Goal: Task Accomplishment & Management: Manage account settings

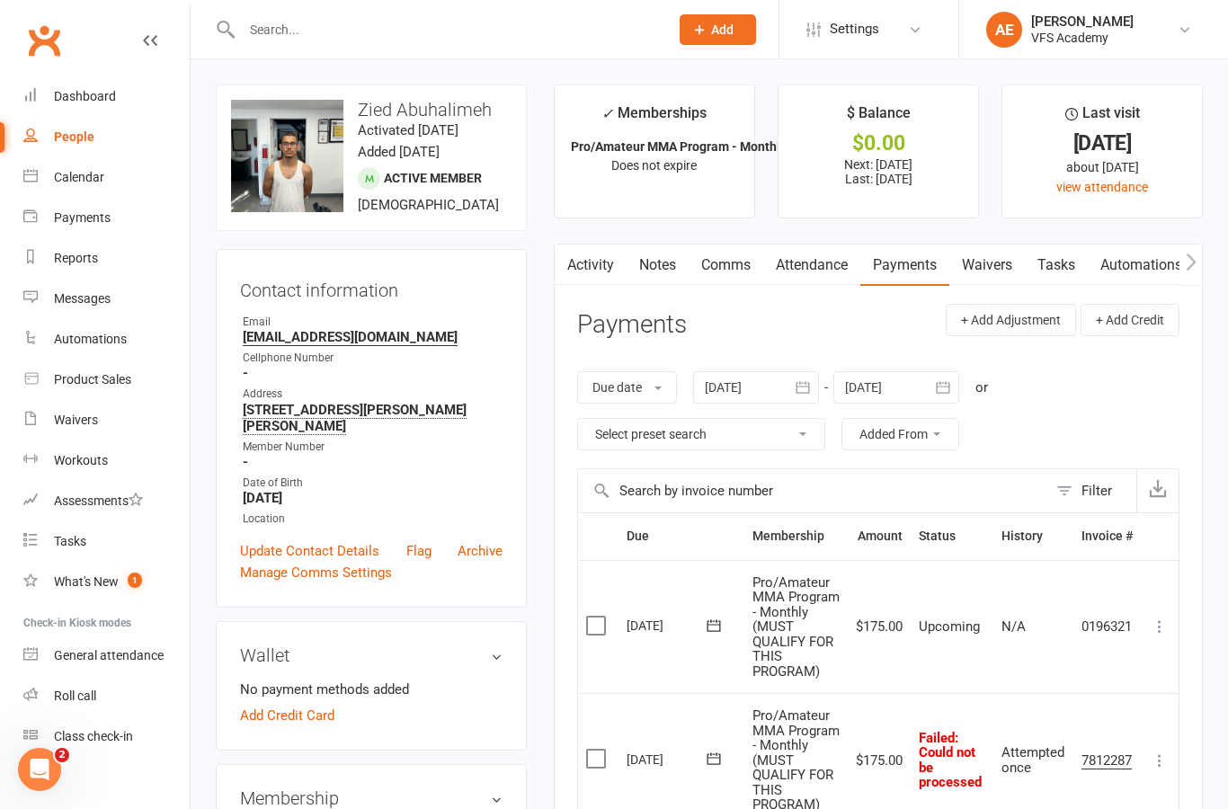
click at [301, 25] on input "text" at bounding box center [446, 29] width 420 height 25
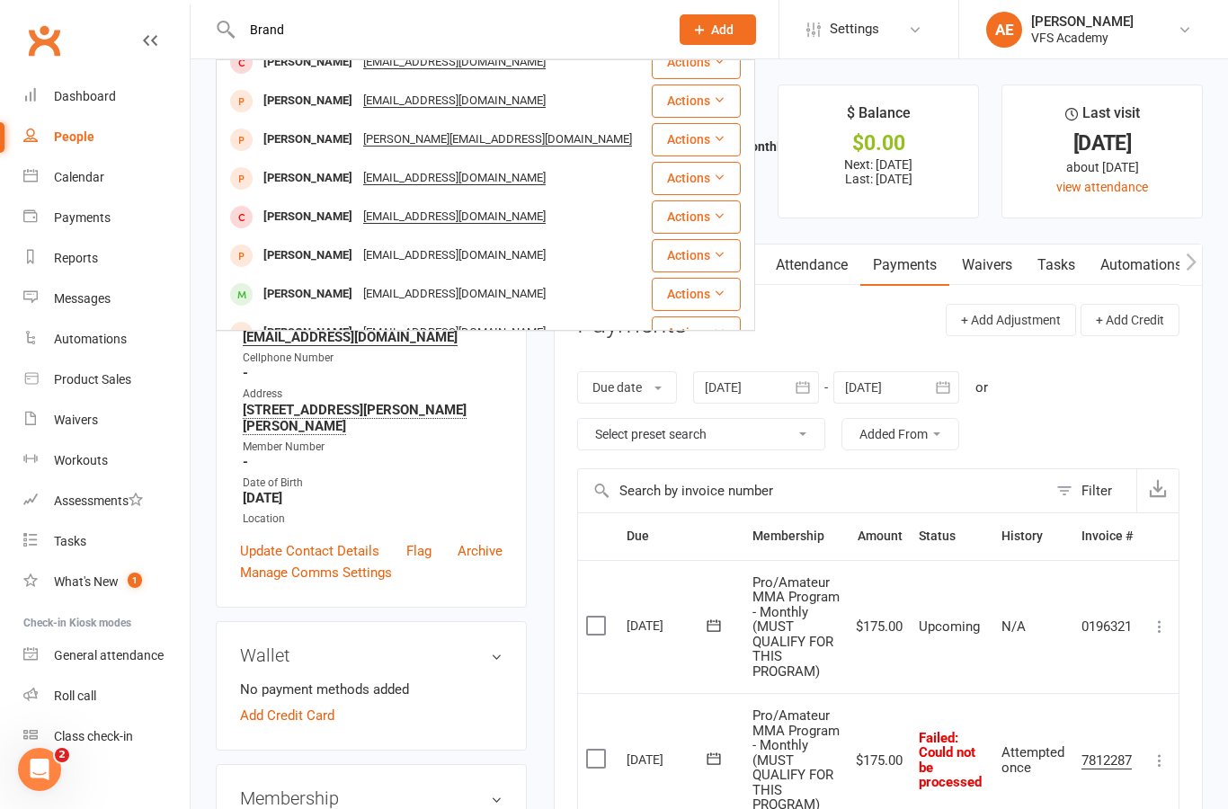
scroll to position [127, 0]
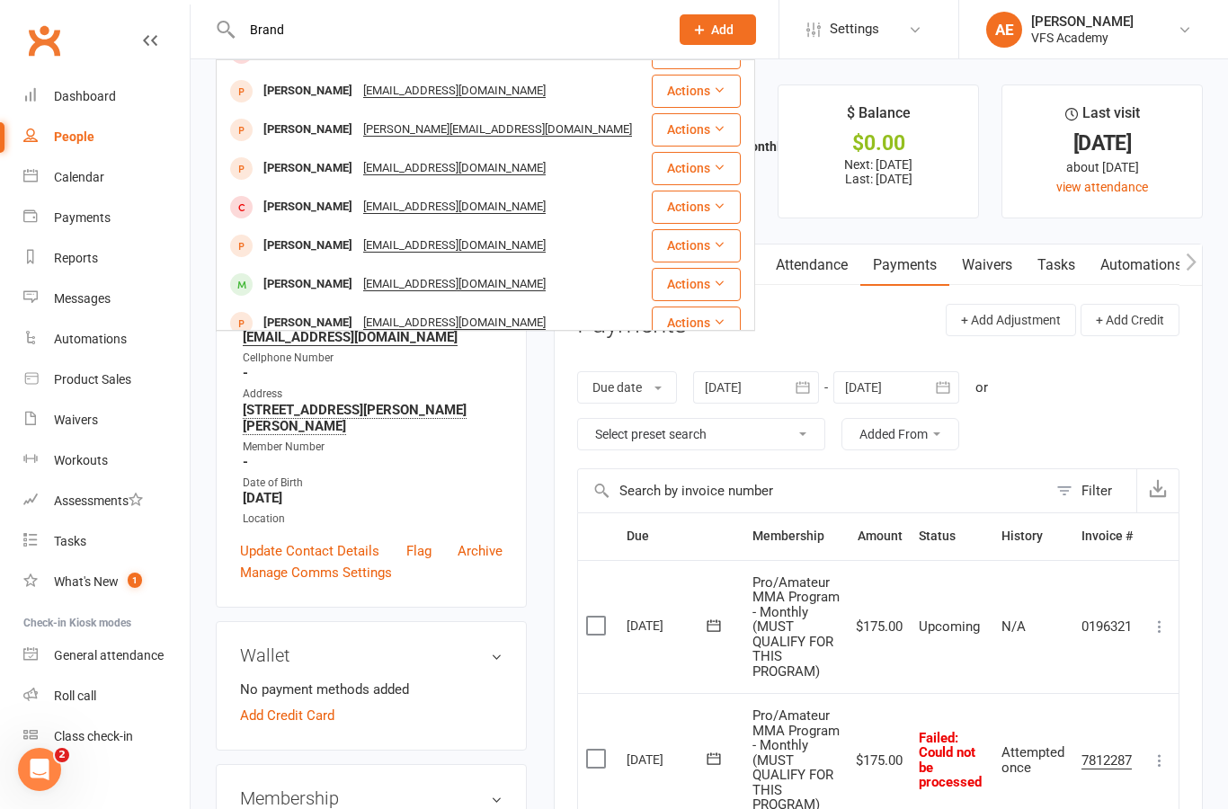
type input "Brand"
click at [591, 266] on div "Brandon Verwijst Bverwijst3@gmail.com" at bounding box center [434, 284] width 432 height 37
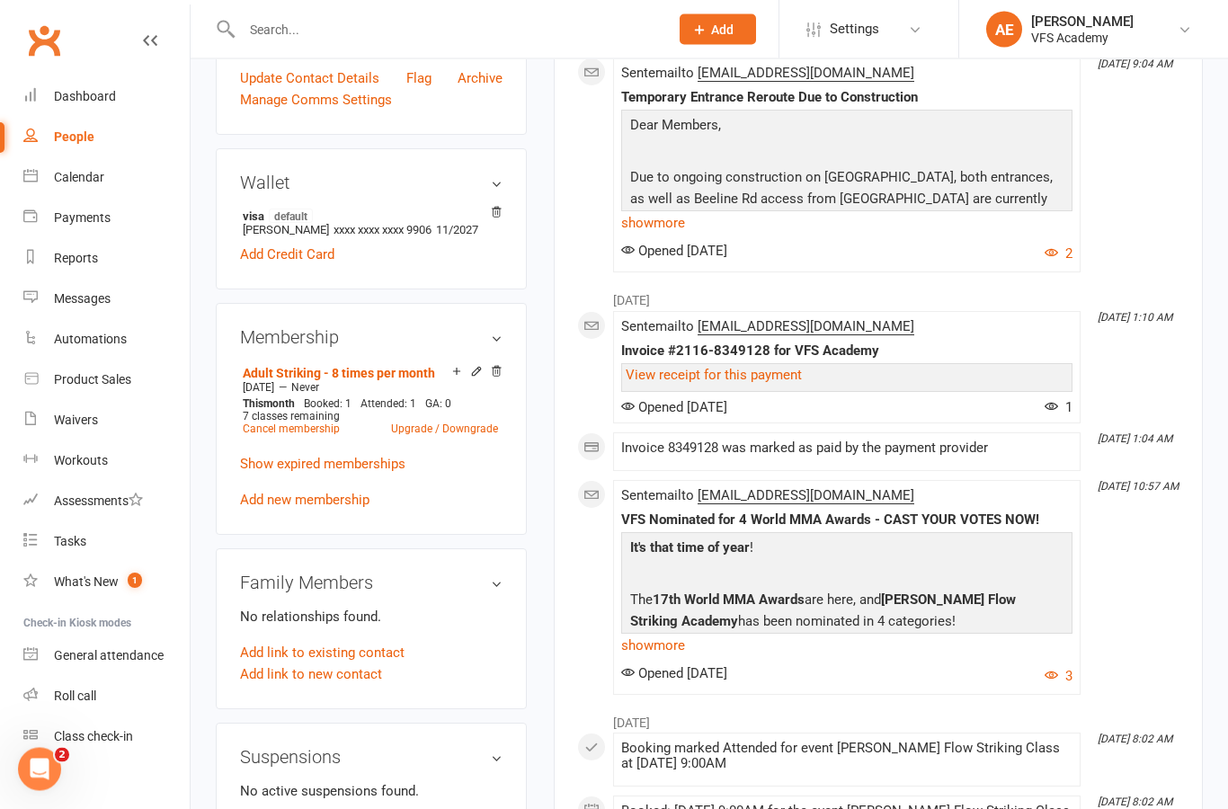
scroll to position [456, 0]
click at [271, 436] on link "Cancel membership" at bounding box center [291, 429] width 97 height 13
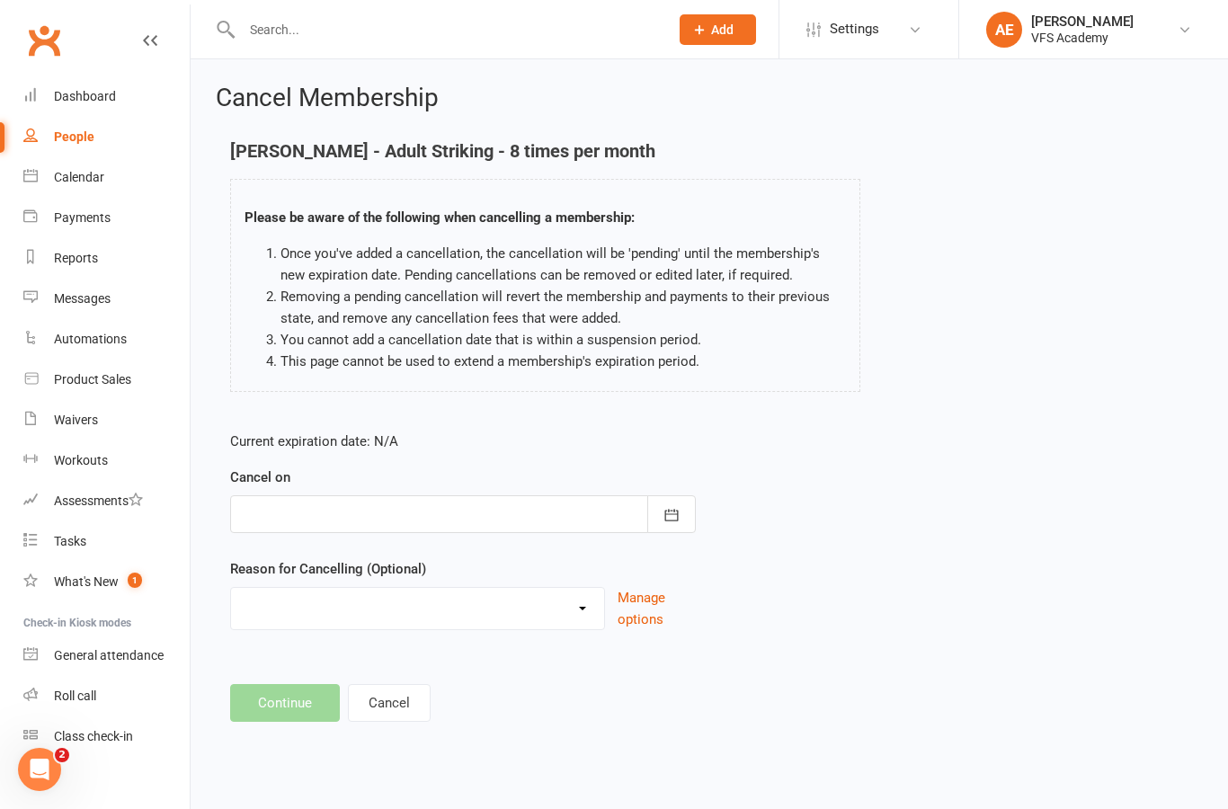
click at [686, 502] on button "button" at bounding box center [671, 514] width 49 height 38
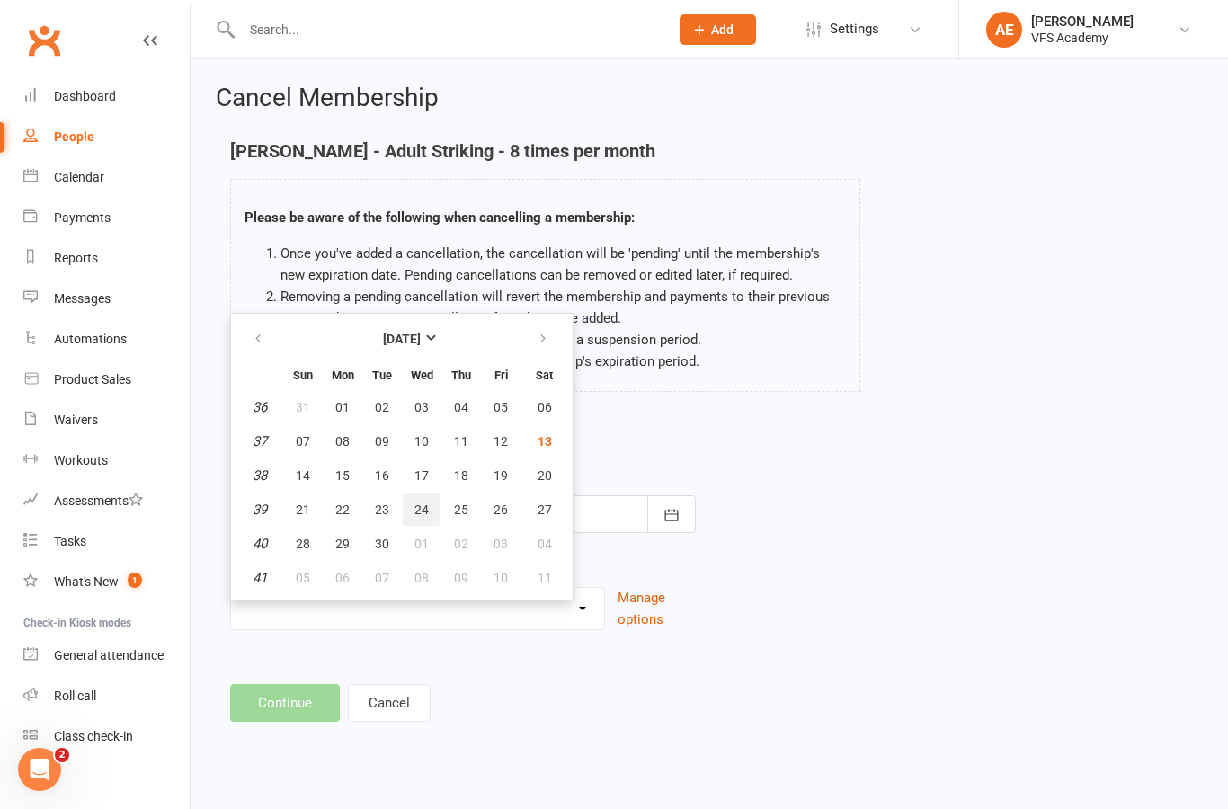
click at [421, 505] on span "24" at bounding box center [421, 509] width 14 height 14
type input "24 Sep 2025"
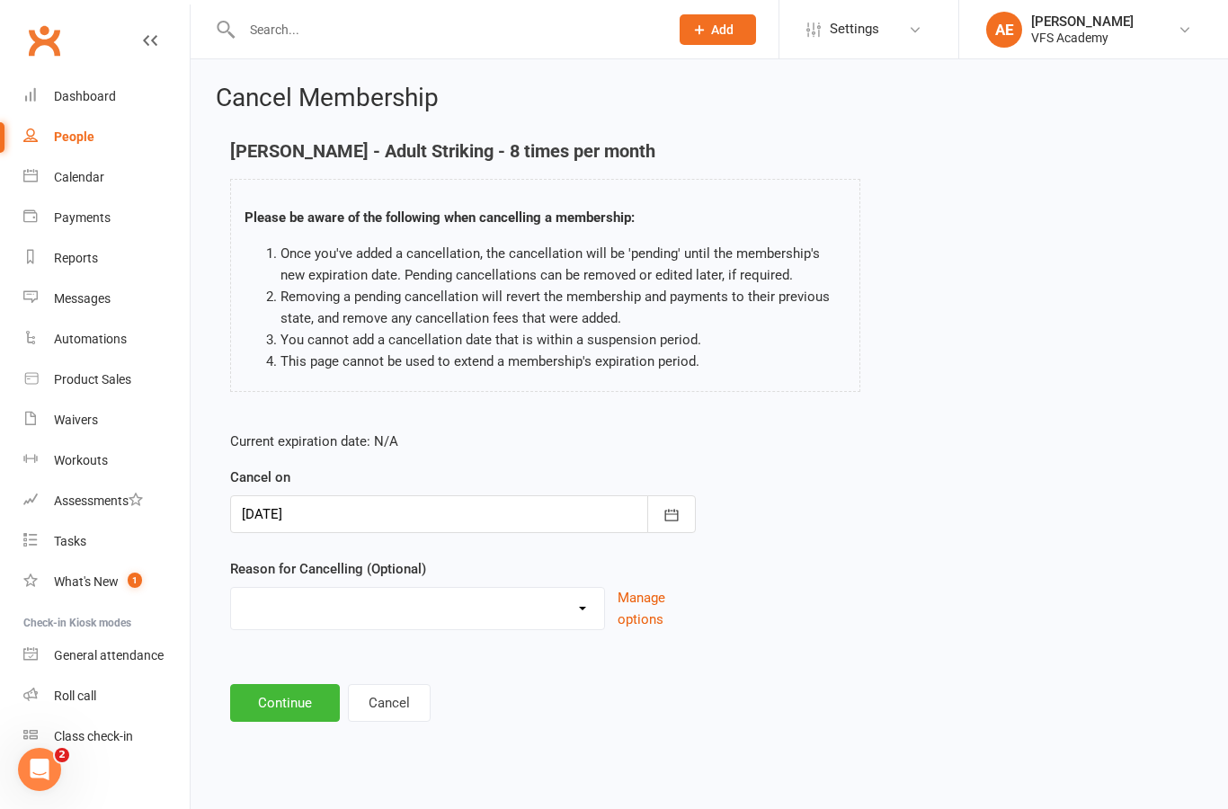
click at [292, 720] on button "Continue" at bounding box center [285, 703] width 110 height 38
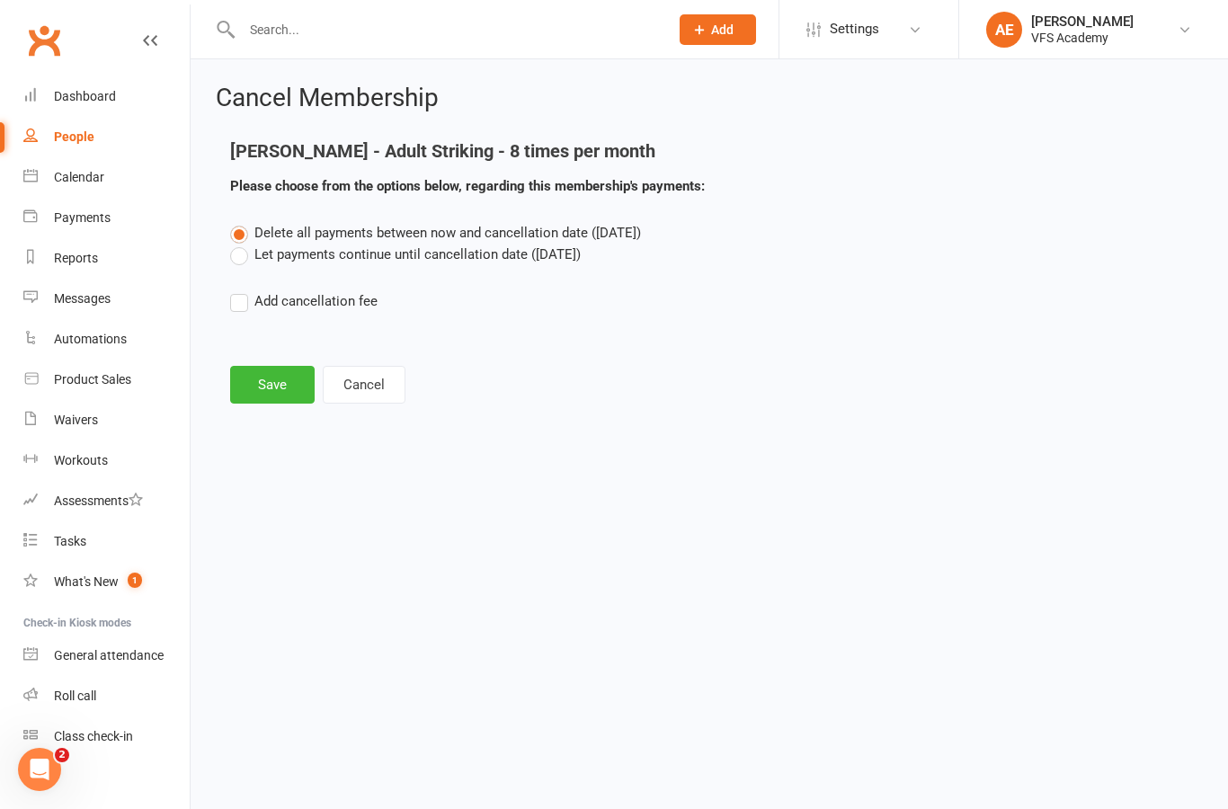
click at [283, 385] on button "Save" at bounding box center [272, 385] width 84 height 38
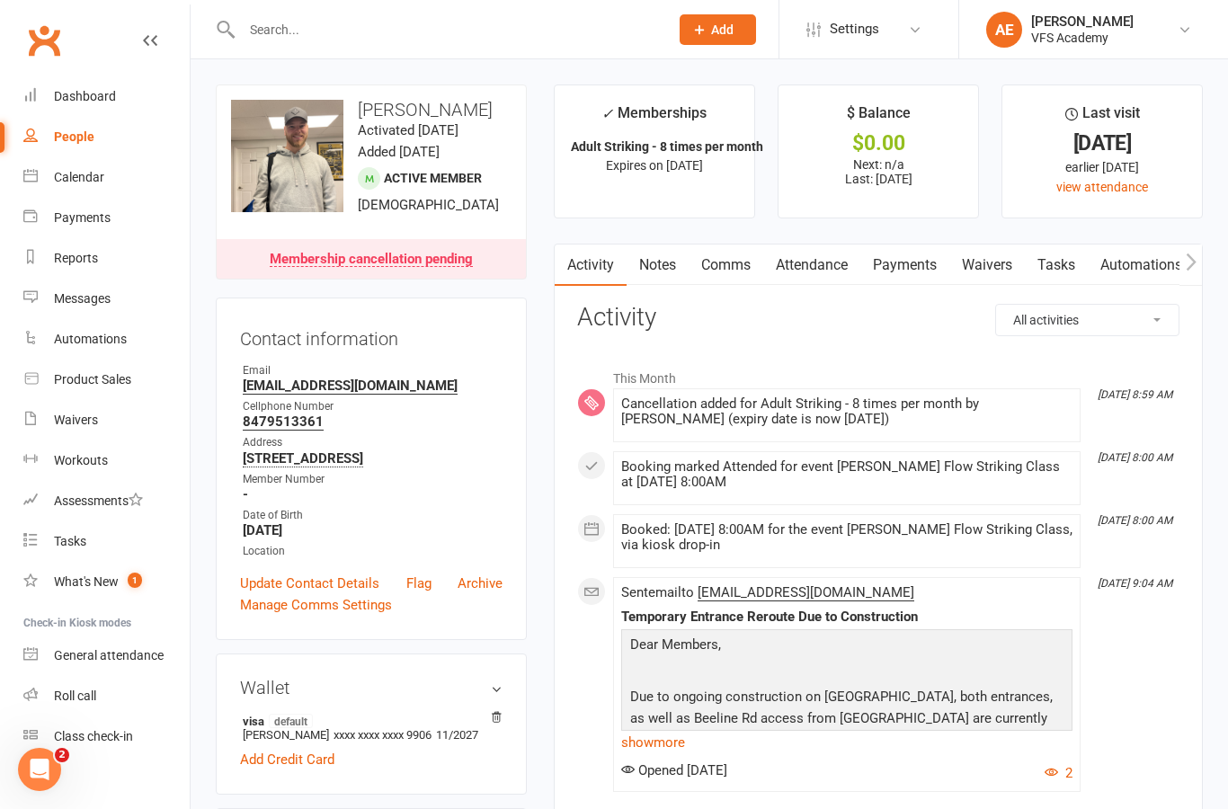
click at [74, 94] on div "Dashboard" at bounding box center [85, 96] width 62 height 14
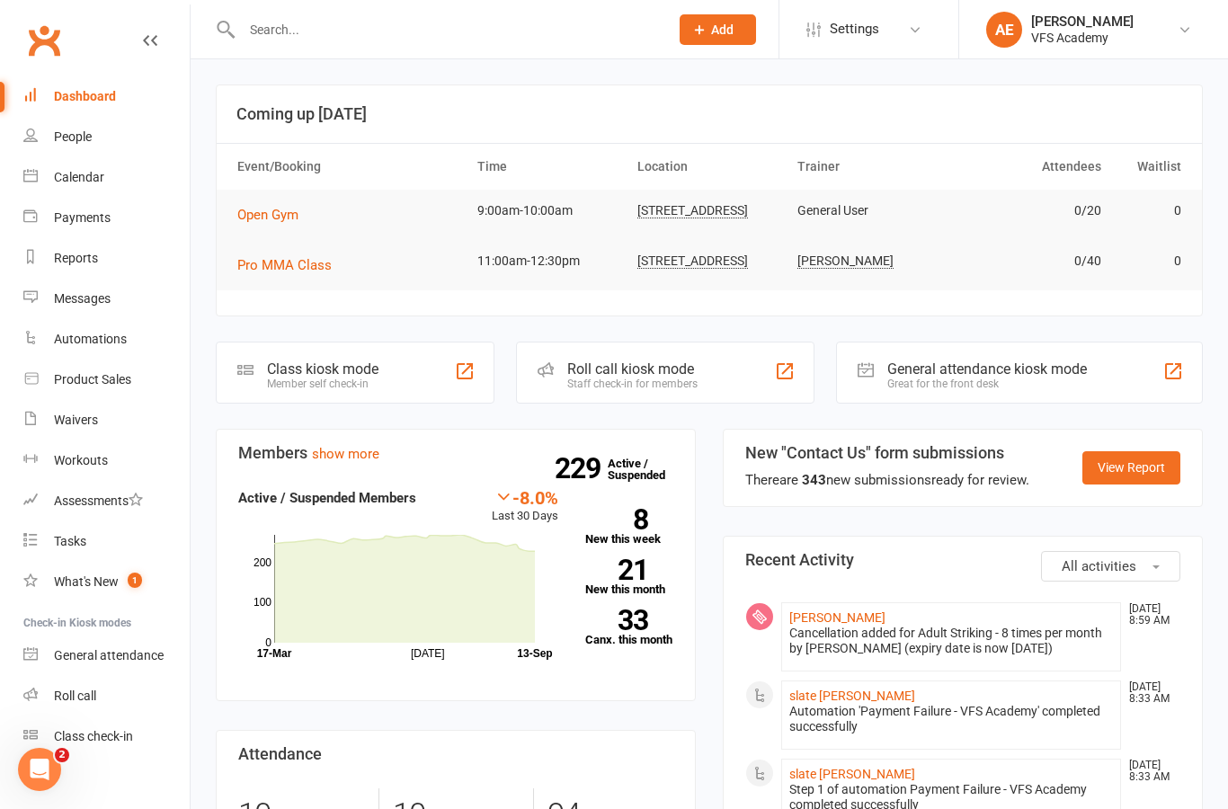
click at [93, 109] on link "Dashboard" at bounding box center [106, 96] width 166 height 40
click at [304, 390] on div "Member self check-in" at bounding box center [322, 384] width 111 height 13
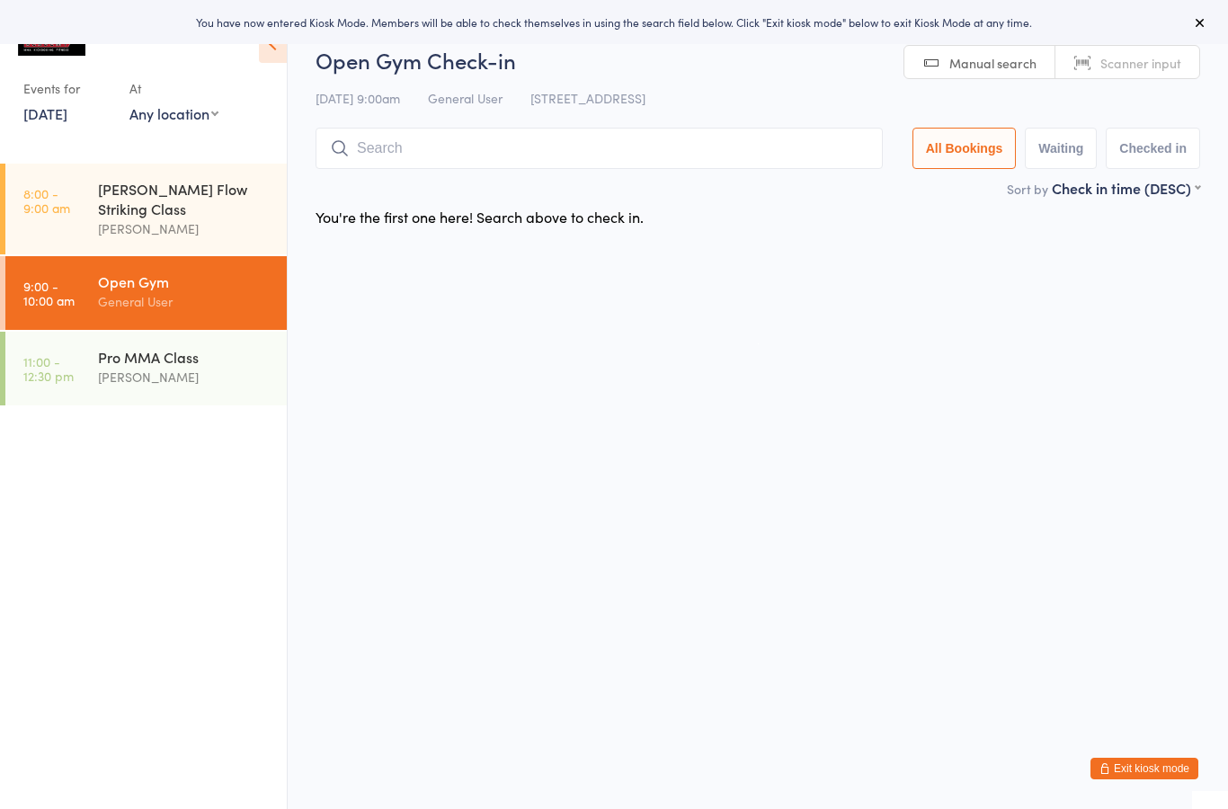
click at [324, 395] on html "You have now entered Kiosk Mode. Members will be able to check themselves in us…" at bounding box center [614, 404] width 1228 height 809
click at [1142, 777] on button "Exit kiosk mode" at bounding box center [1144, 769] width 108 height 22
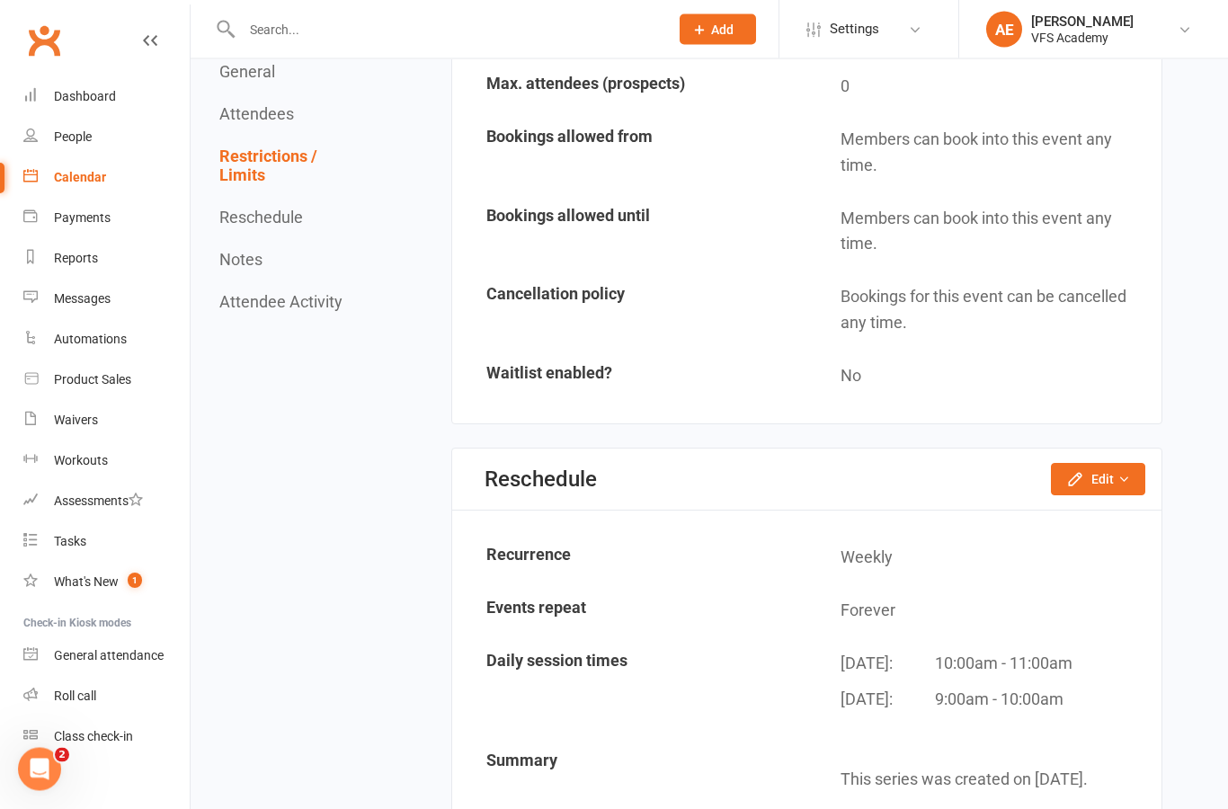
click at [1180, 755] on div "Return to calendar Open Gym 9:00AM - 10:00AM[DATE] with General User at [STREET…" at bounding box center [709, 141] width 1037 height 2742
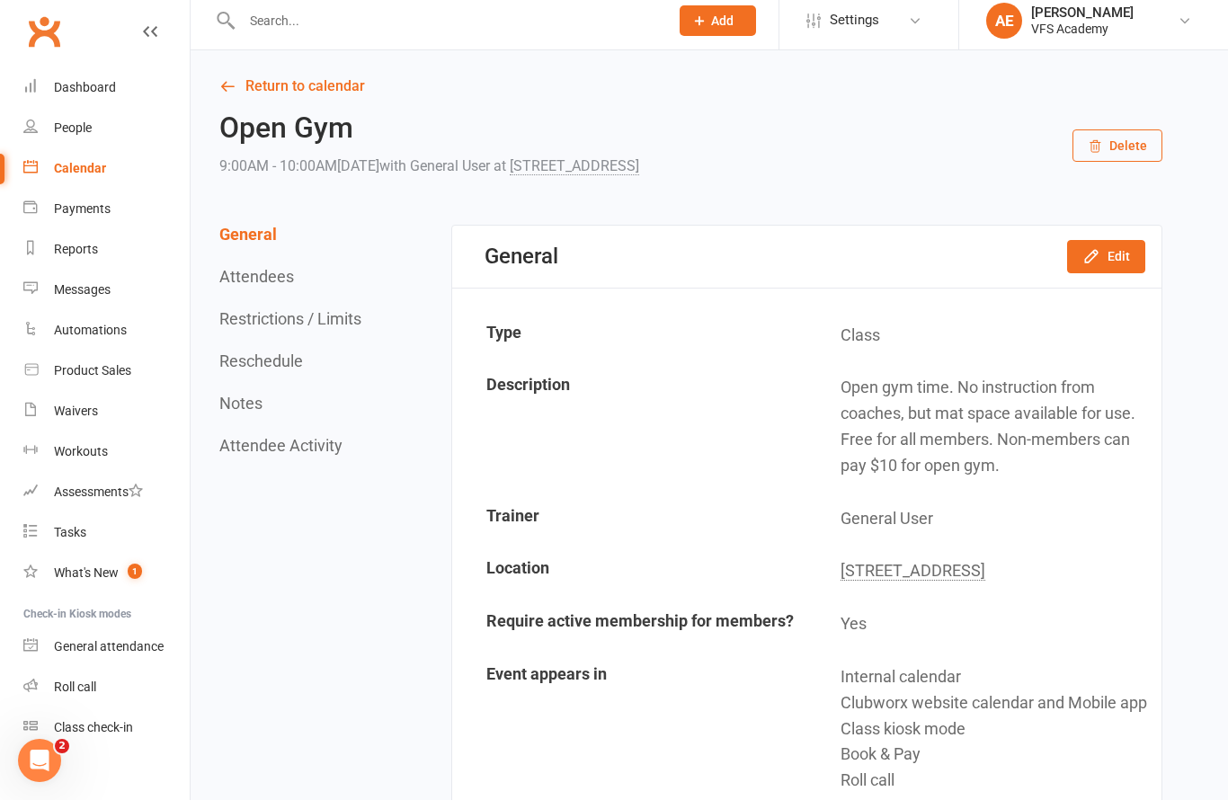
scroll to position [11, 0]
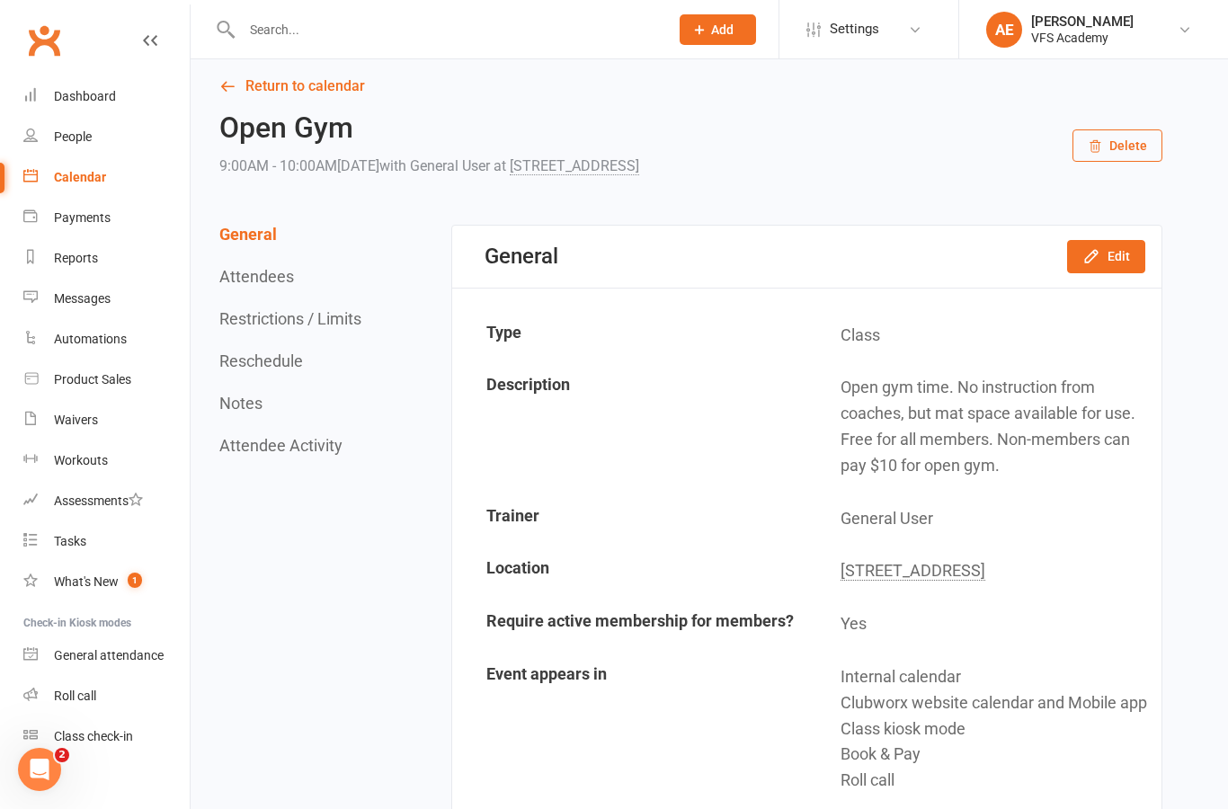
click at [68, 97] on div "Dashboard" at bounding box center [85, 96] width 62 height 14
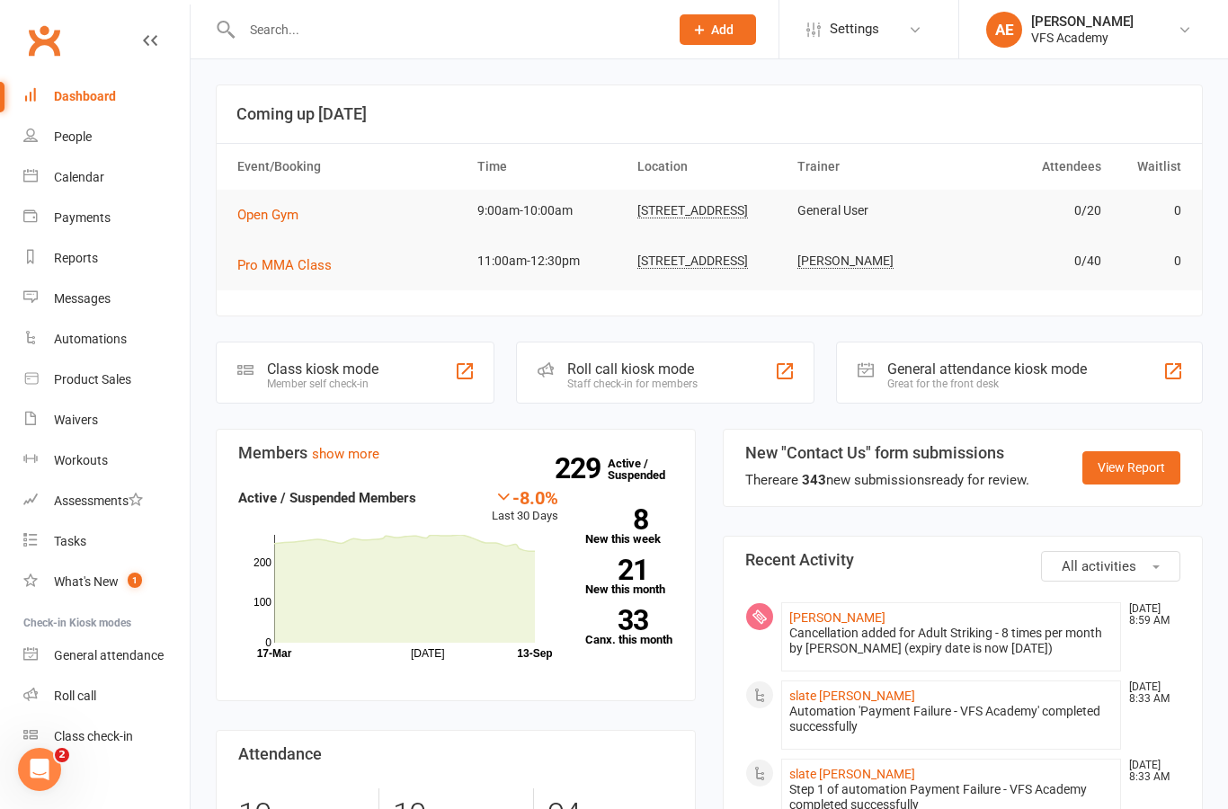
click at [532, 31] on input "text" at bounding box center [446, 29] width 420 height 25
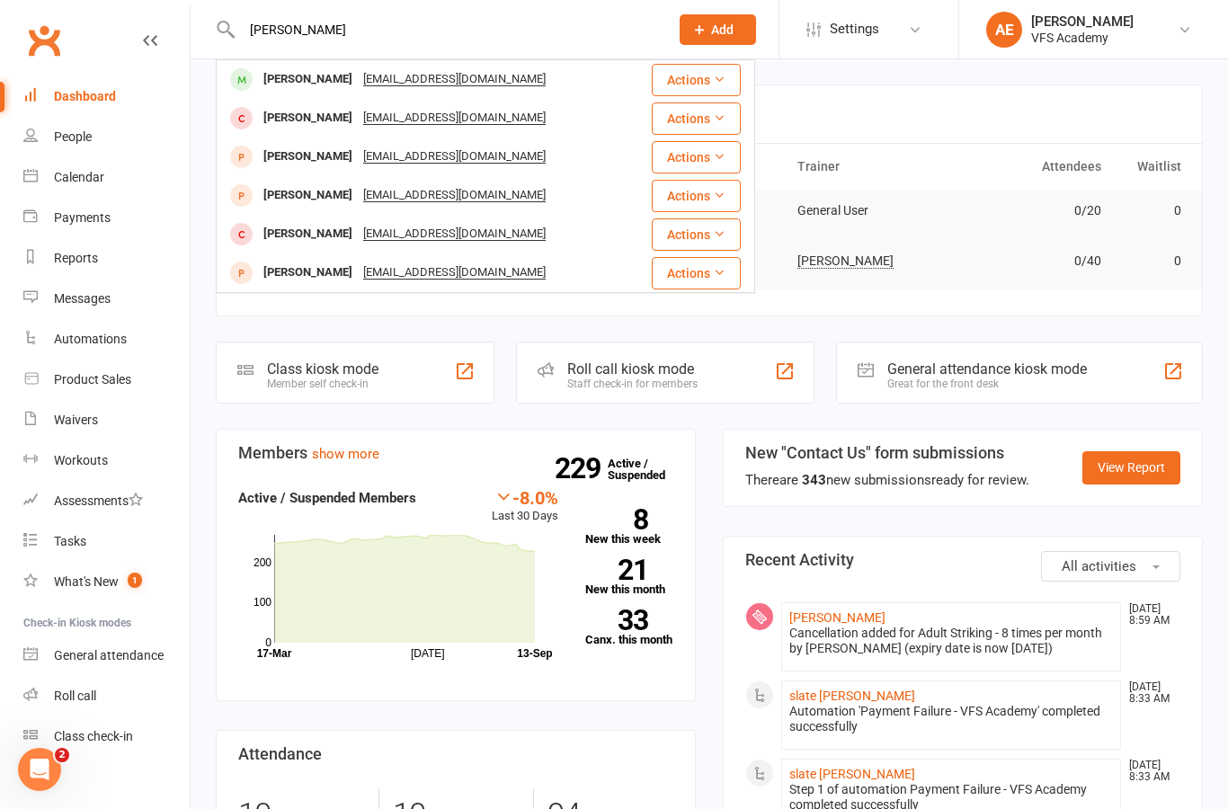
type input "Deis"
click at [565, 76] on div "Deisy Aldana aldeisy.17@gmail.com" at bounding box center [423, 79] width 411 height 37
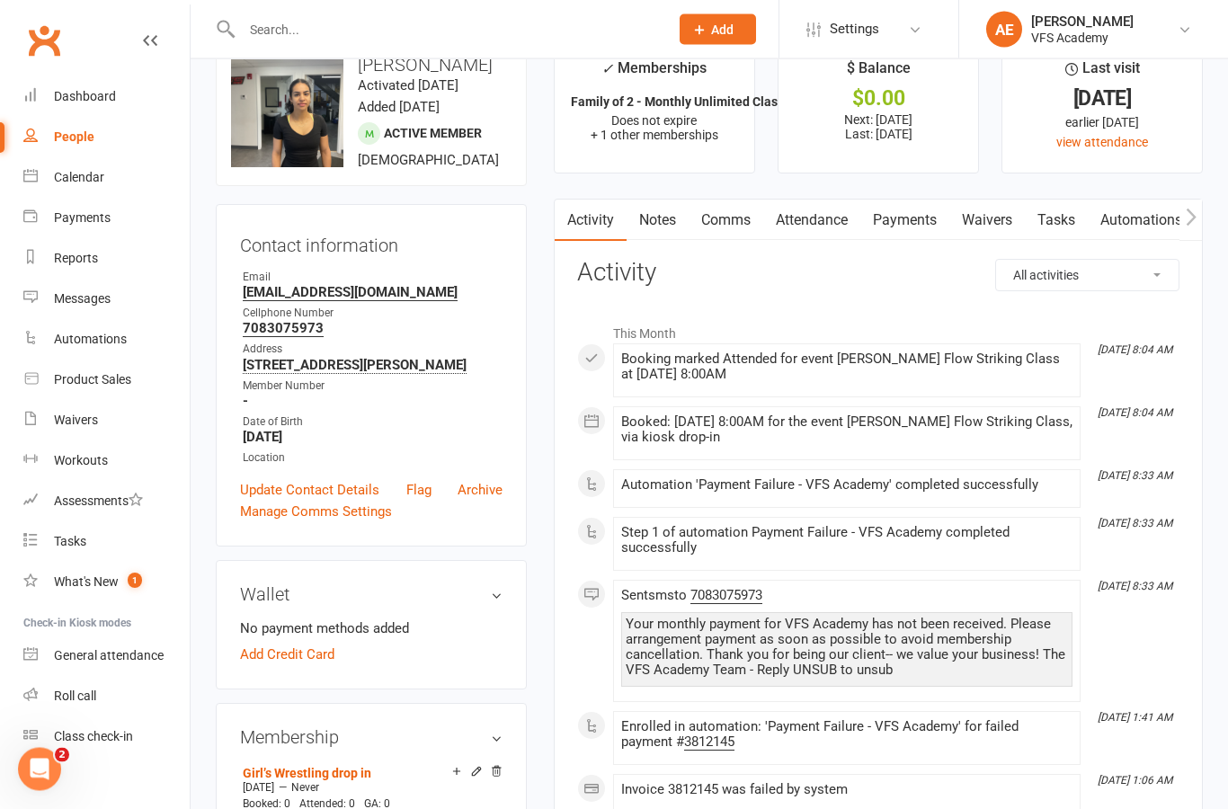
scroll to position [52, 0]
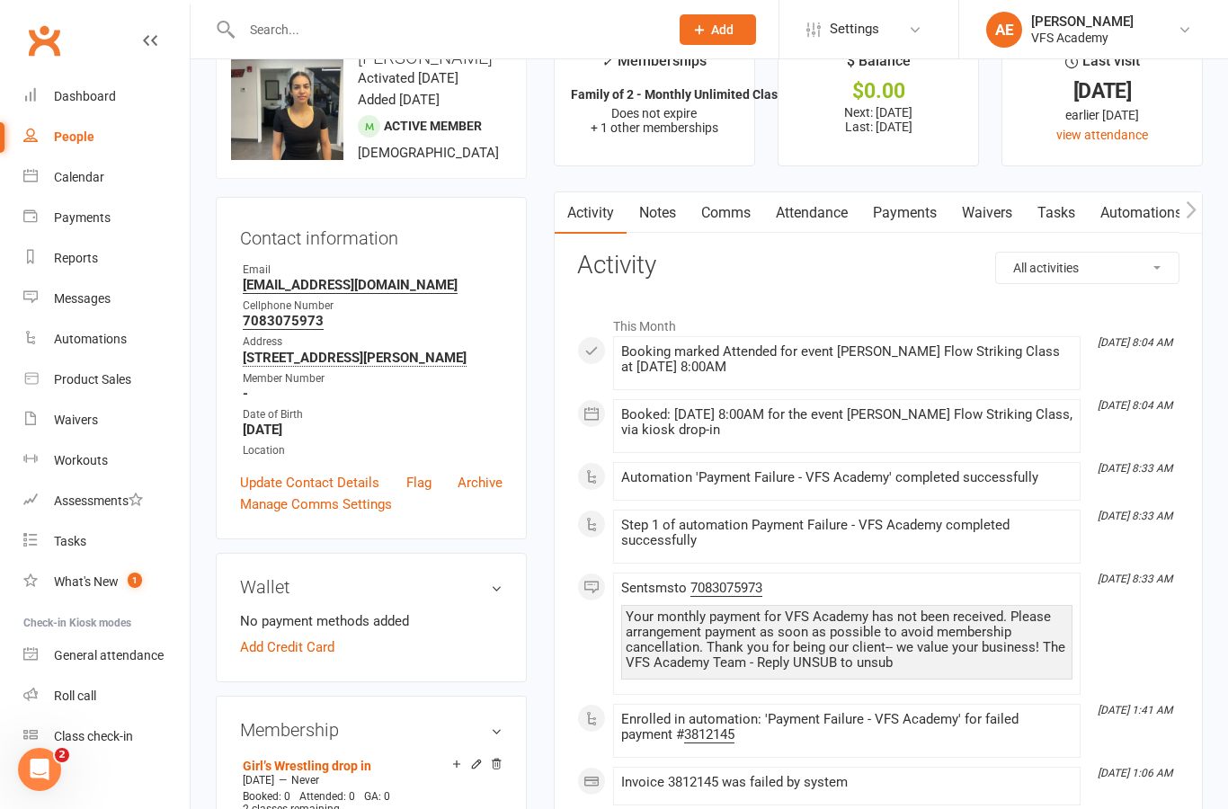
click at [931, 214] on link "Payments" at bounding box center [904, 212] width 89 height 41
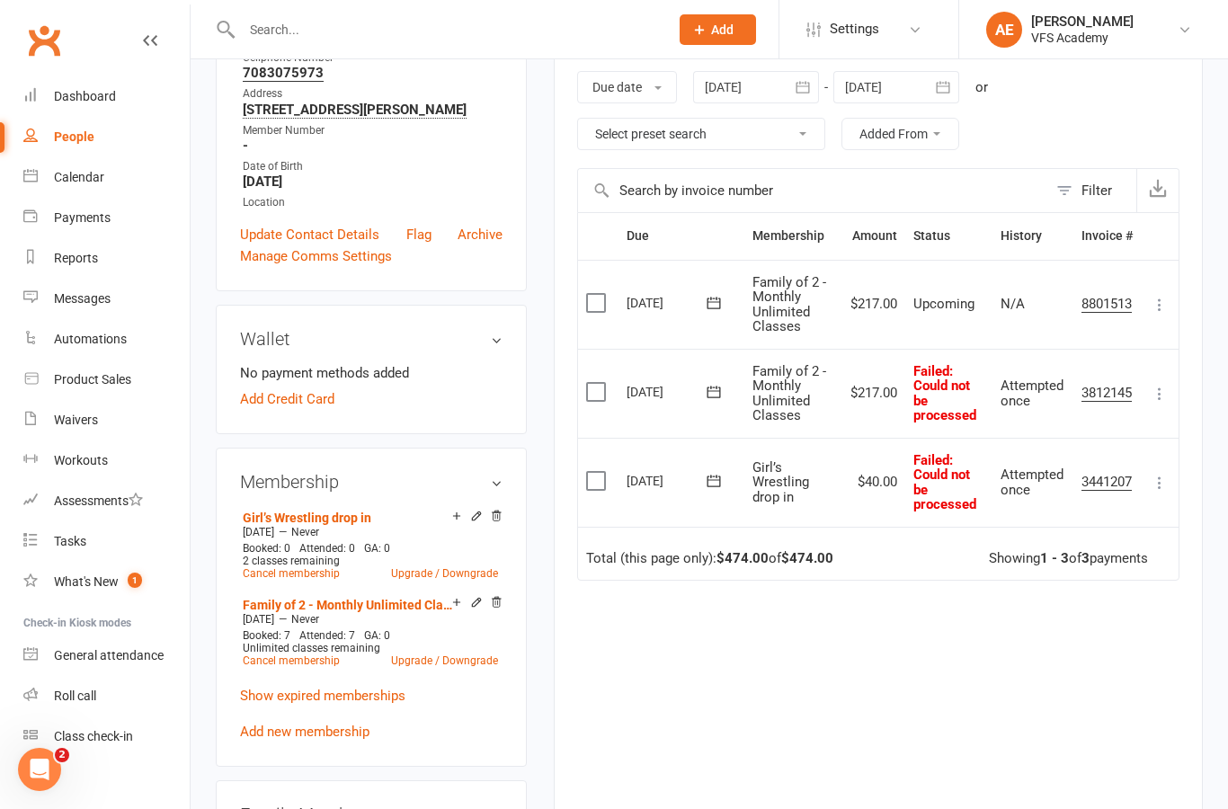
scroll to position [329, 0]
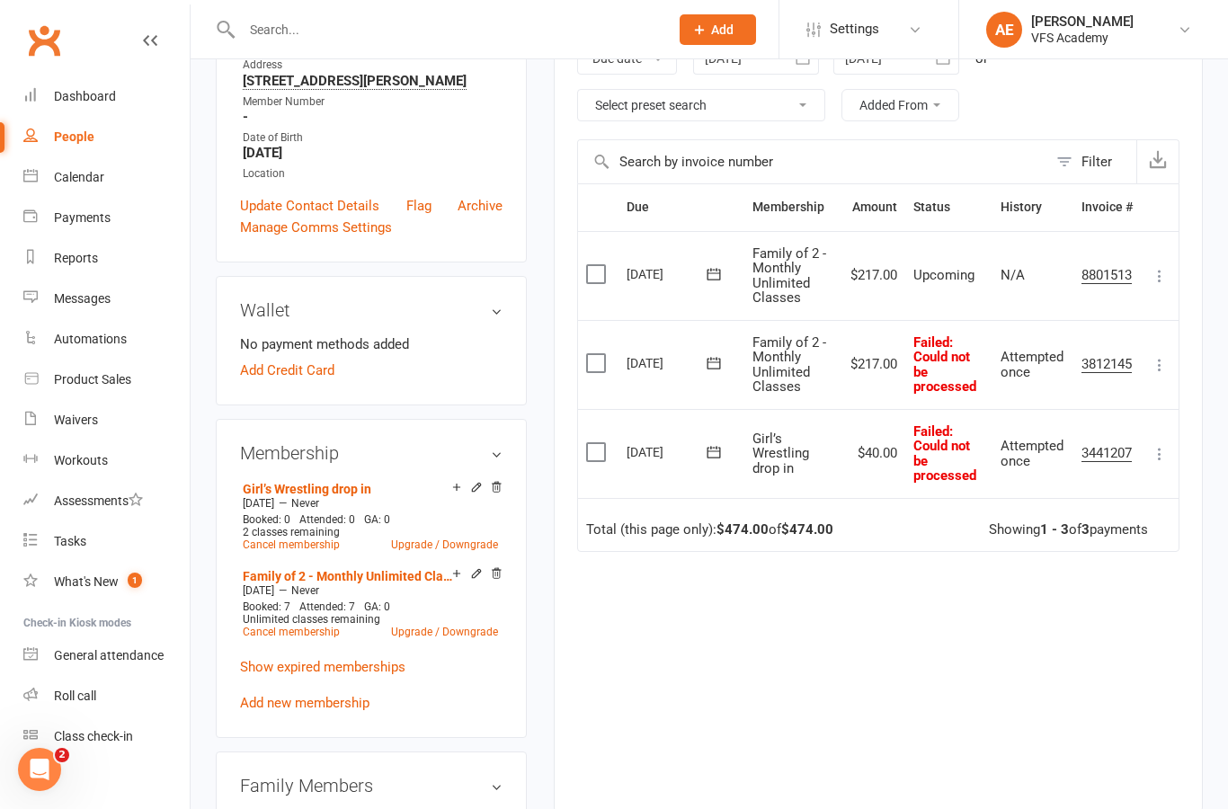
click at [328, 711] on link "Add new membership" at bounding box center [304, 703] width 129 height 16
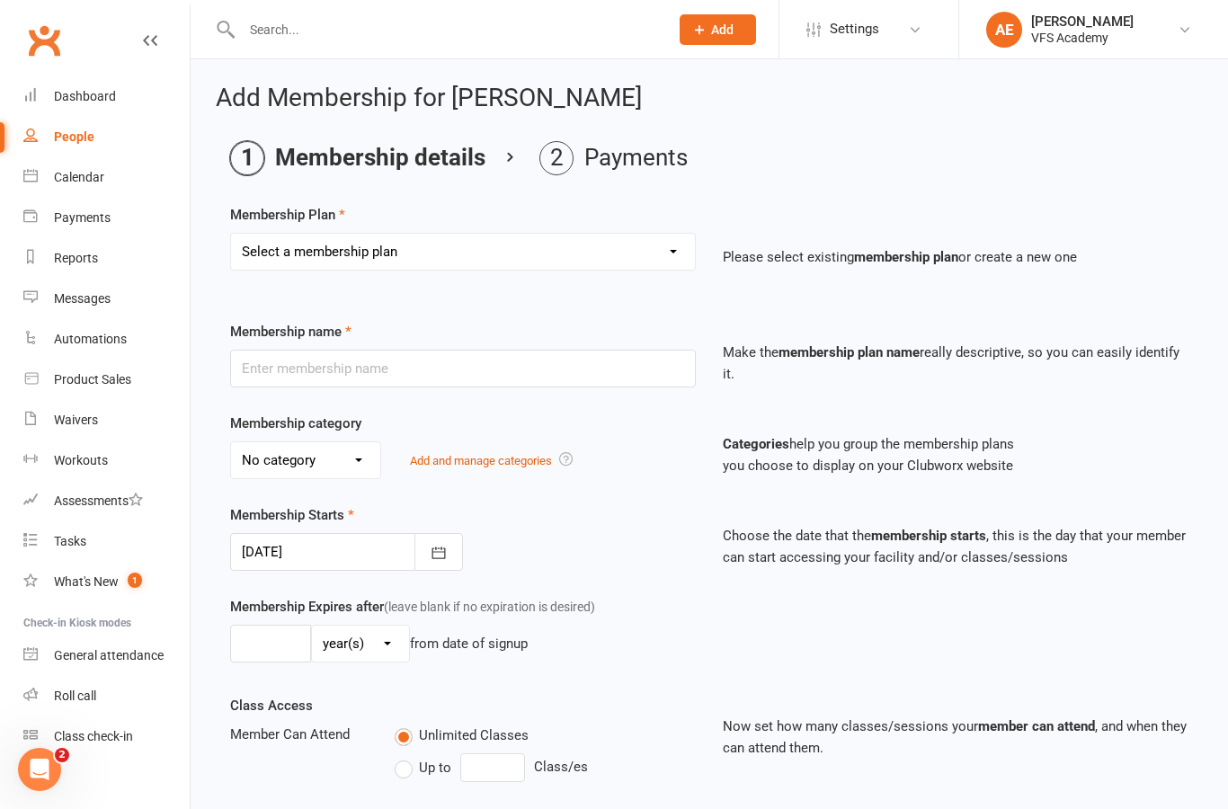
click at [547, 265] on select "Select a membership plan Create new Membership Plan Kid's Monthly Unlimited Kid…" at bounding box center [463, 252] width 464 height 36
select select "44"
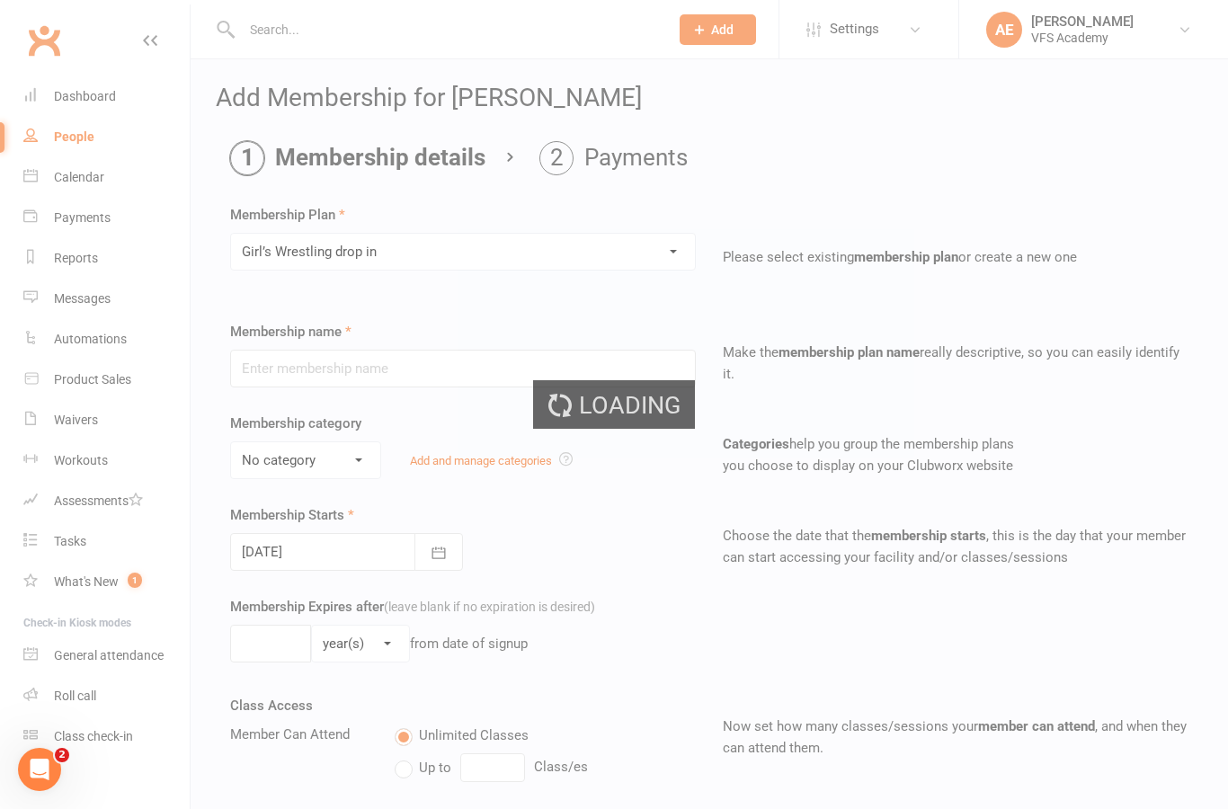
type input "Girl’s Wrestling drop in"
select select "7"
type input "0"
type input "1"
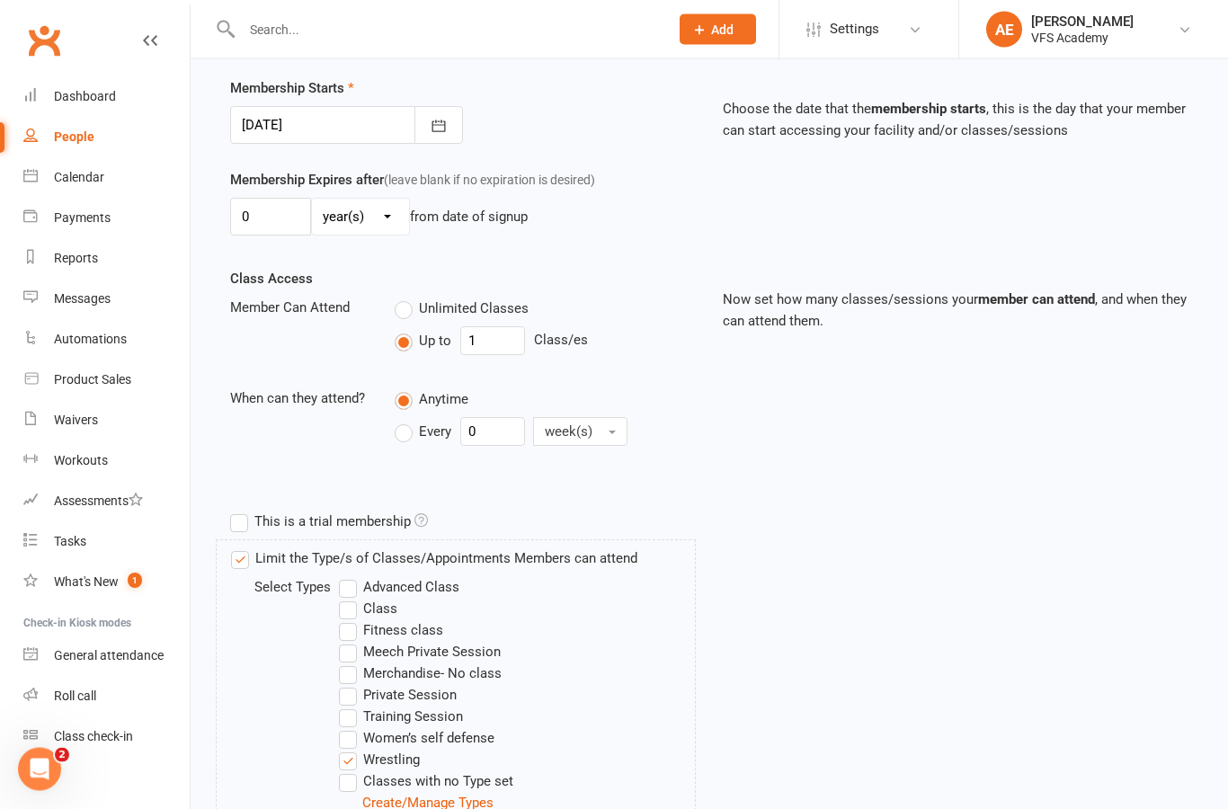
scroll to position [558, 0]
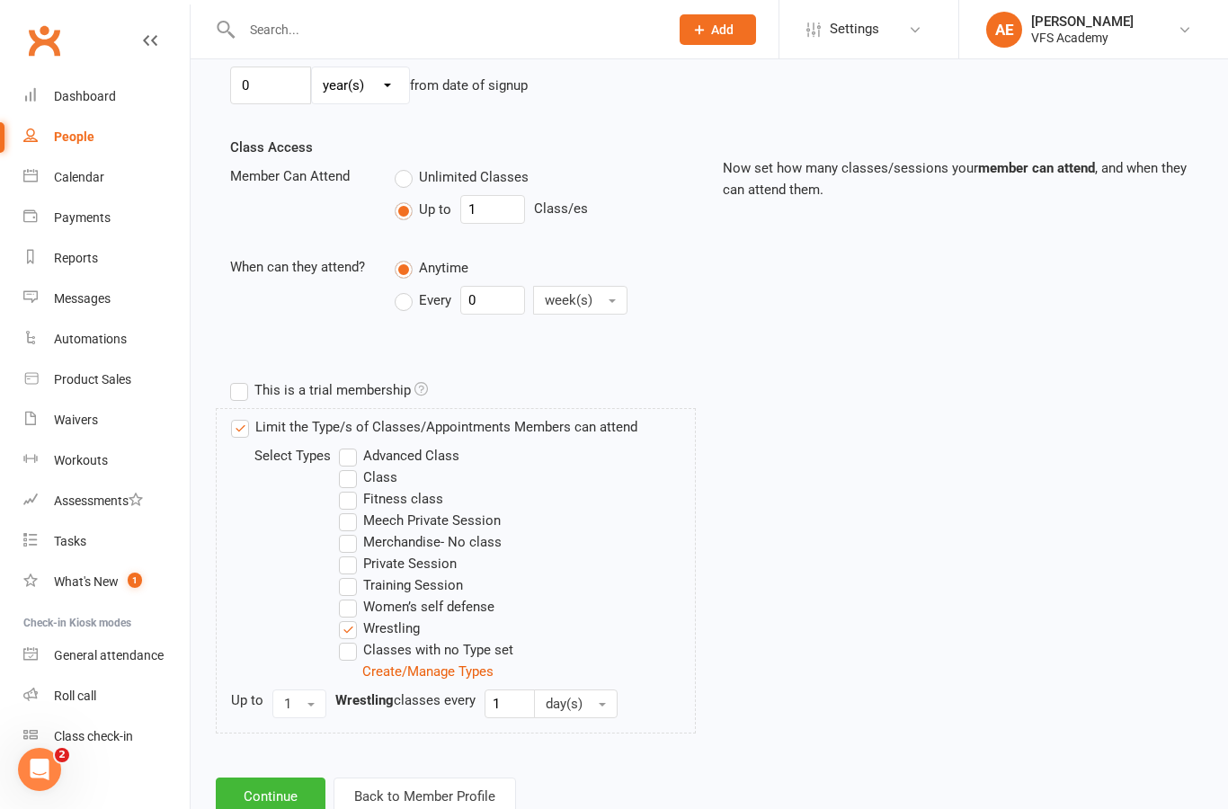
click at [279, 793] on button "Continue" at bounding box center [271, 797] width 110 height 38
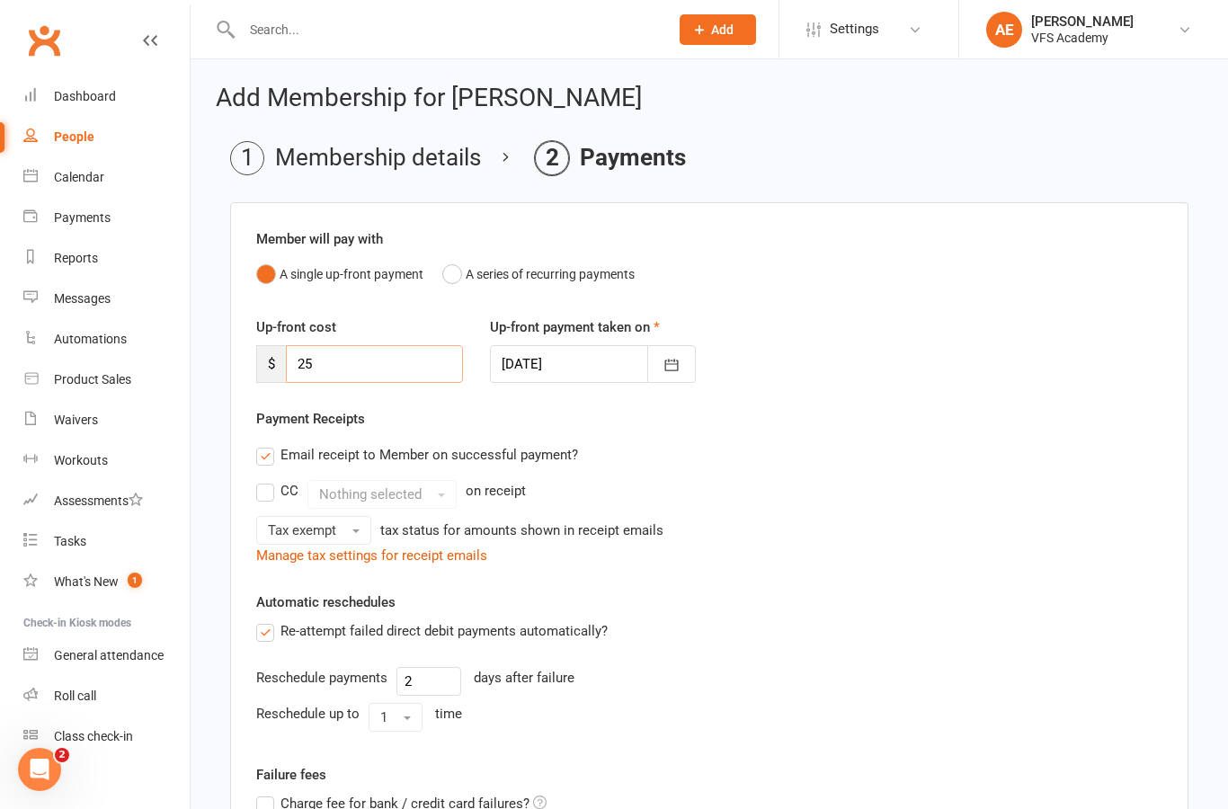
click at [454, 373] on input "25" at bounding box center [374, 364] width 177 height 38
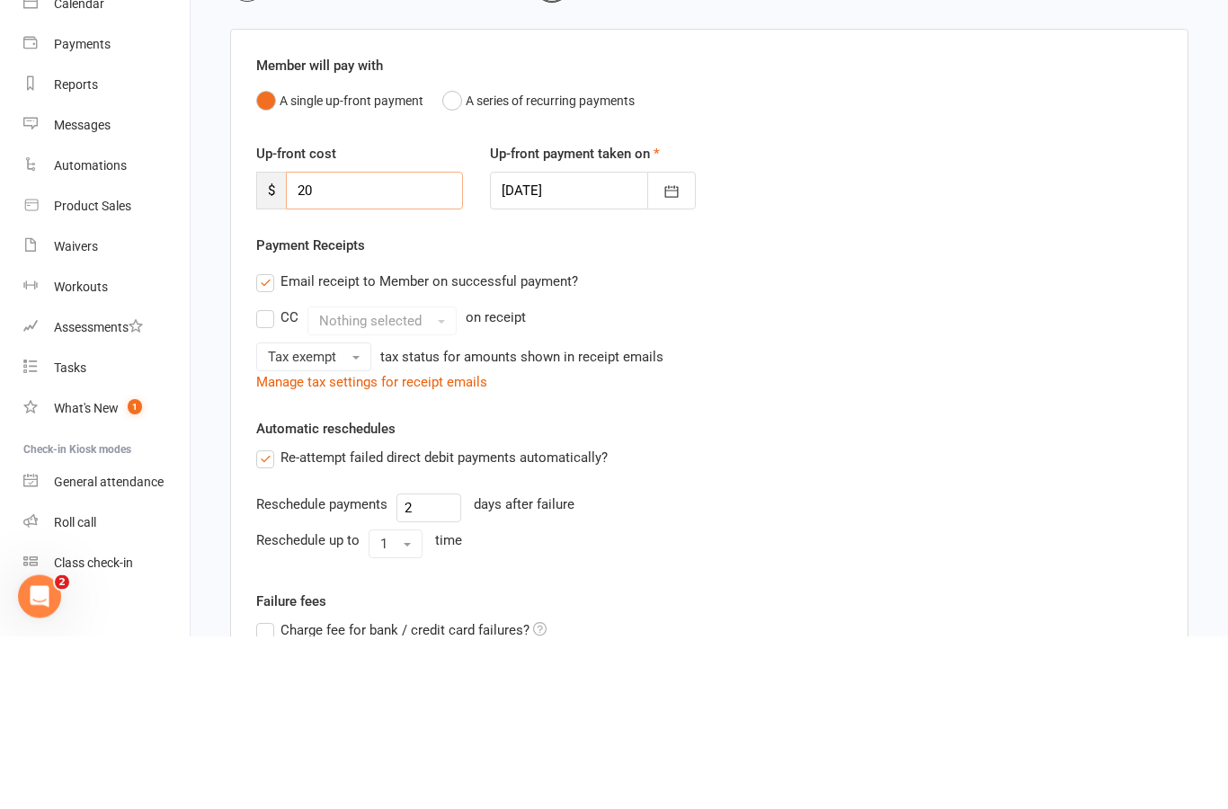
type input "20"
click at [938, 480] on div "CC Nothing selected on receipt" at bounding box center [709, 494] width 906 height 29
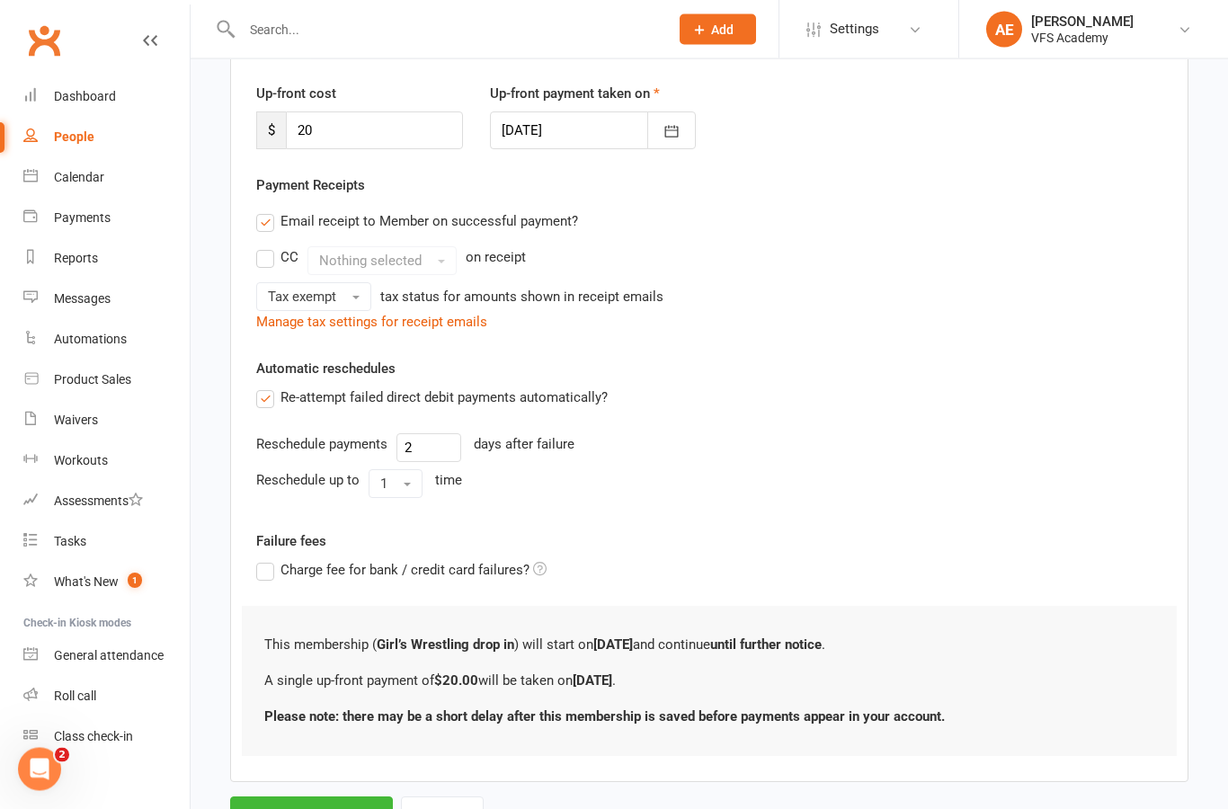
scroll to position [256, 0]
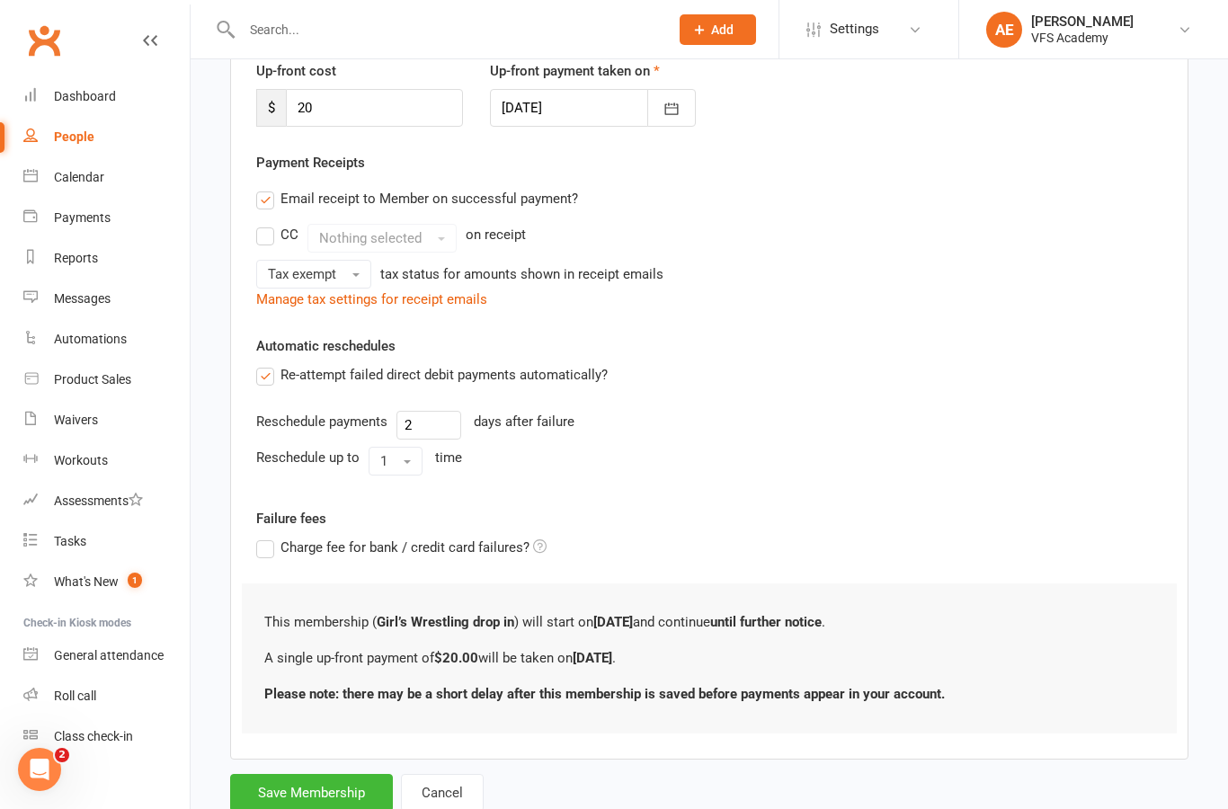
click at [325, 790] on button "Save Membership" at bounding box center [311, 793] width 163 height 38
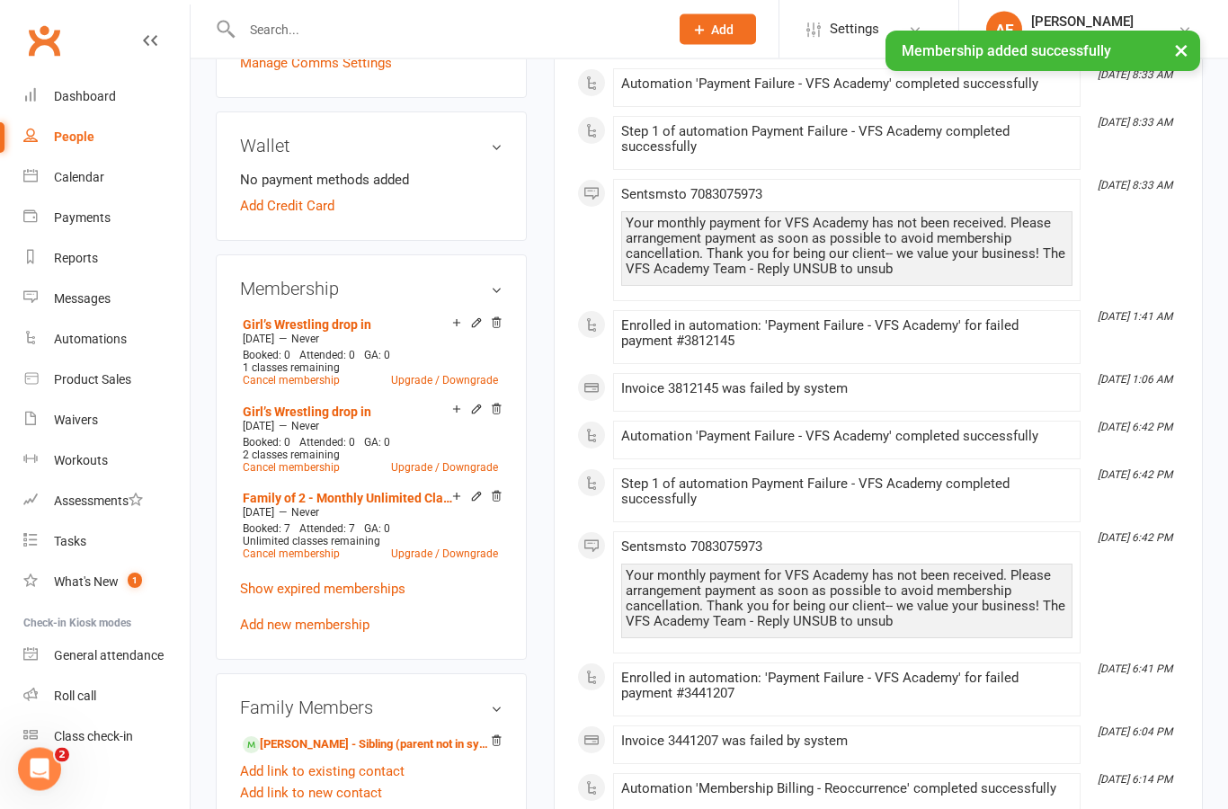
scroll to position [493, 0]
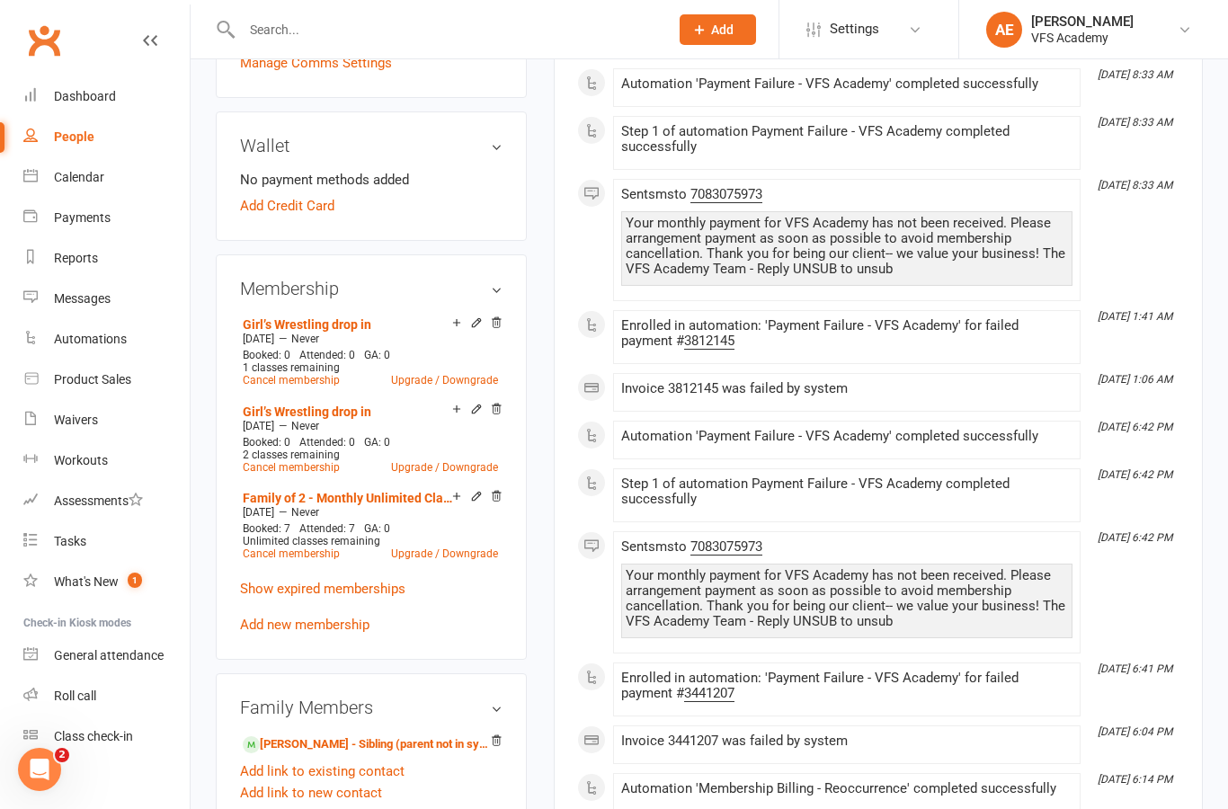
click at [478, 413] on icon at bounding box center [476, 409] width 8 height 8
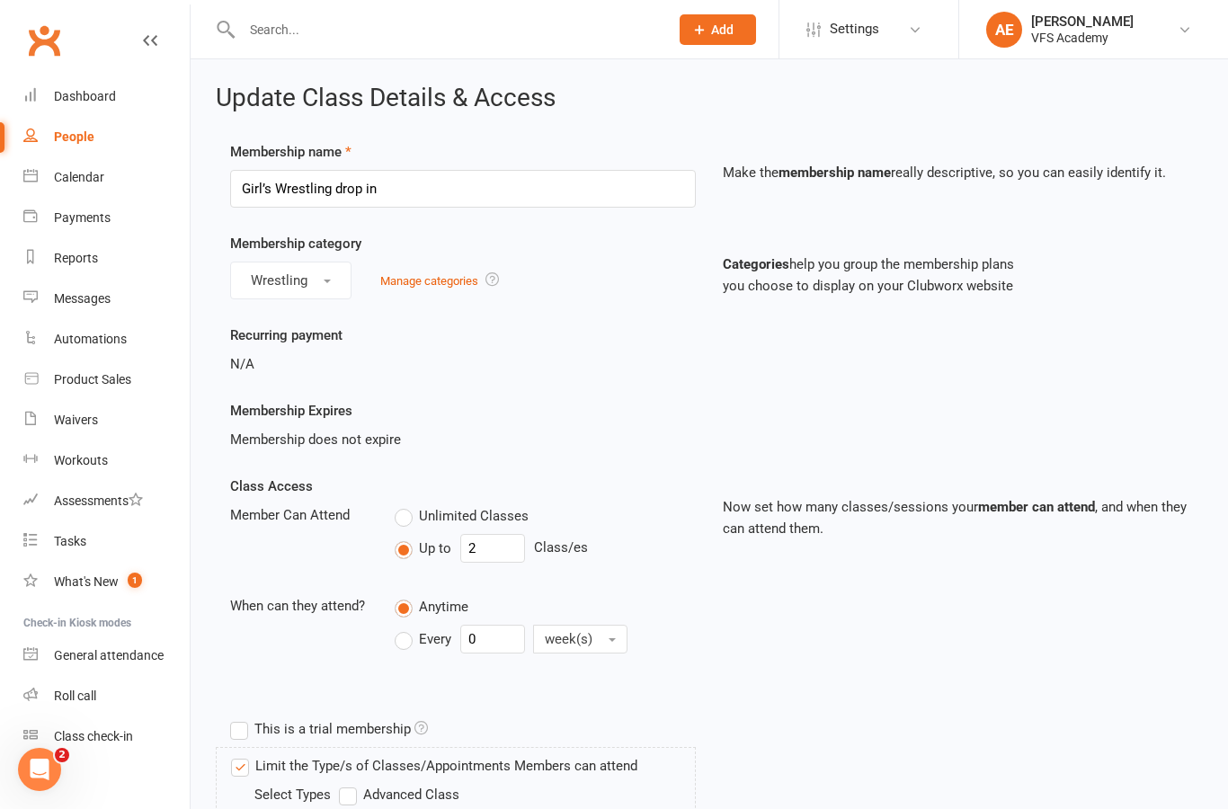
scroll to position [46, 0]
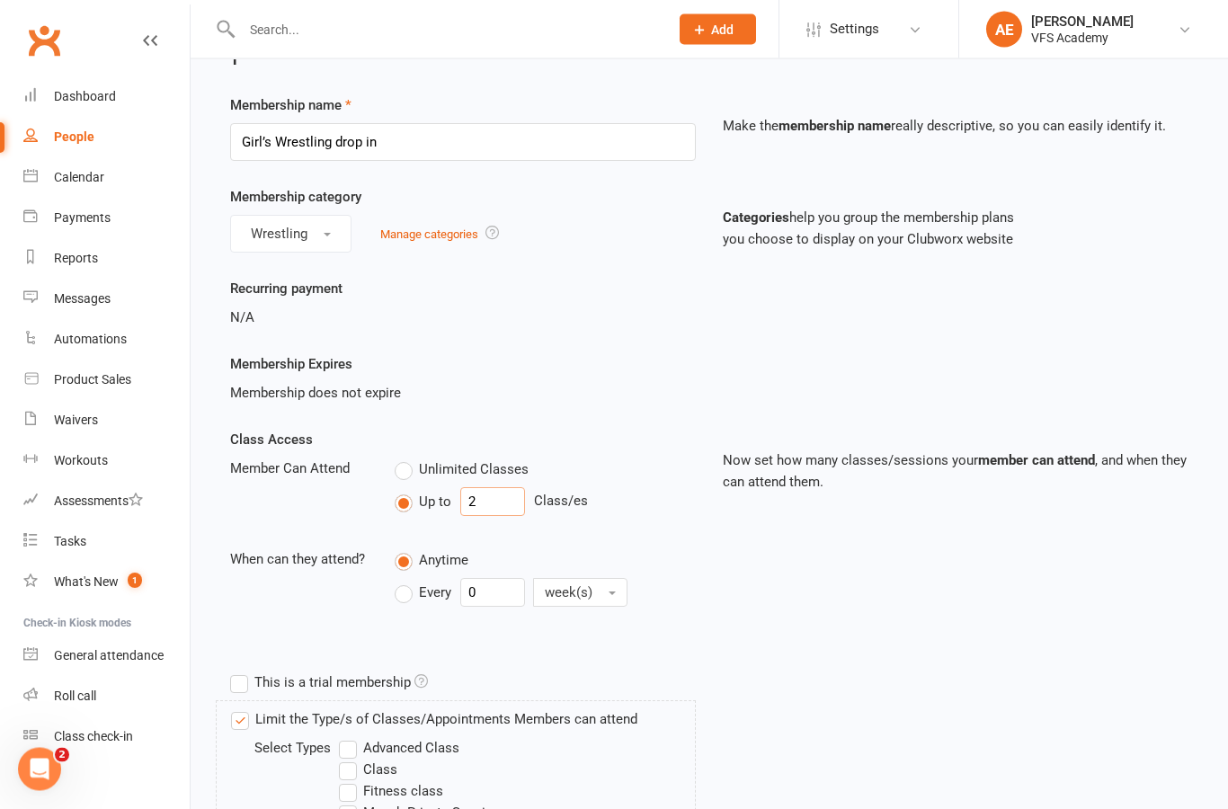
click at [511, 499] on input "2" at bounding box center [492, 502] width 65 height 29
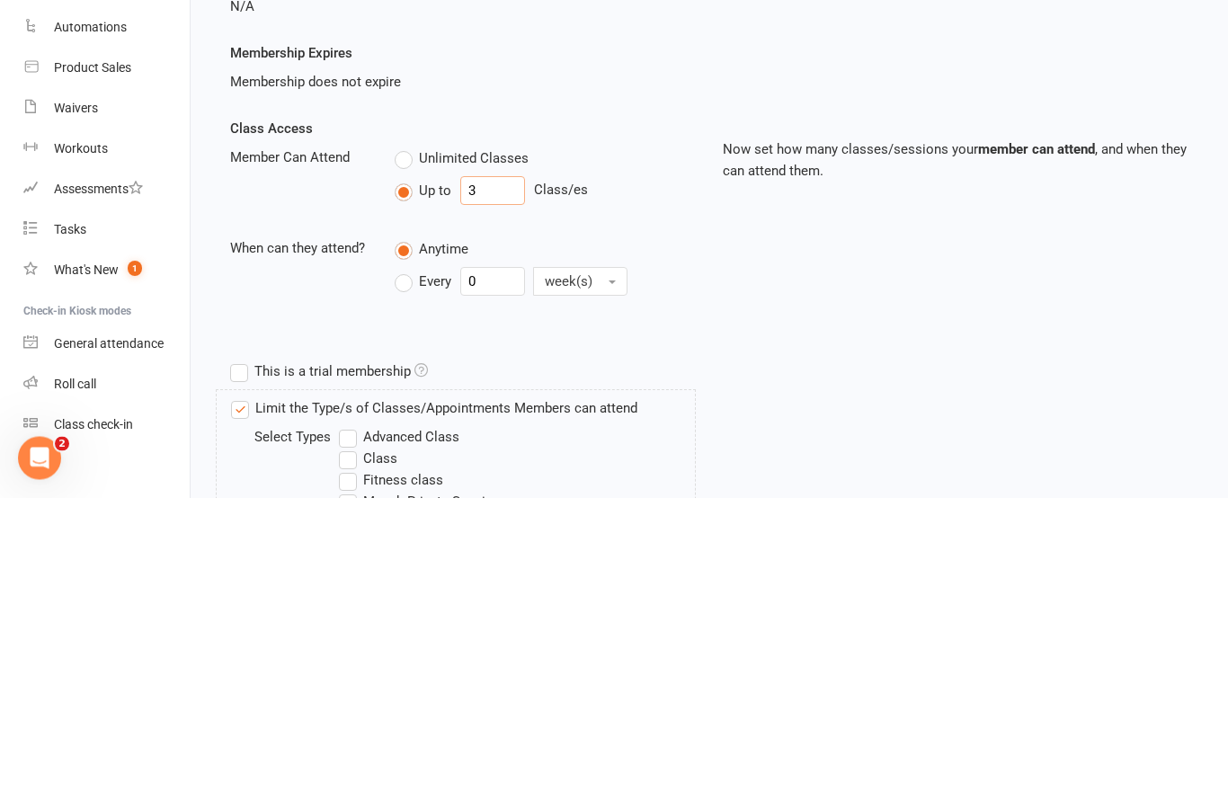
type input "3"
click at [820, 430] on div "Class Access Member Can Attend Unlimited Classes Up to 3 Class/es When can they…" at bounding box center [709, 548] width 985 height 236
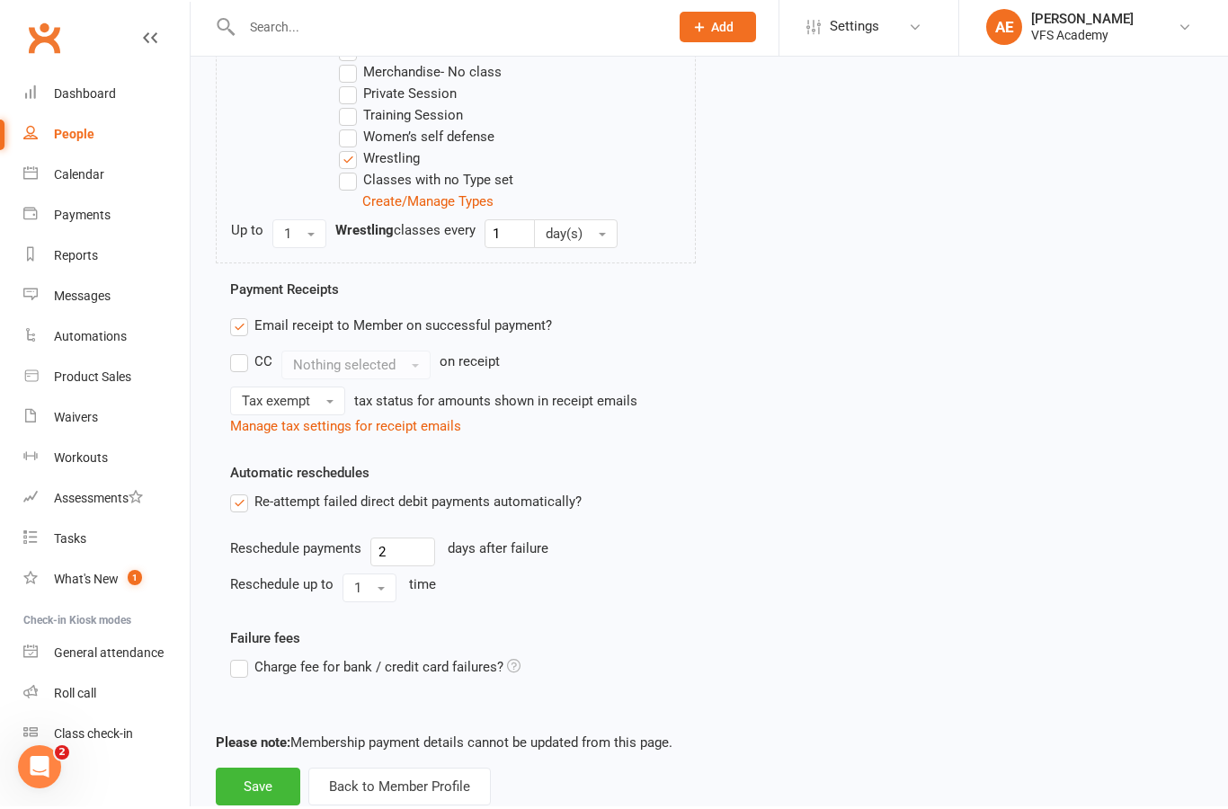
scroll to position [878, 0]
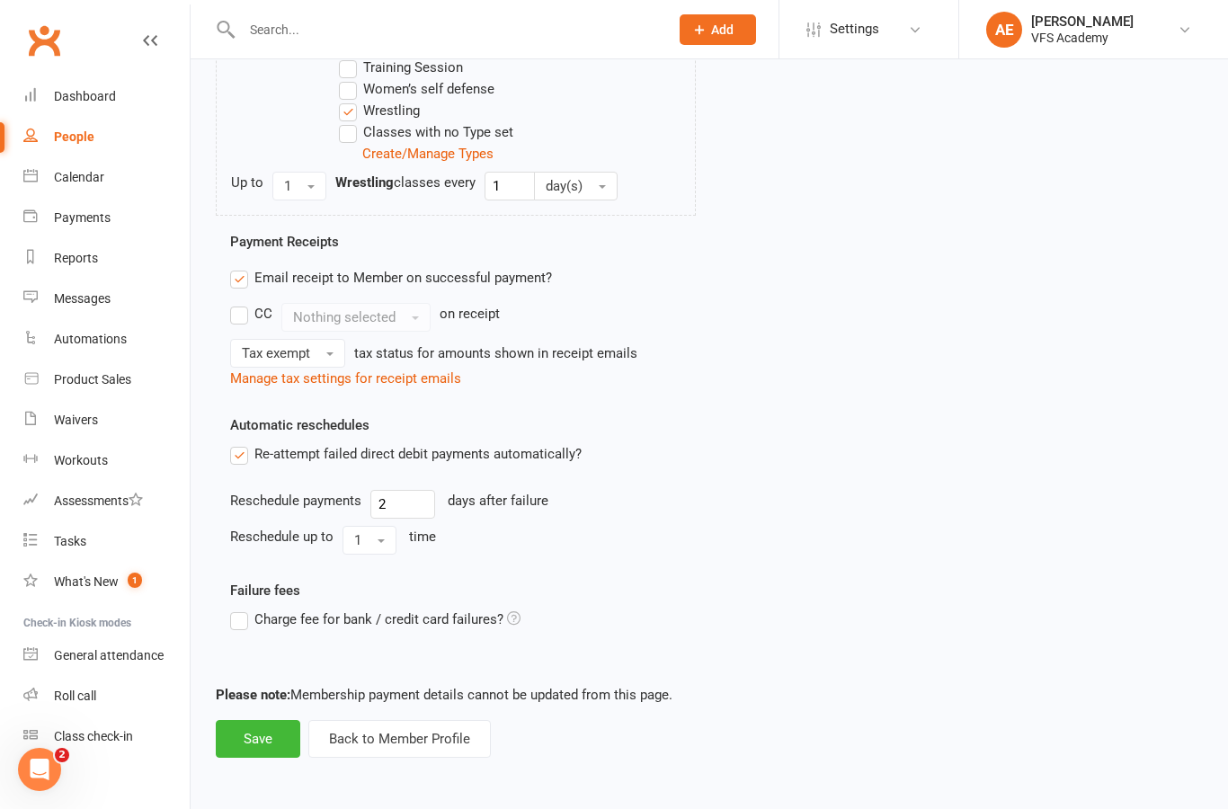
click at [254, 736] on button "Save" at bounding box center [258, 739] width 84 height 38
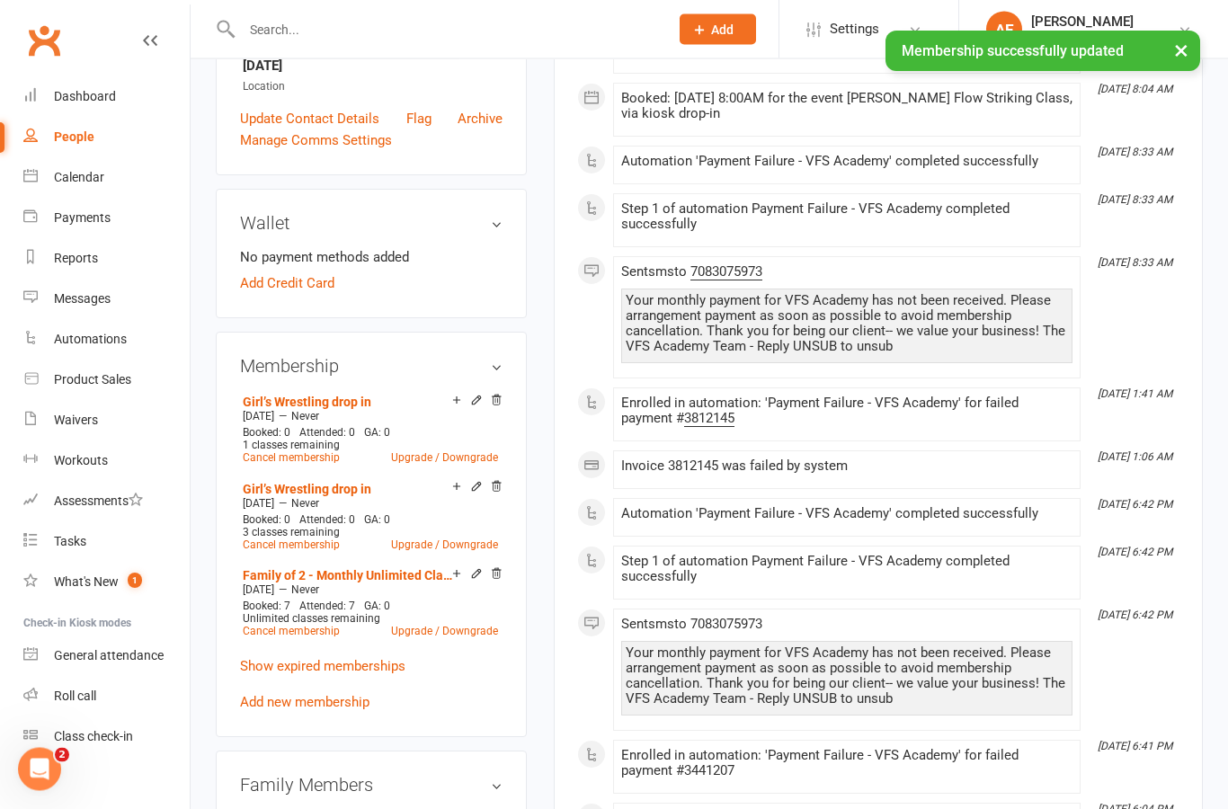
scroll to position [416, 0]
click at [498, 409] on icon at bounding box center [496, 402] width 13 height 14
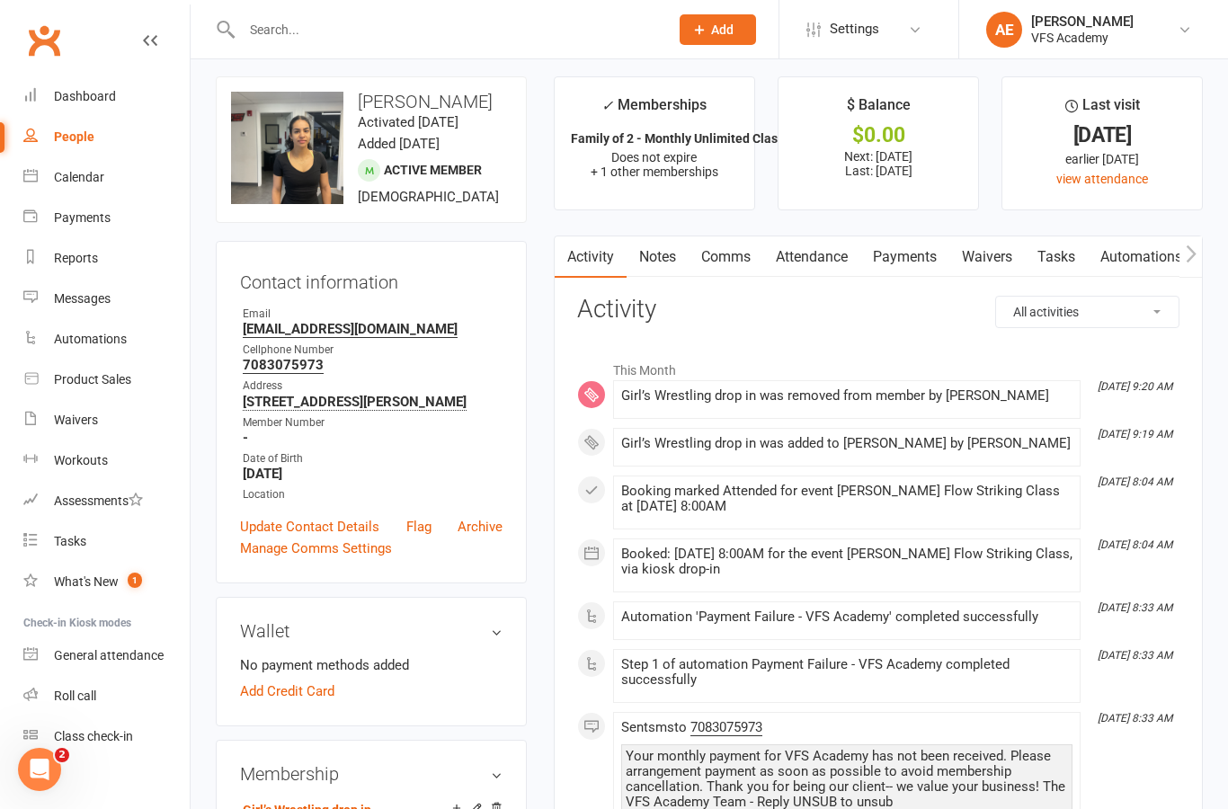
scroll to position [0, 0]
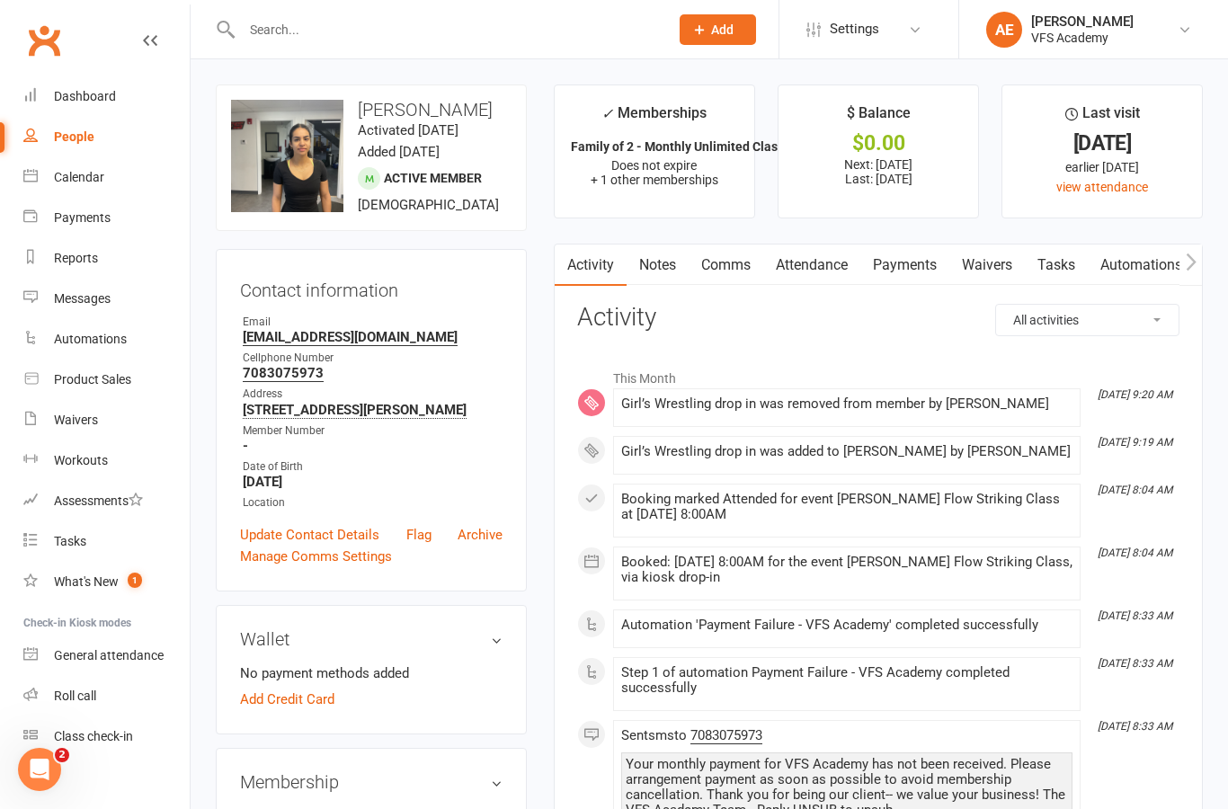
click at [935, 265] on link "Payments" at bounding box center [904, 264] width 89 height 41
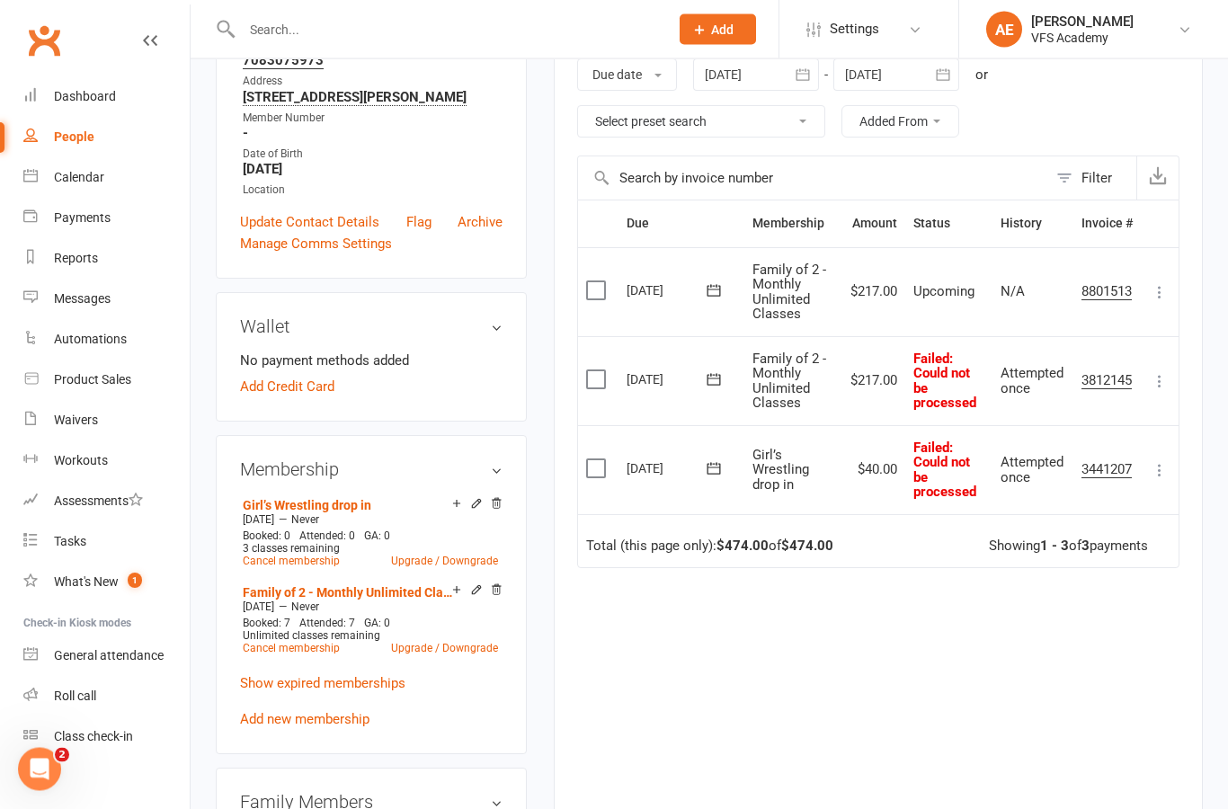
scroll to position [298, 0]
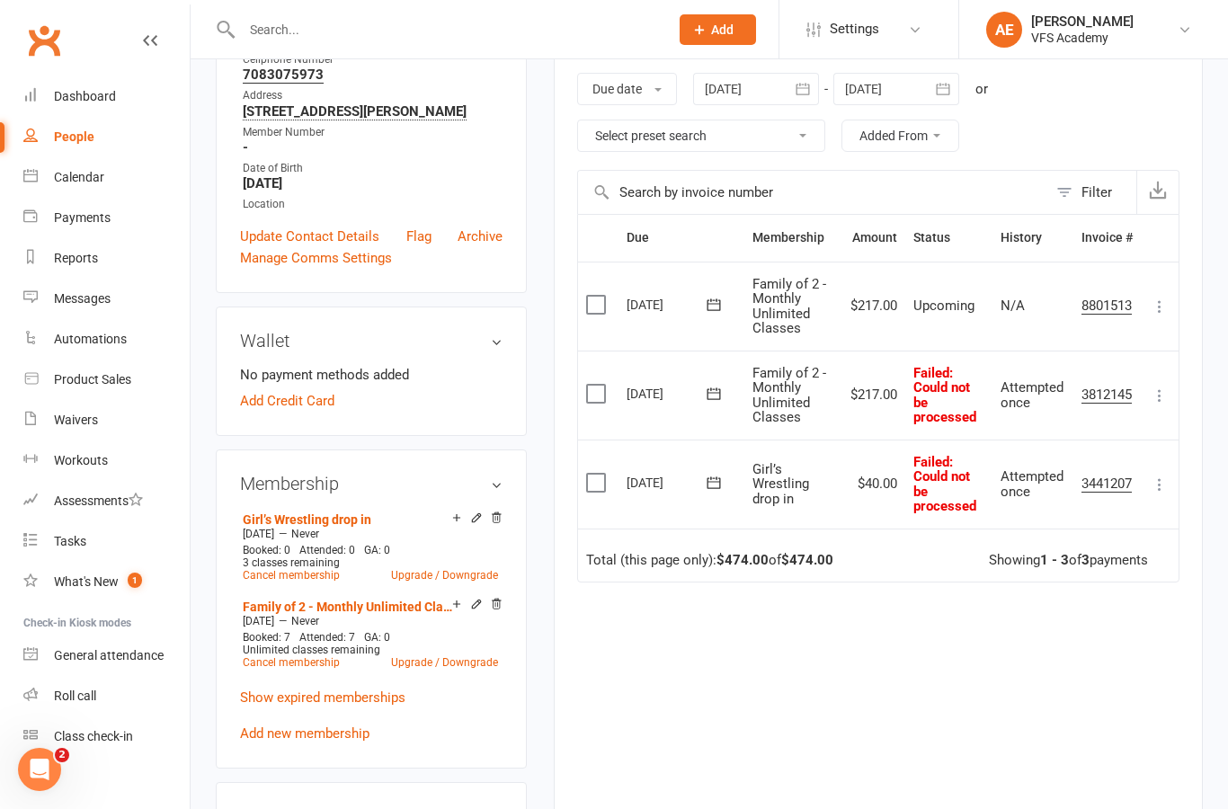
click at [1167, 395] on icon at bounding box center [1160, 396] width 18 height 18
click at [1107, 494] on link "Mark as Paid (Other)" at bounding box center [1080, 502] width 178 height 36
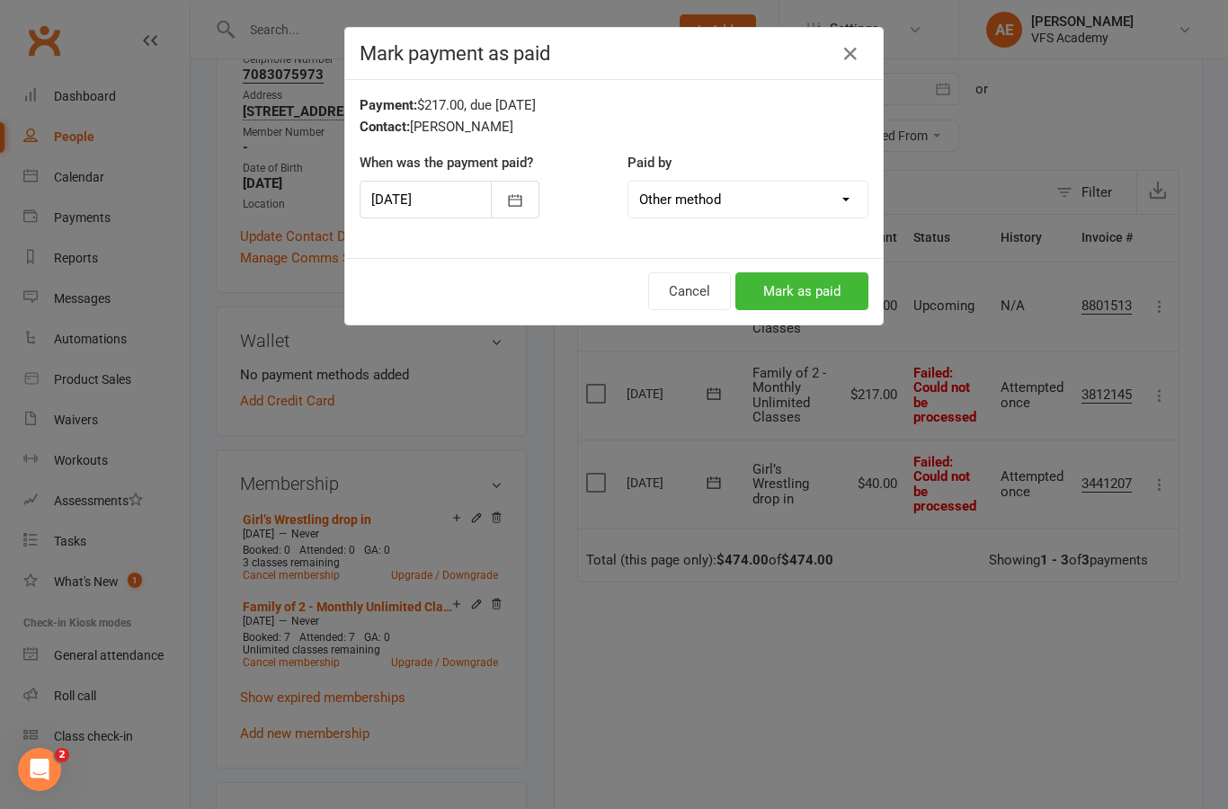
click at [835, 286] on button "Mark as paid" at bounding box center [801, 291] width 133 height 38
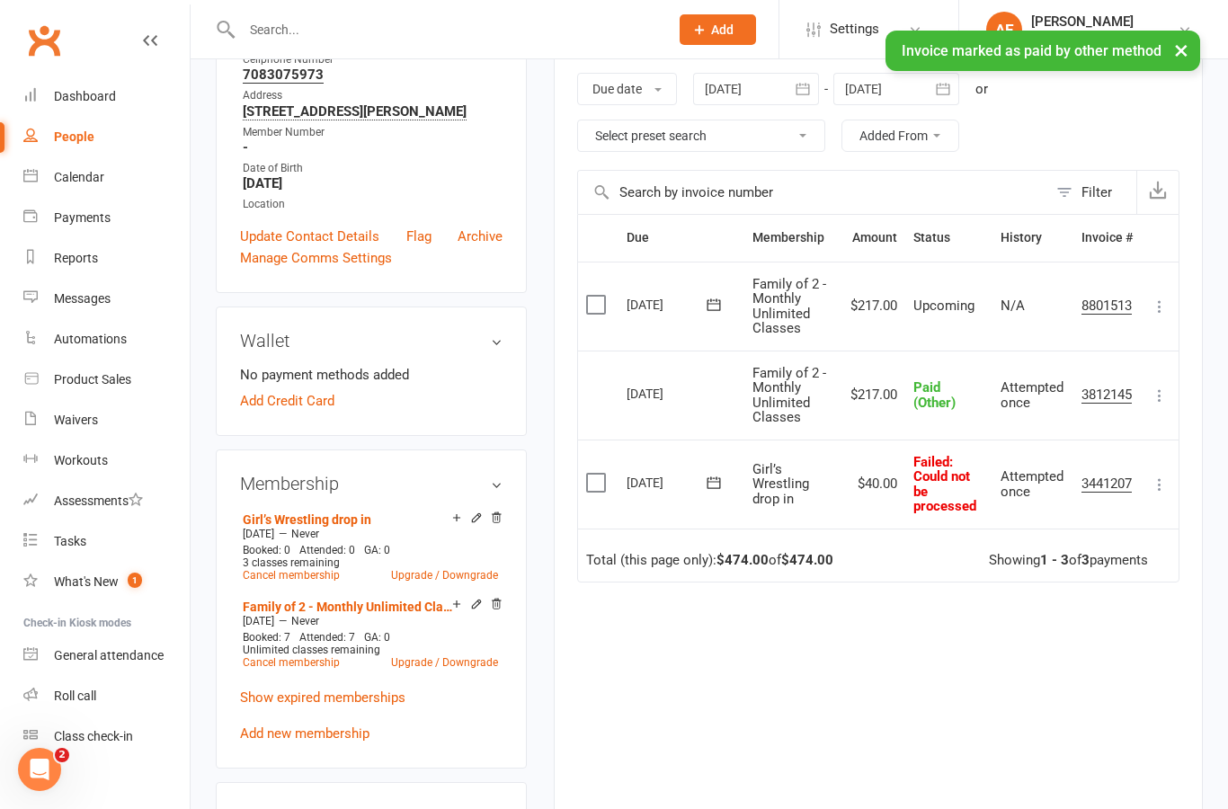
click at [1160, 479] on icon at bounding box center [1160, 484] width 18 height 18
click at [1108, 588] on link "Mark as Paid (Other)" at bounding box center [1080, 591] width 178 height 36
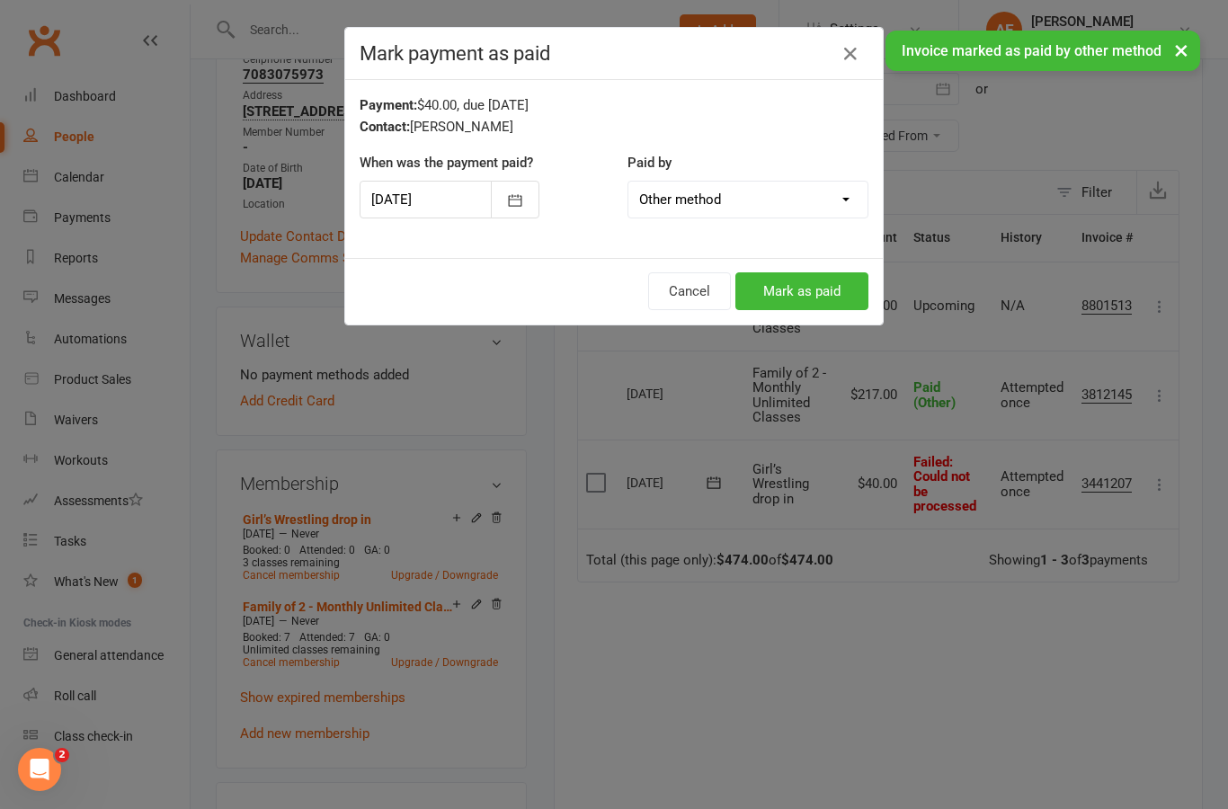
click at [813, 291] on button "Mark as paid" at bounding box center [801, 291] width 133 height 38
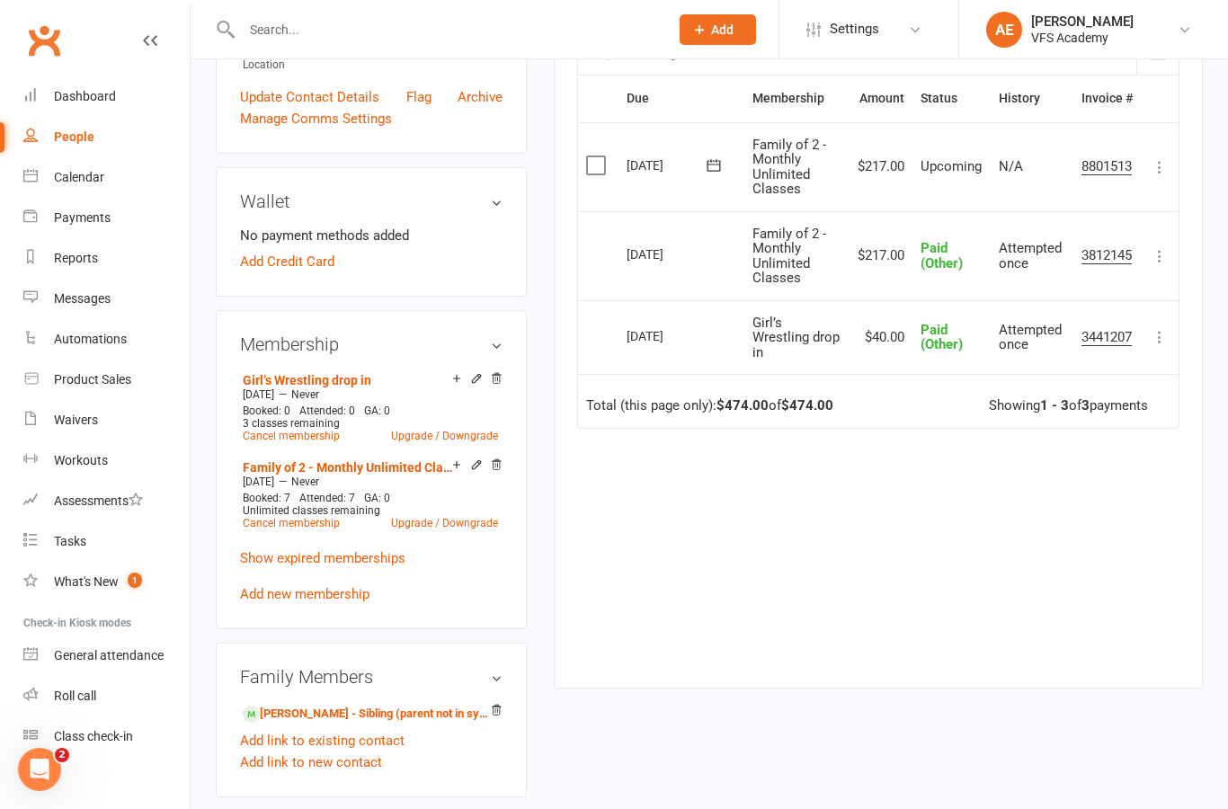
scroll to position [455, 0]
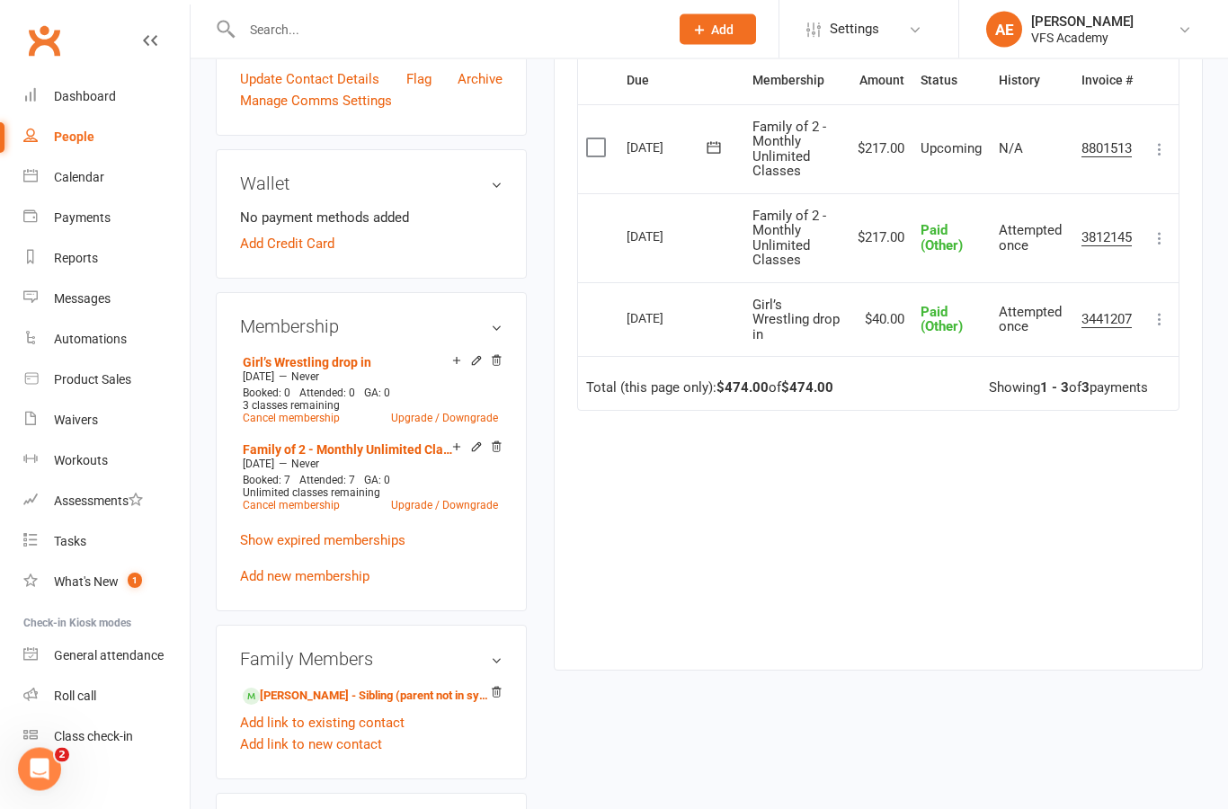
click at [1168, 311] on icon at bounding box center [1160, 320] width 18 height 18
click at [707, 514] on div "Due Contact Membership Amount Status History Invoice # Select this [DATE] [PERS…" at bounding box center [878, 349] width 602 height 585
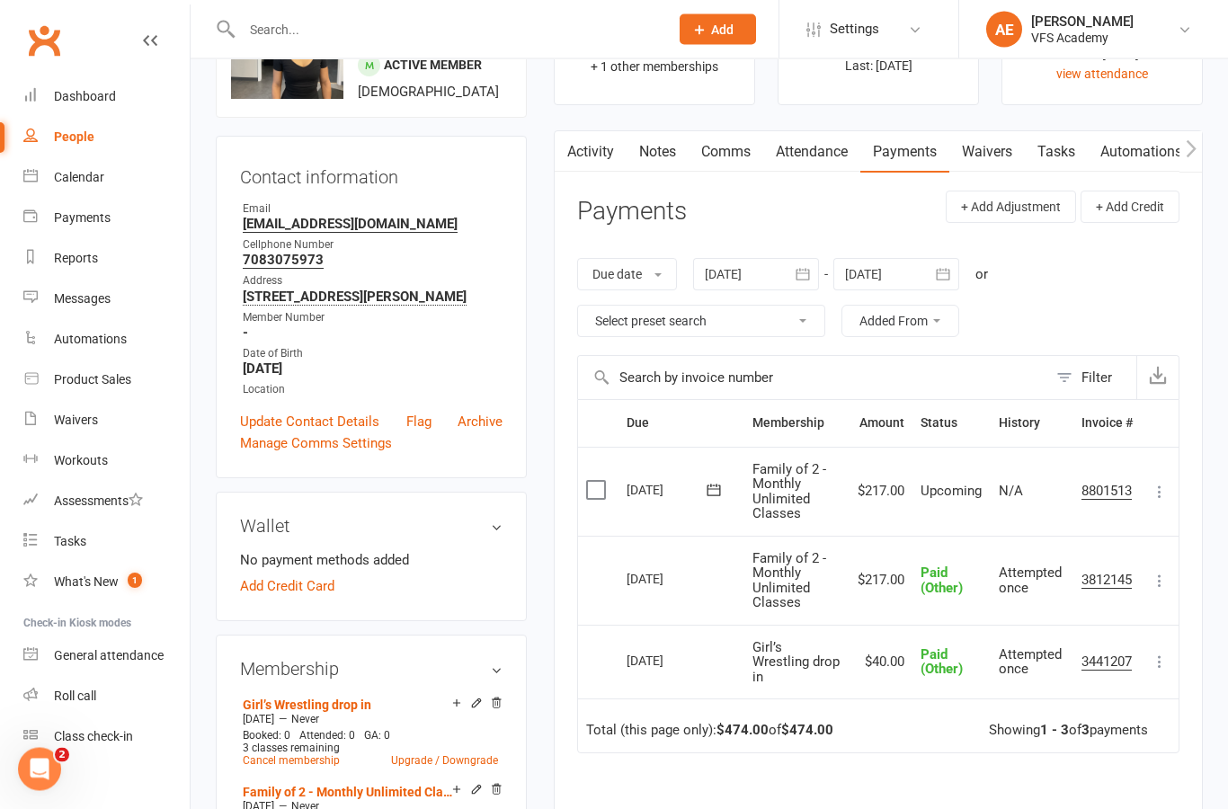
scroll to position [0, 0]
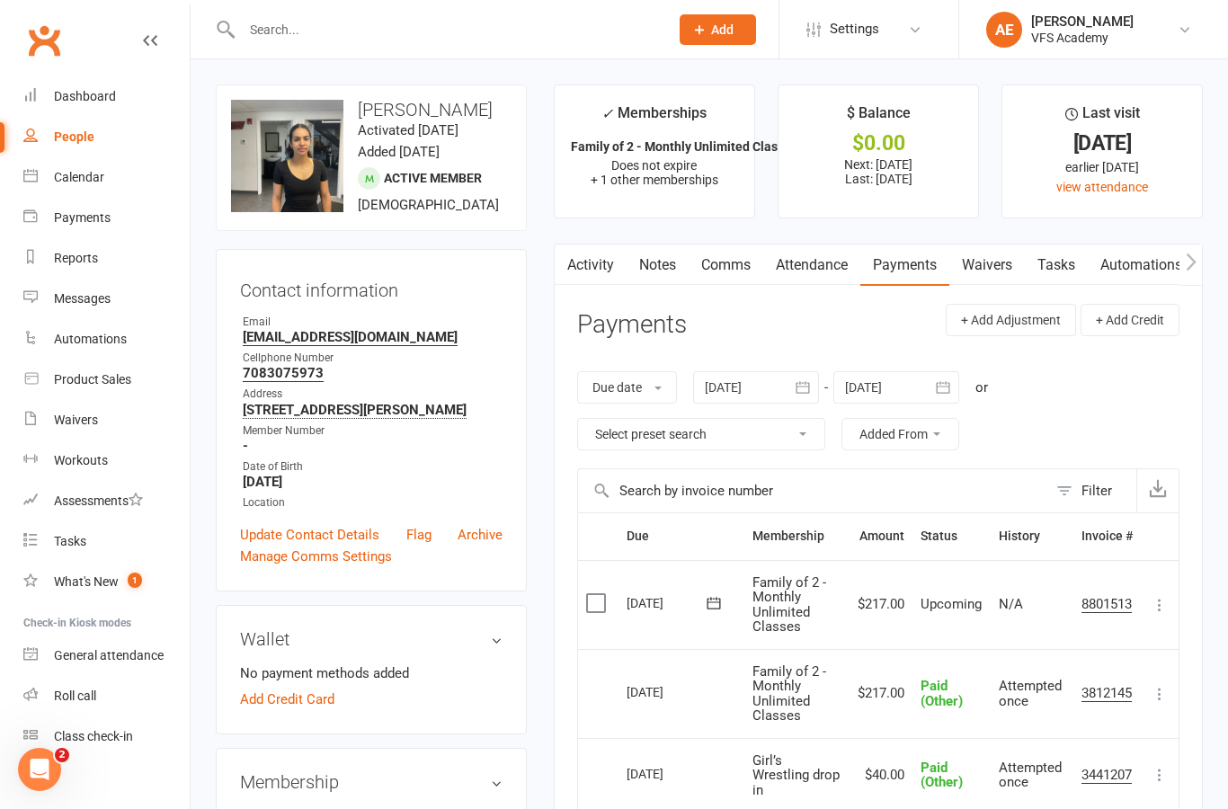
click at [83, 102] on div "Dashboard" at bounding box center [85, 96] width 62 height 14
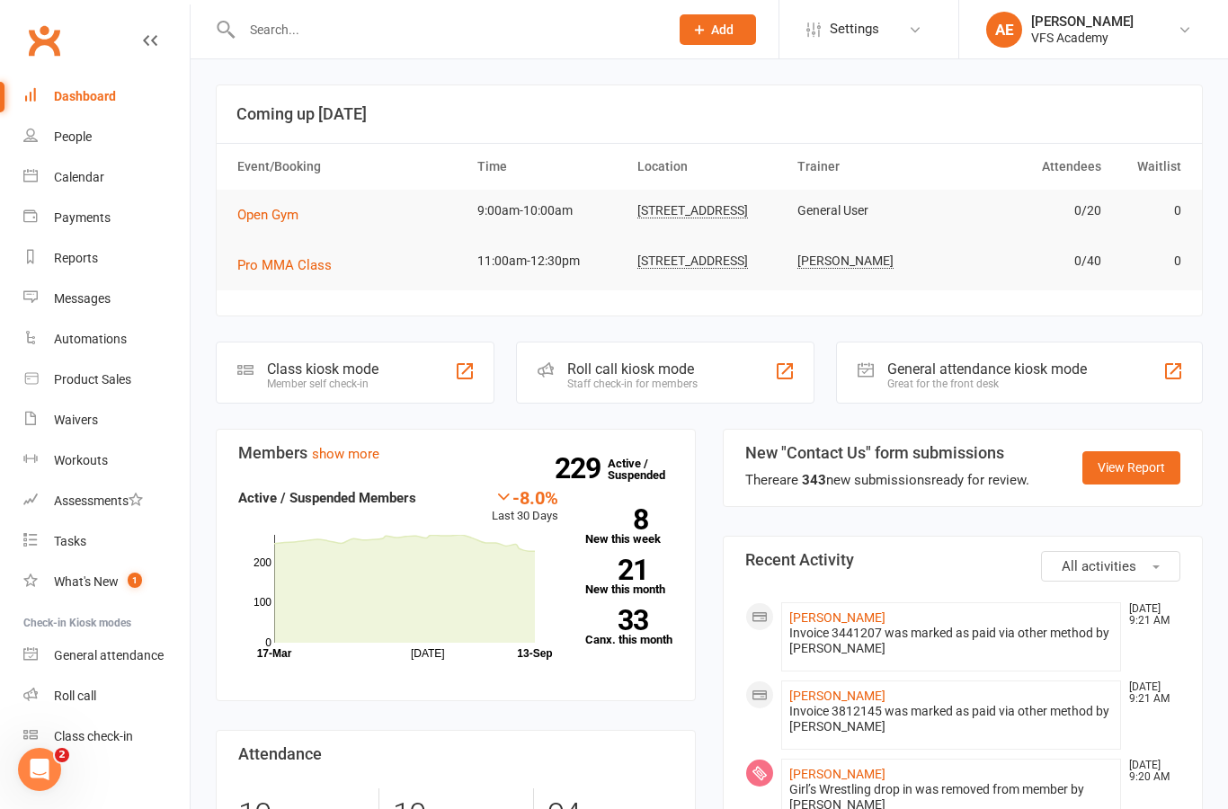
click at [522, 36] on input "text" at bounding box center [446, 29] width 420 height 25
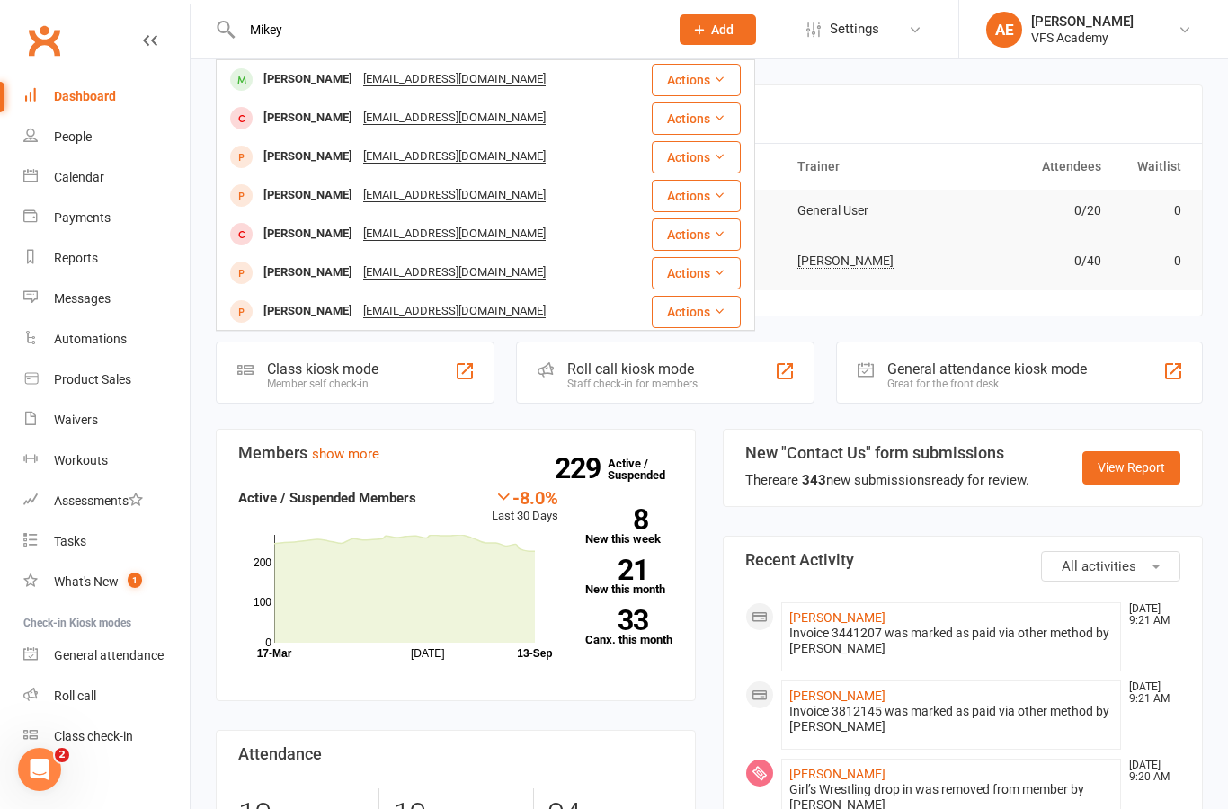
type input "Mikey"
click at [591, 70] on div "[PERSON_NAME] [EMAIL_ADDRESS][DOMAIN_NAME]" at bounding box center [433, 79] width 431 height 37
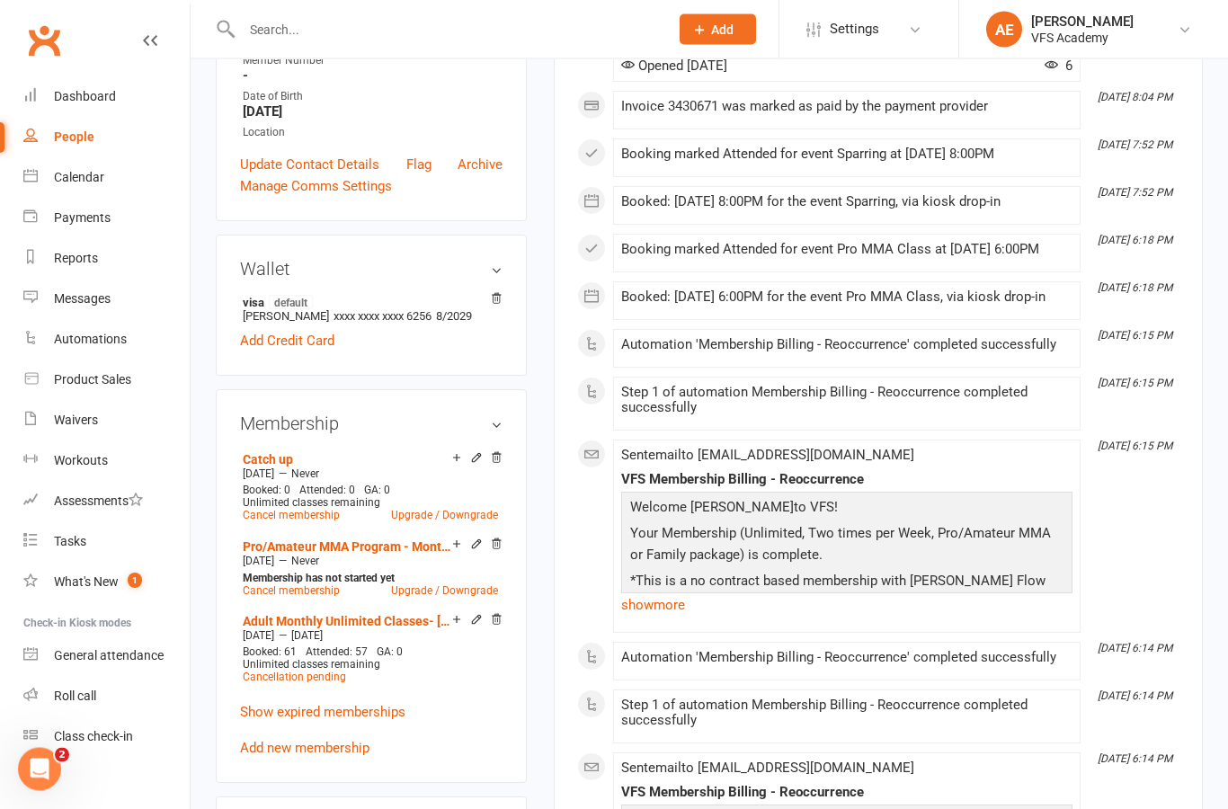
scroll to position [419, 0]
click at [253, 751] on link "Add new membership" at bounding box center [304, 748] width 129 height 16
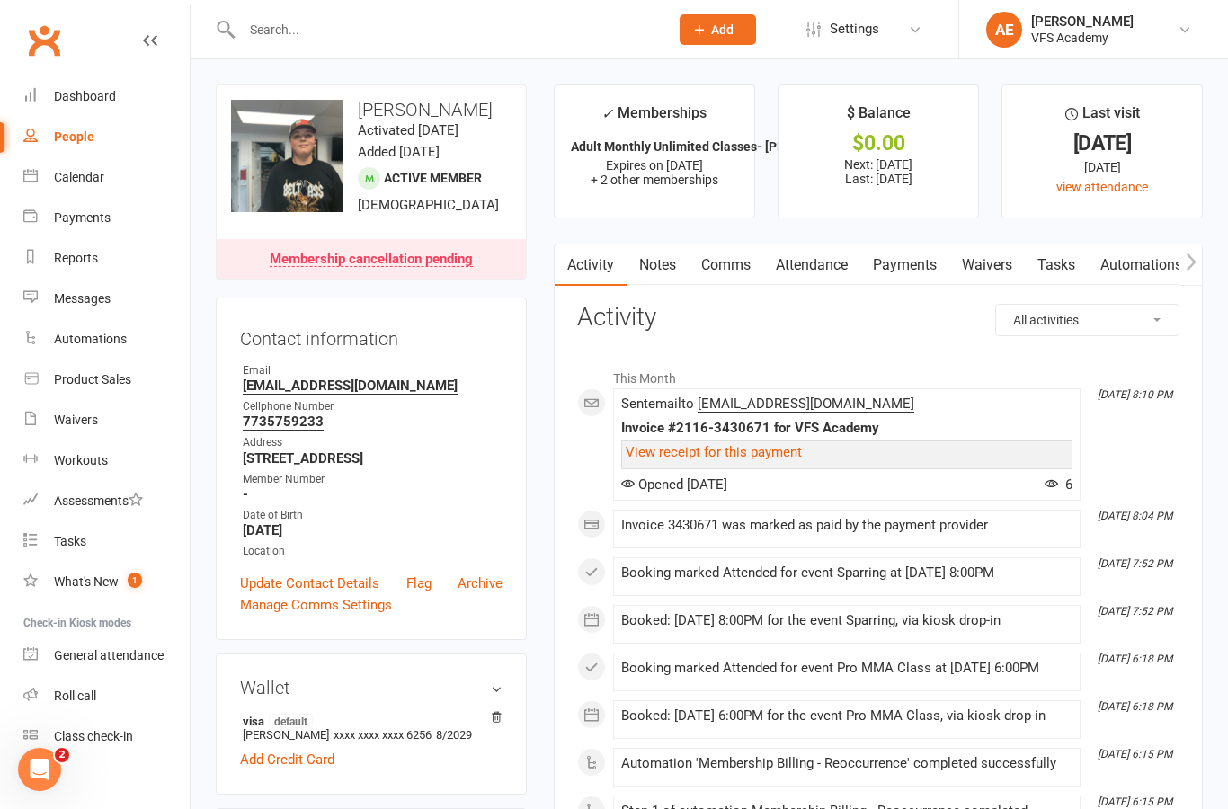
click at [925, 270] on link "Payments" at bounding box center [904, 264] width 89 height 41
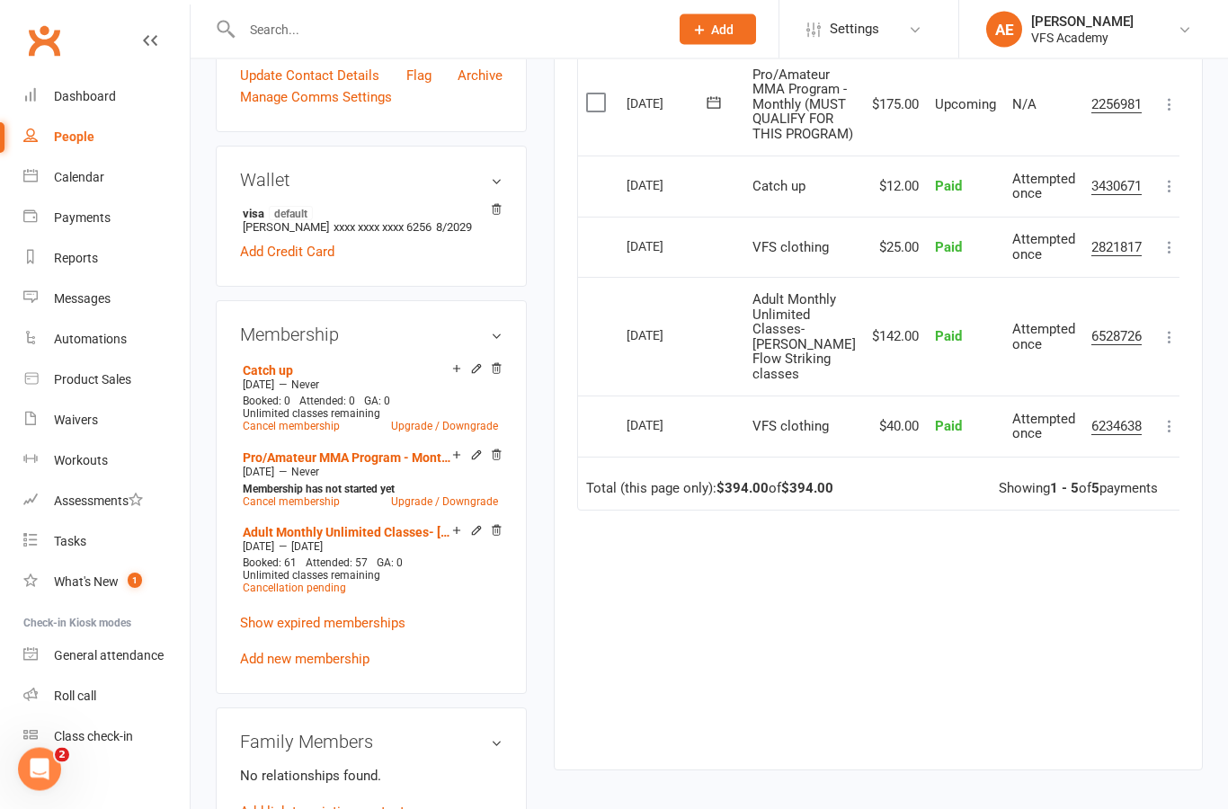
scroll to position [526, 0]
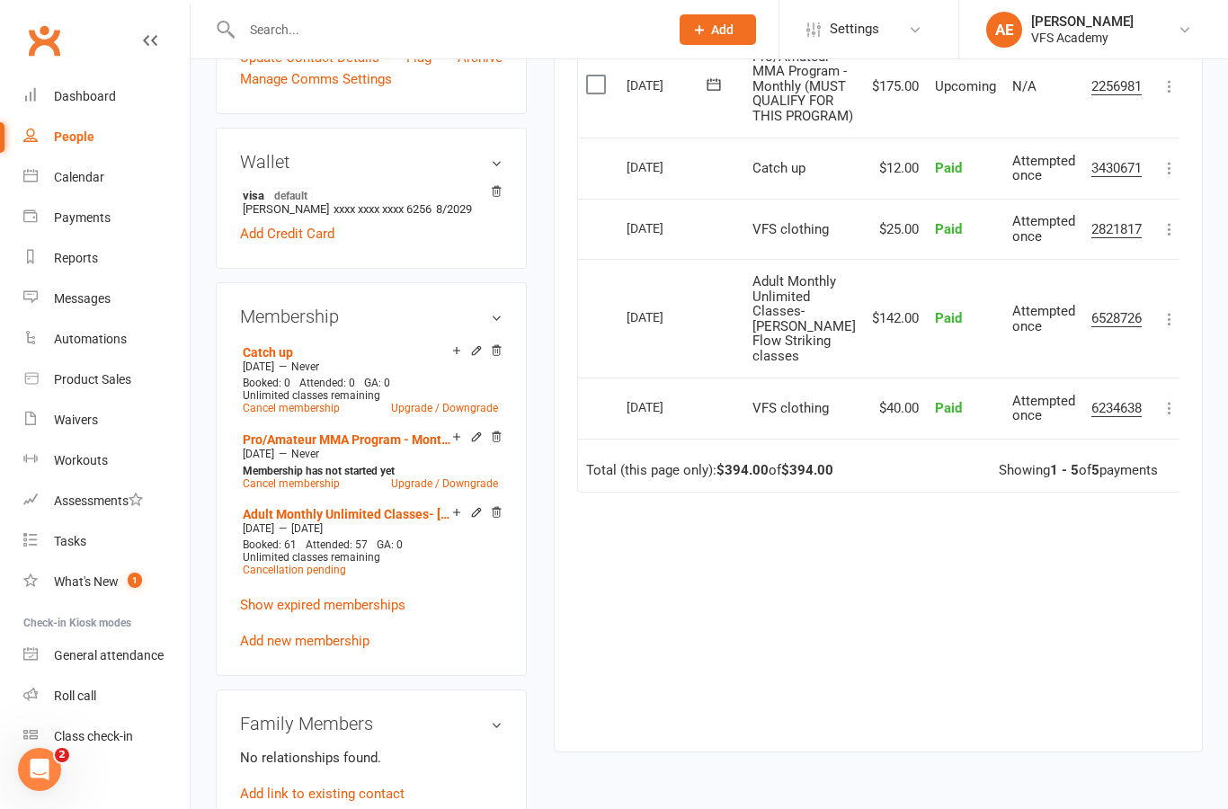
click at [343, 633] on link "Add new membership" at bounding box center [304, 641] width 129 height 16
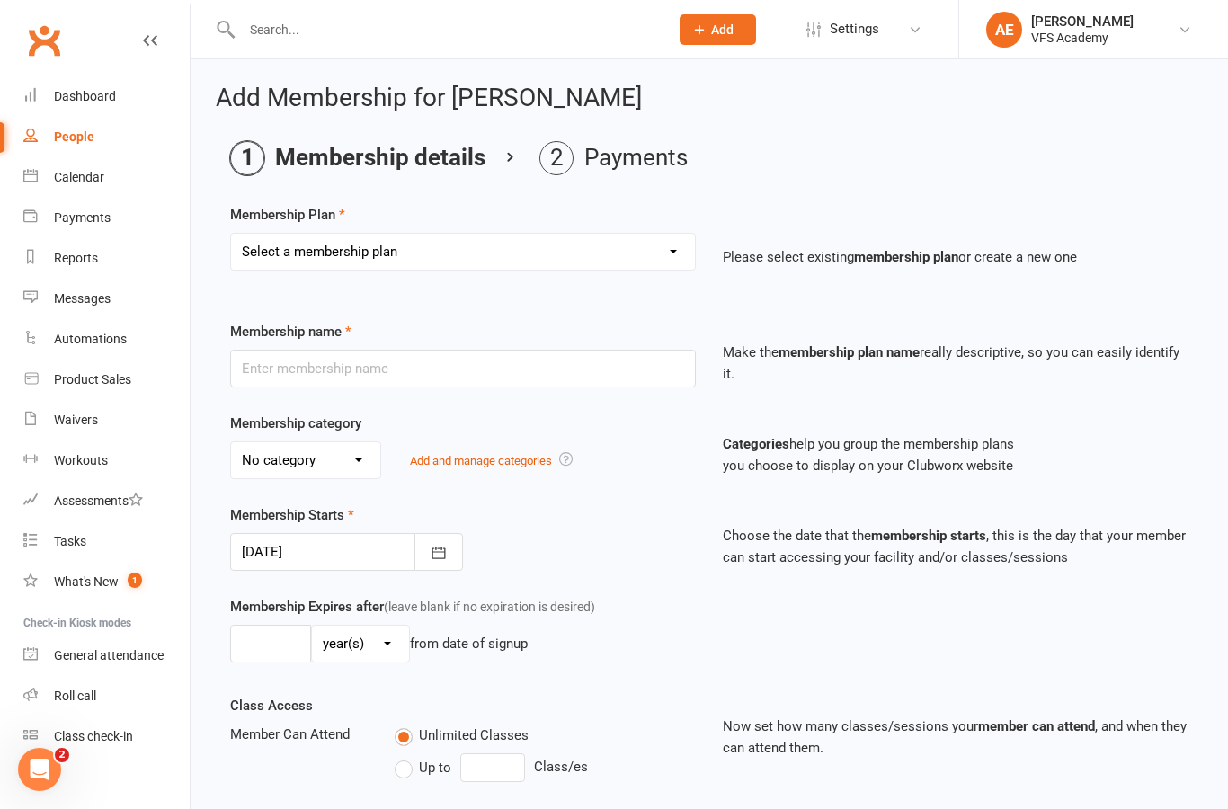
click at [538, 243] on select "Select a membership plan Create new Membership Plan Kid's Monthly Unlimited Kid…" at bounding box center [463, 252] width 464 height 36
select select "26"
type input "VFS clothing"
select select "4"
type input "1"
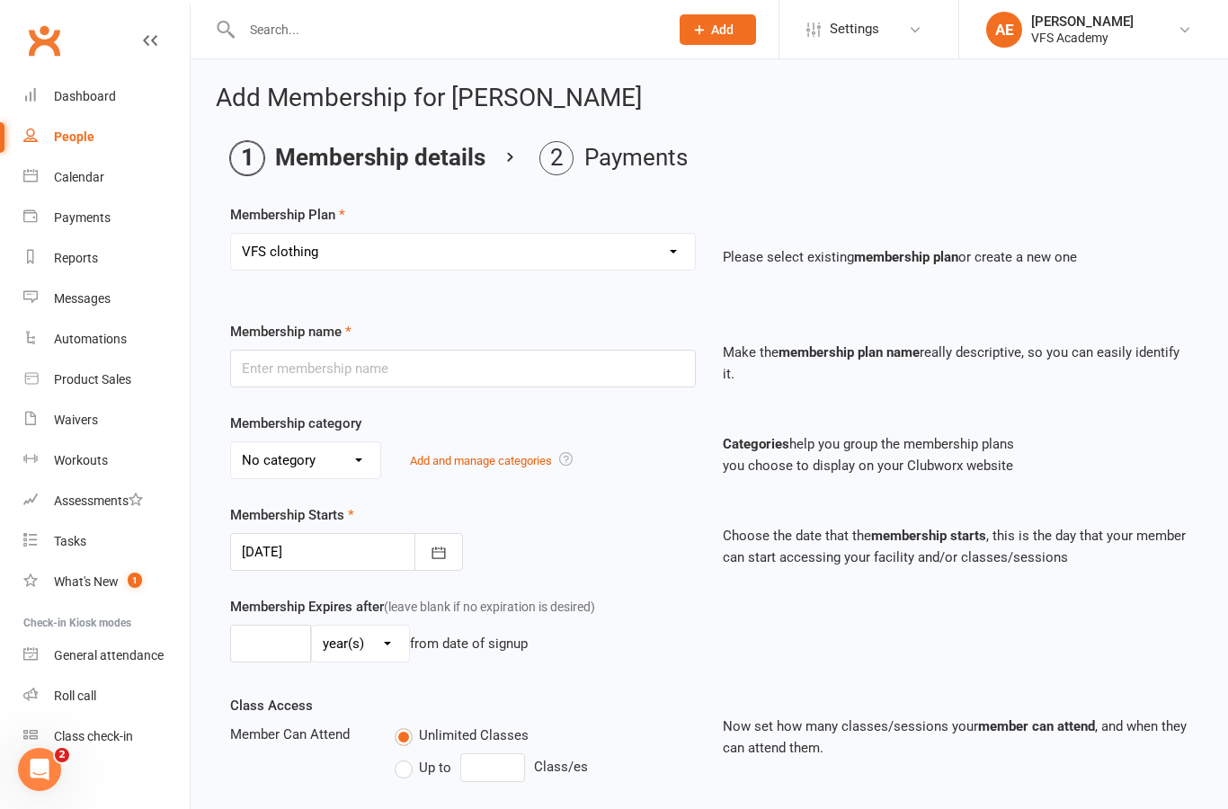
select select "0"
type input "0"
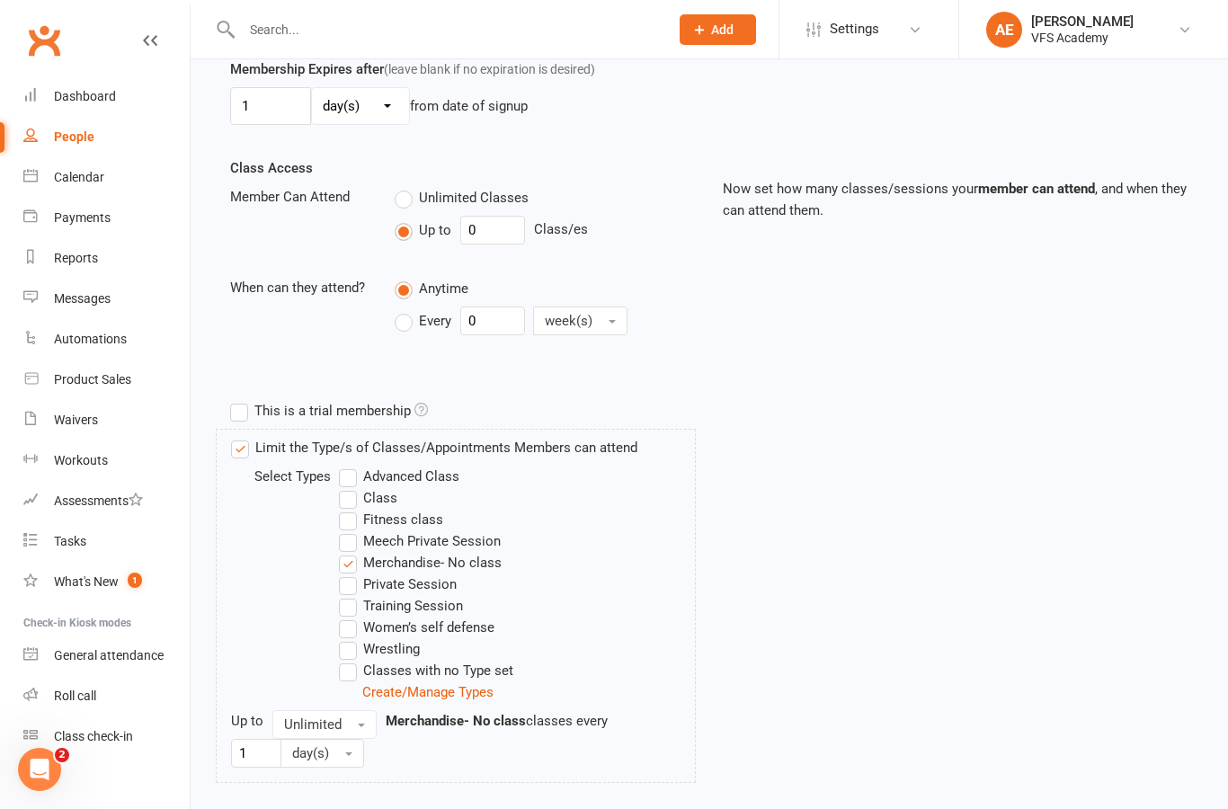
scroll to position [587, 0]
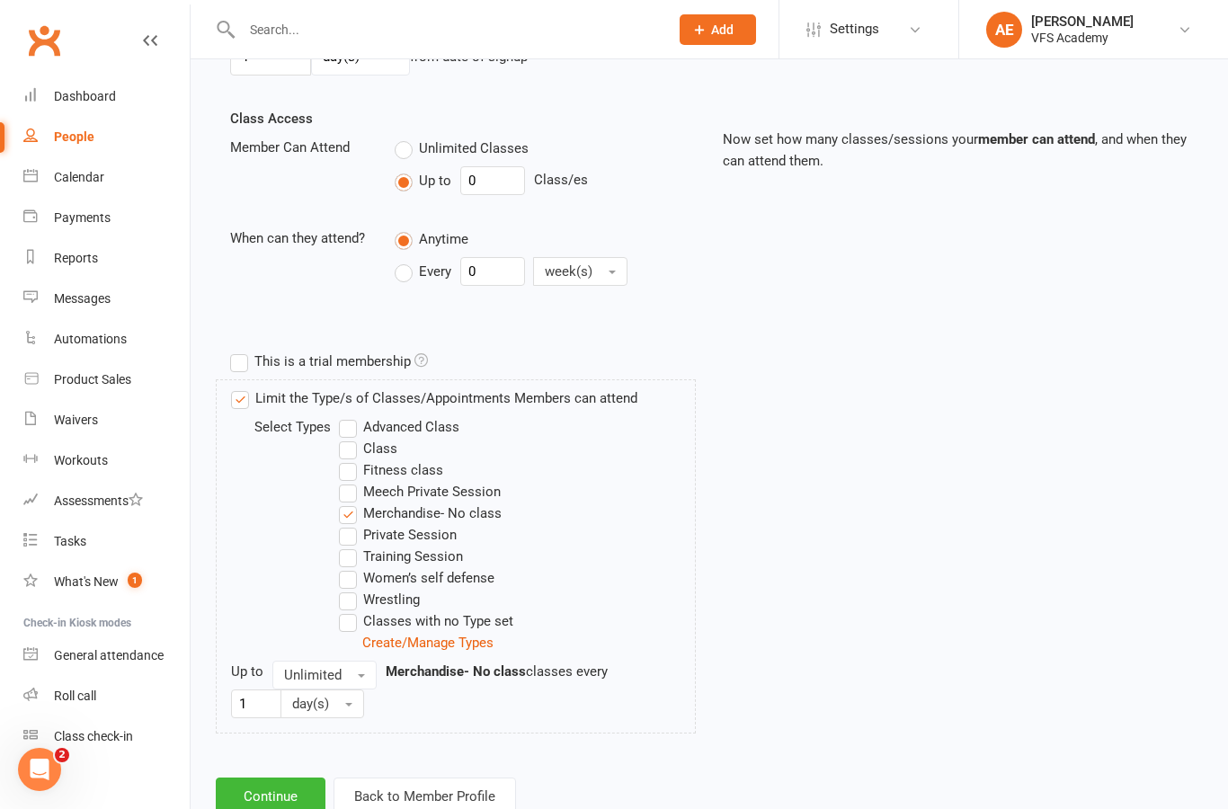
click at [279, 796] on button "Continue" at bounding box center [271, 797] width 110 height 38
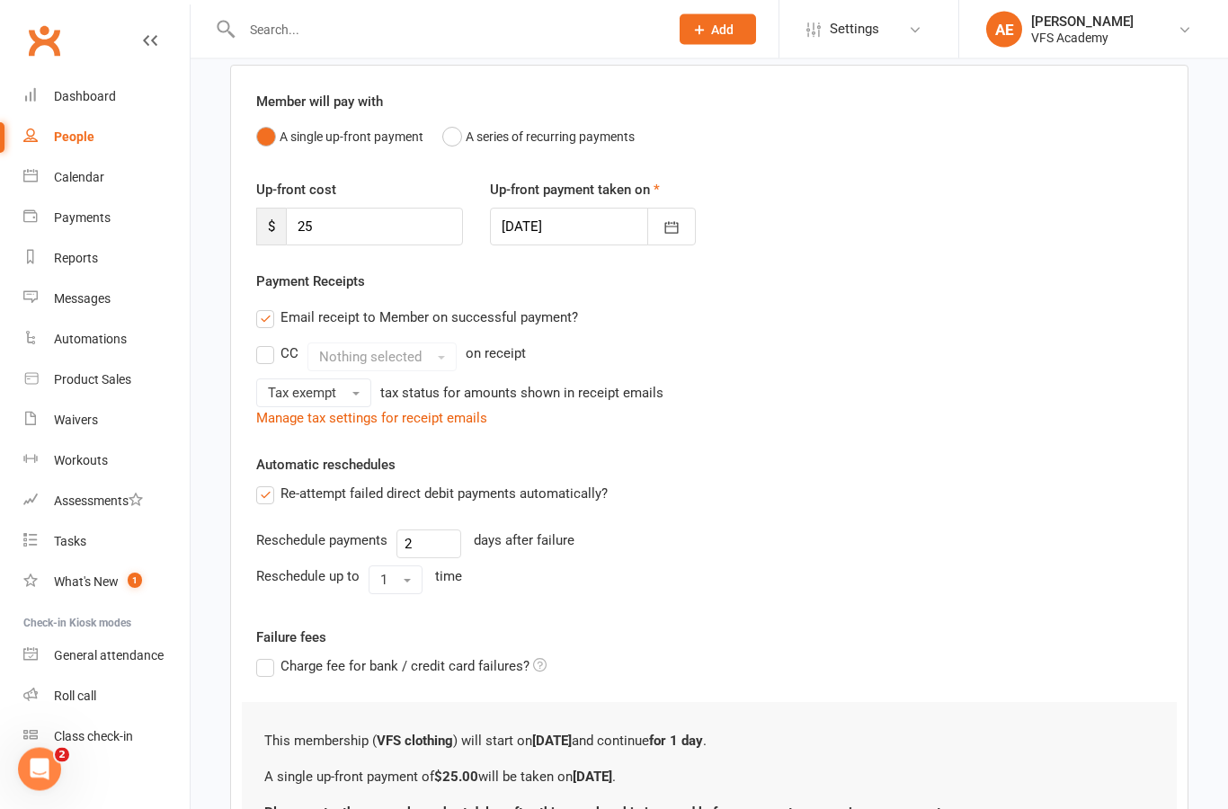
scroll to position [256, 0]
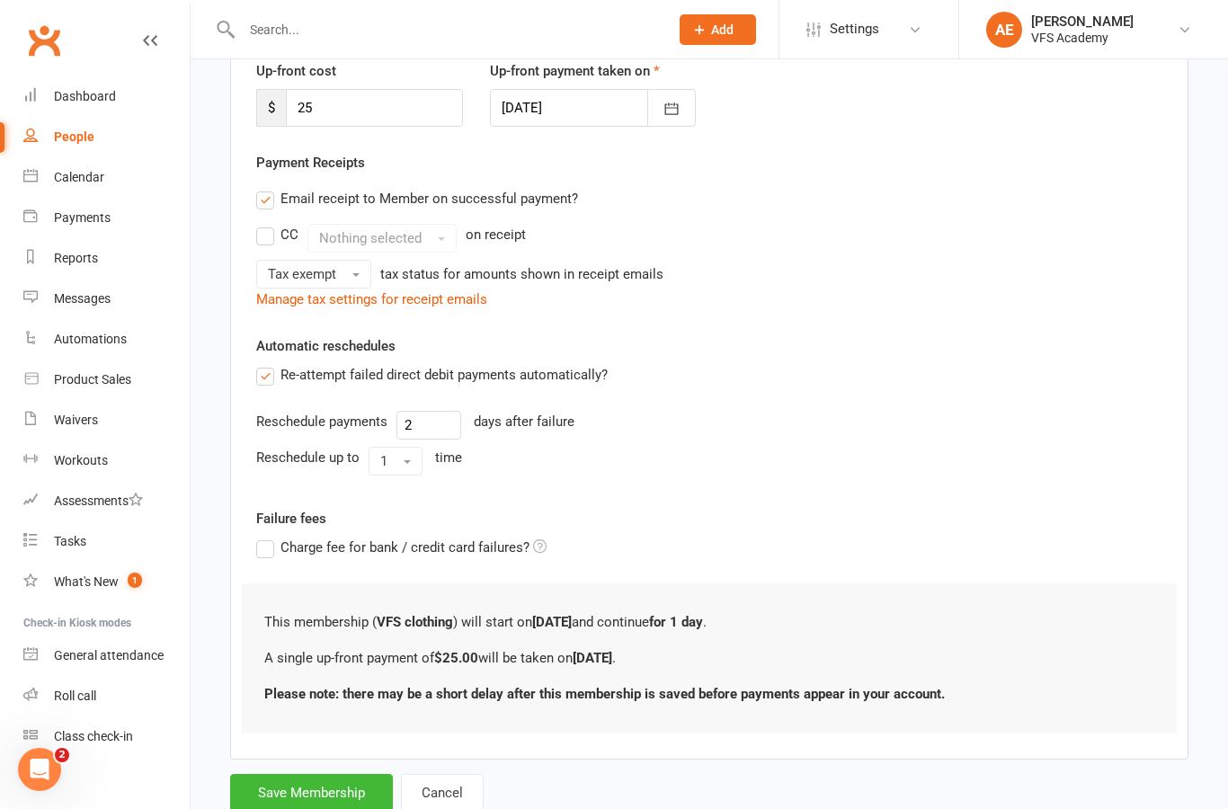
click at [323, 784] on button "Save Membership" at bounding box center [311, 793] width 163 height 38
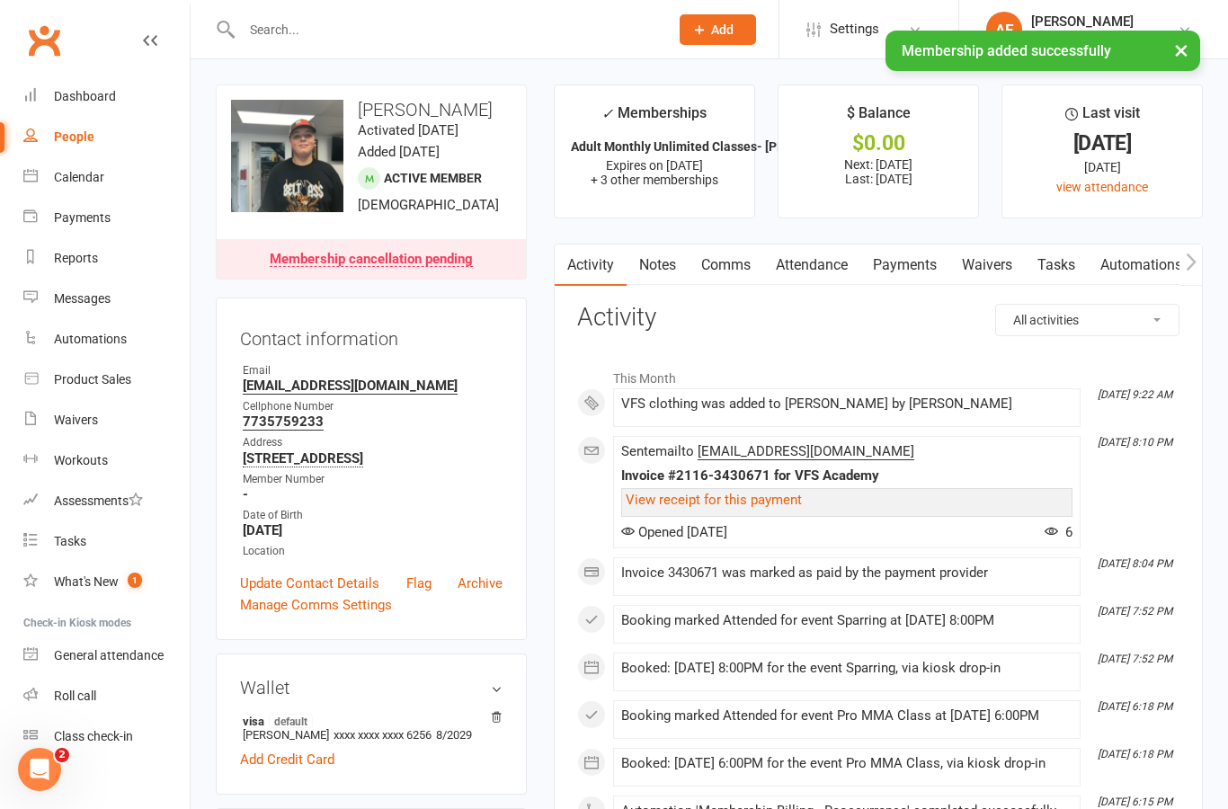
click at [96, 92] on div "Dashboard" at bounding box center [85, 96] width 62 height 14
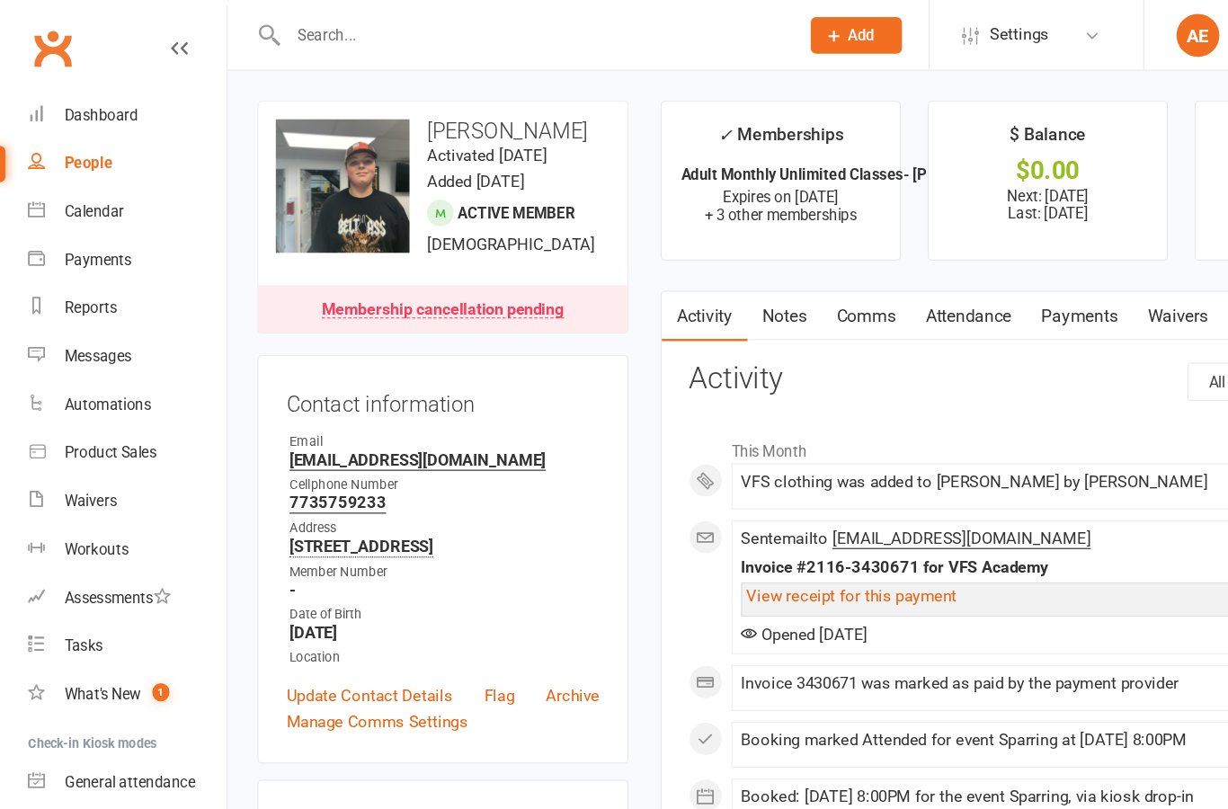
click at [118, 347] on link "Automations" at bounding box center [106, 339] width 166 height 40
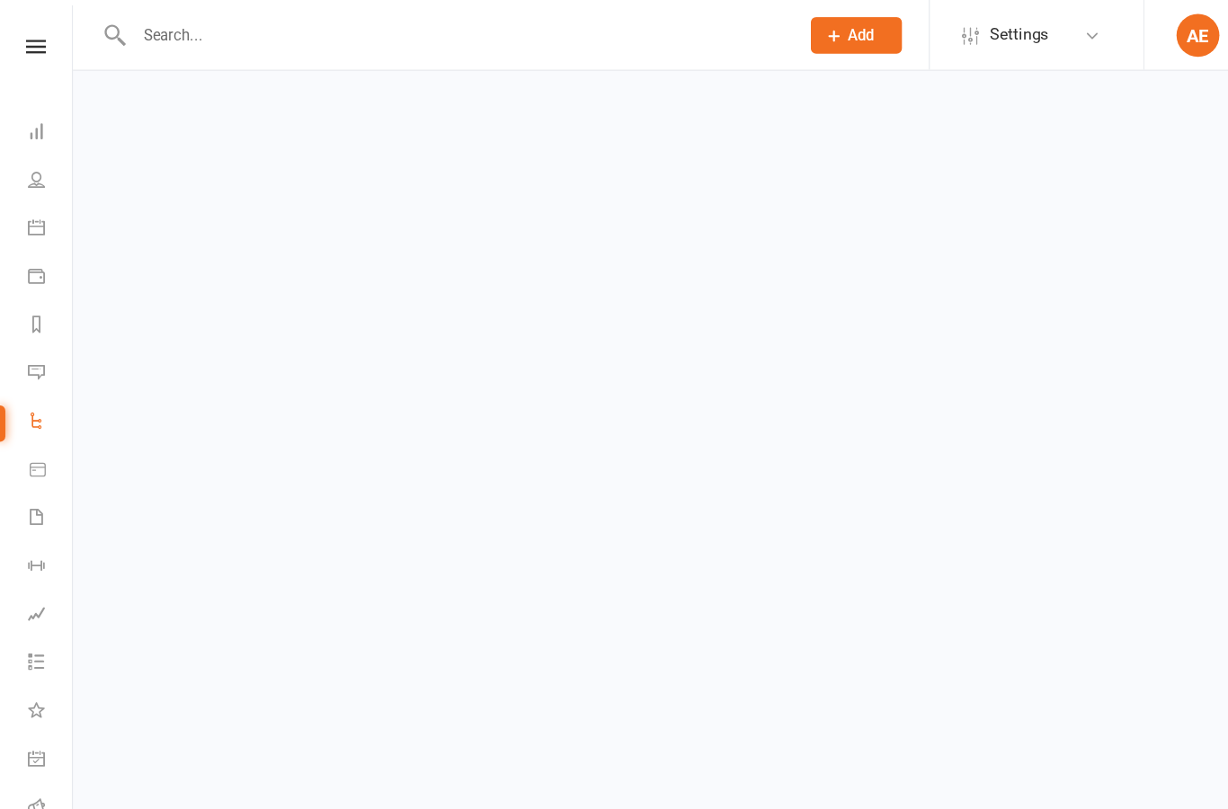
select select "100"
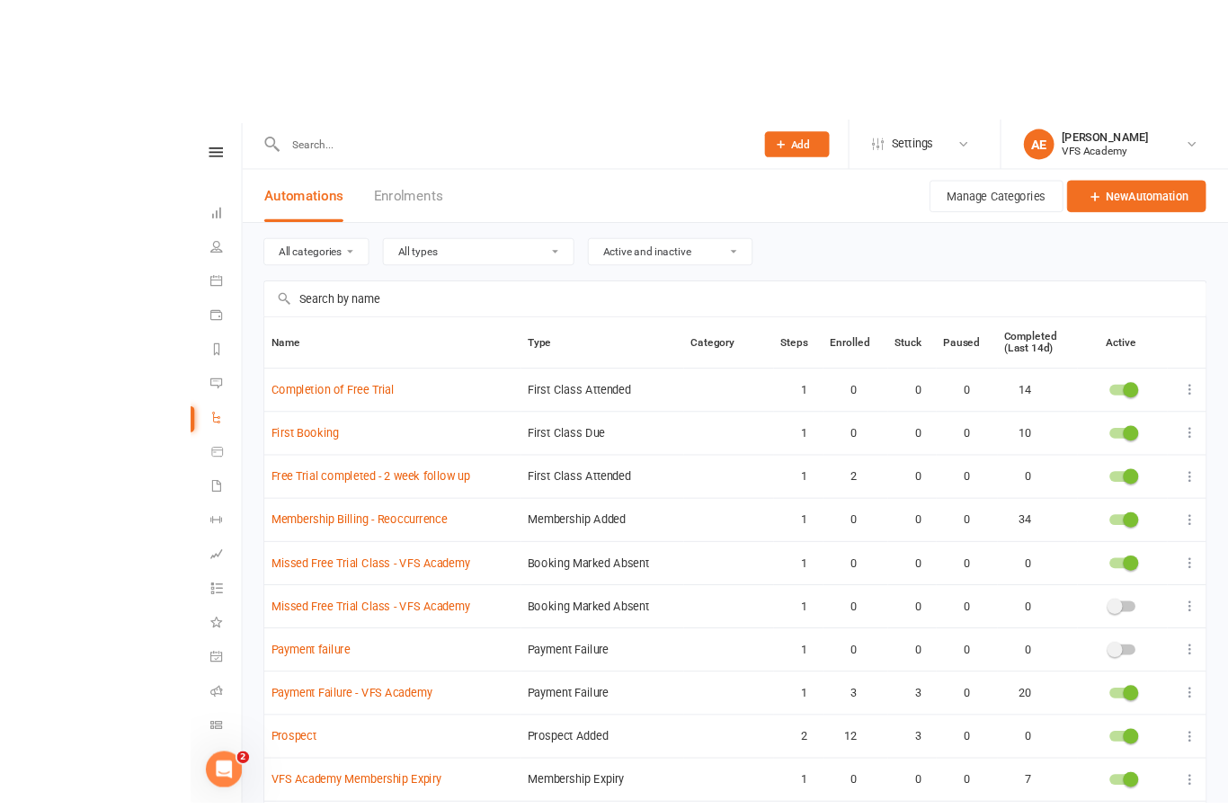
scroll to position [7, 0]
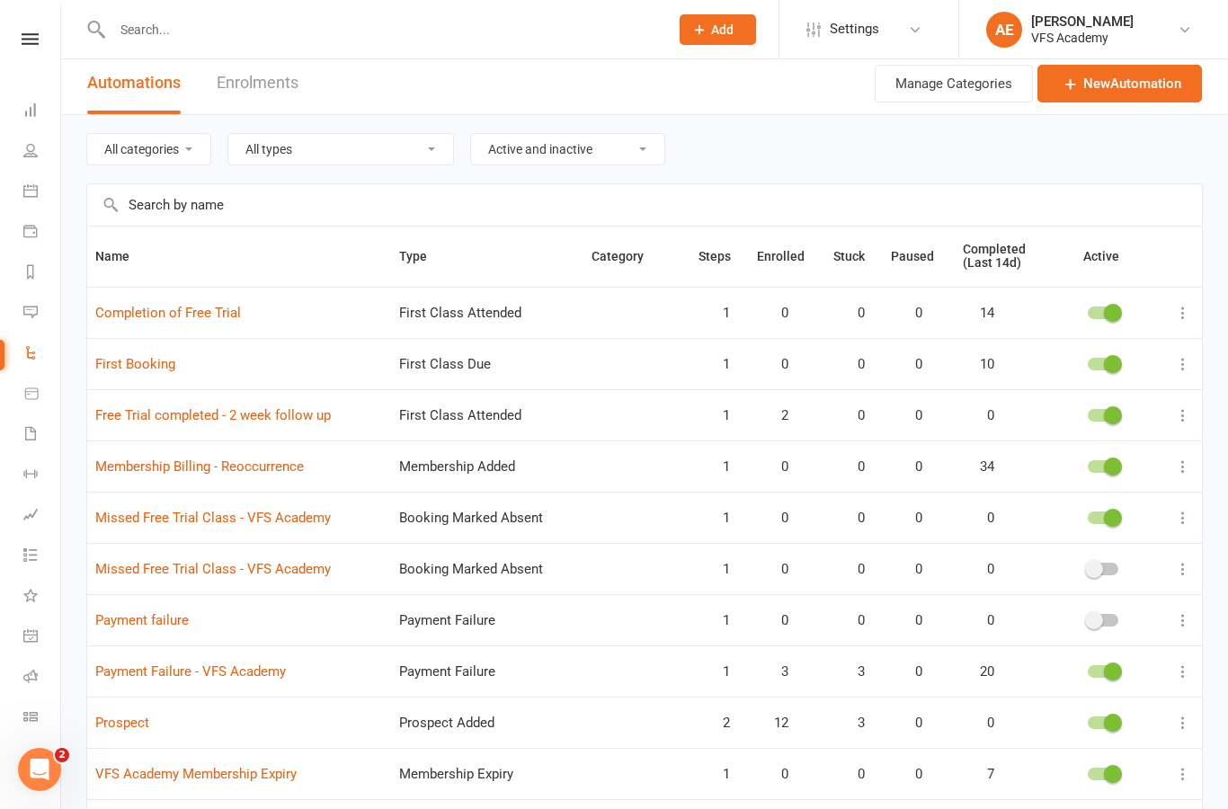
click at [242, 678] on link "Payment Failure - VFS Academy" at bounding box center [190, 671] width 191 height 16
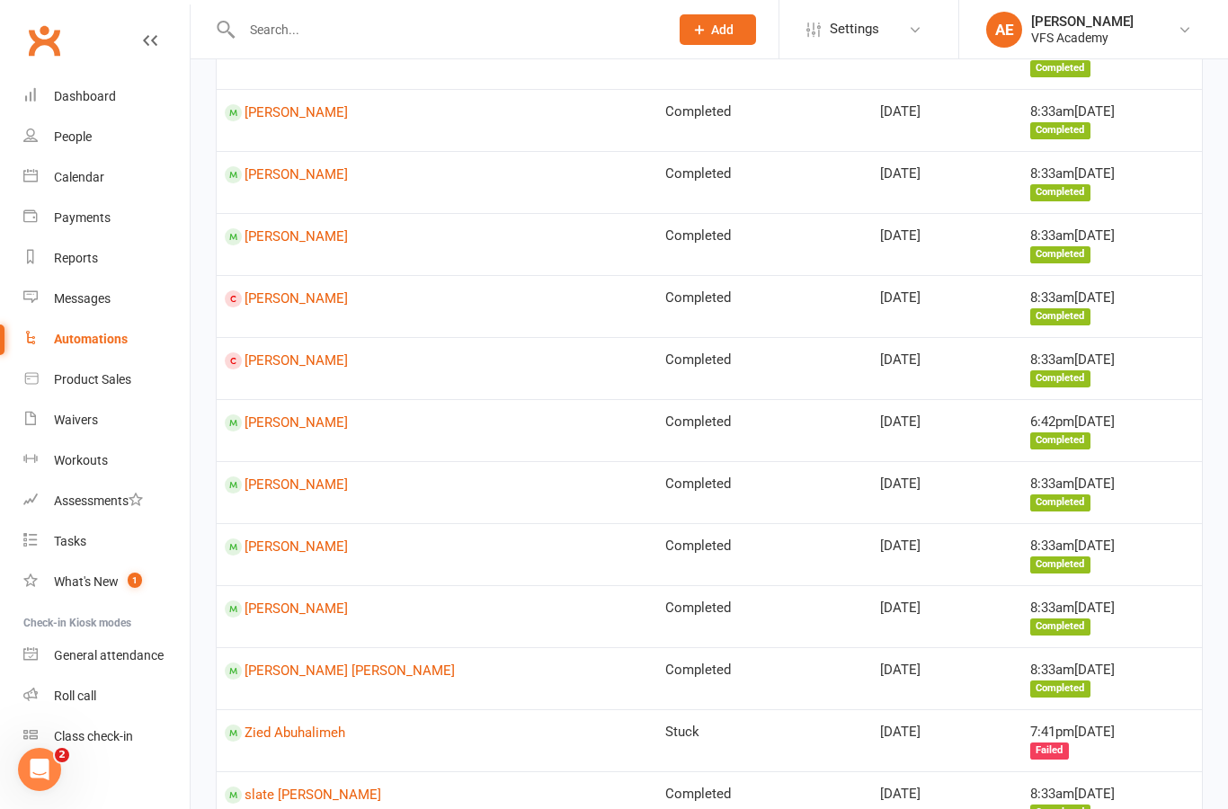
scroll to position [2581, 0]
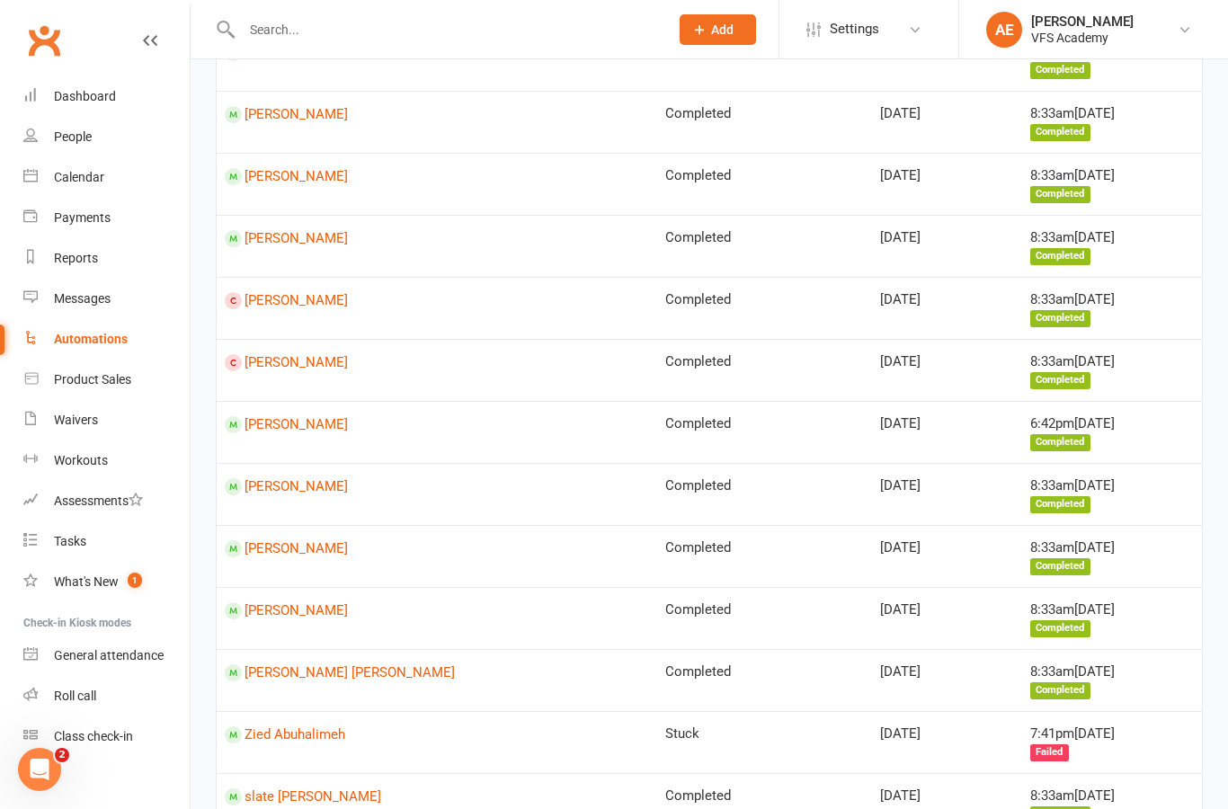
click at [331, 726] on link "Zied Abuhalimeh" at bounding box center [437, 734] width 424 height 17
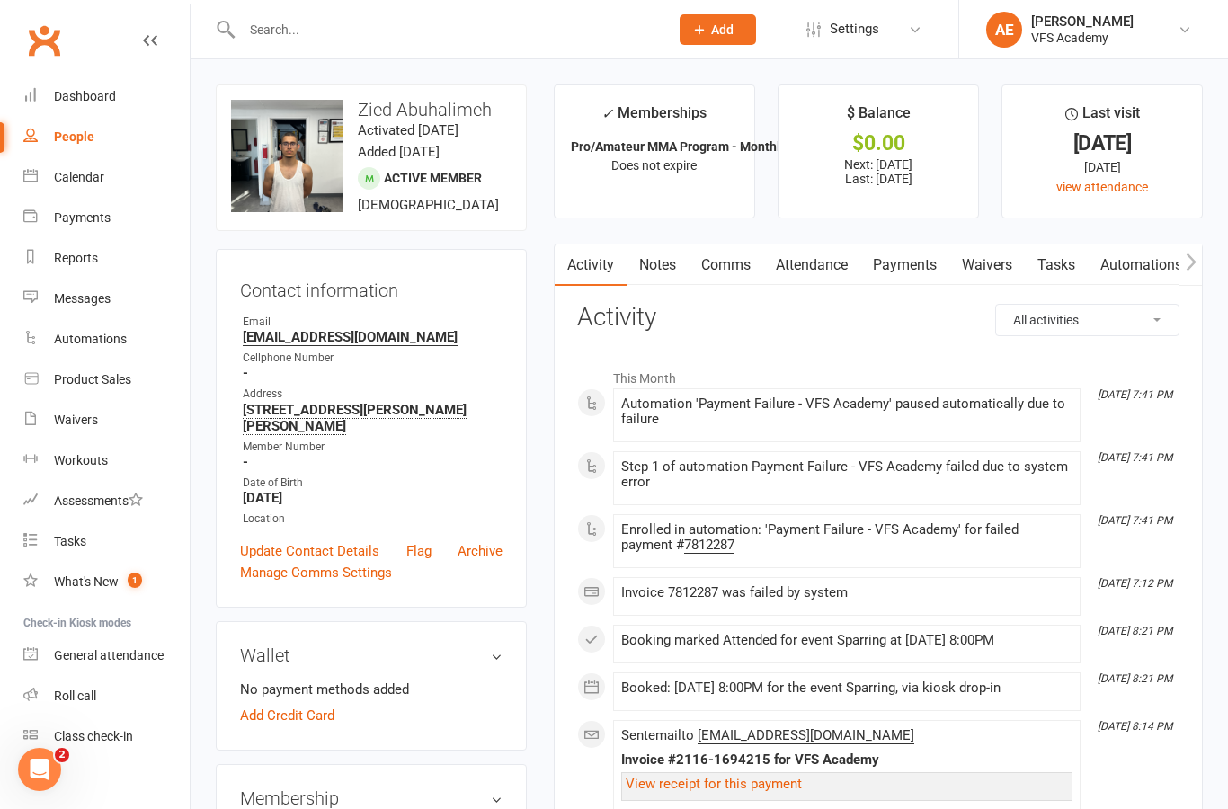
click at [976, 254] on link "Waivers" at bounding box center [987, 264] width 76 height 41
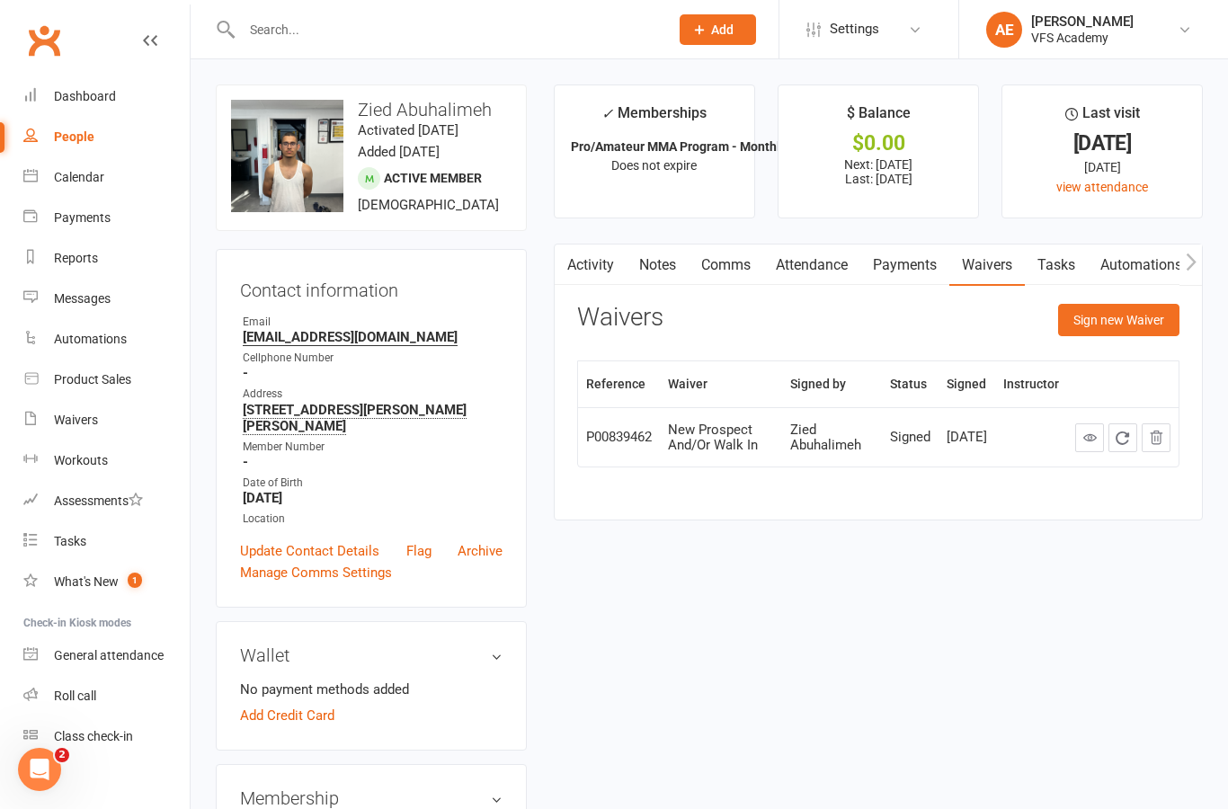
click at [917, 270] on link "Payments" at bounding box center [904, 264] width 89 height 41
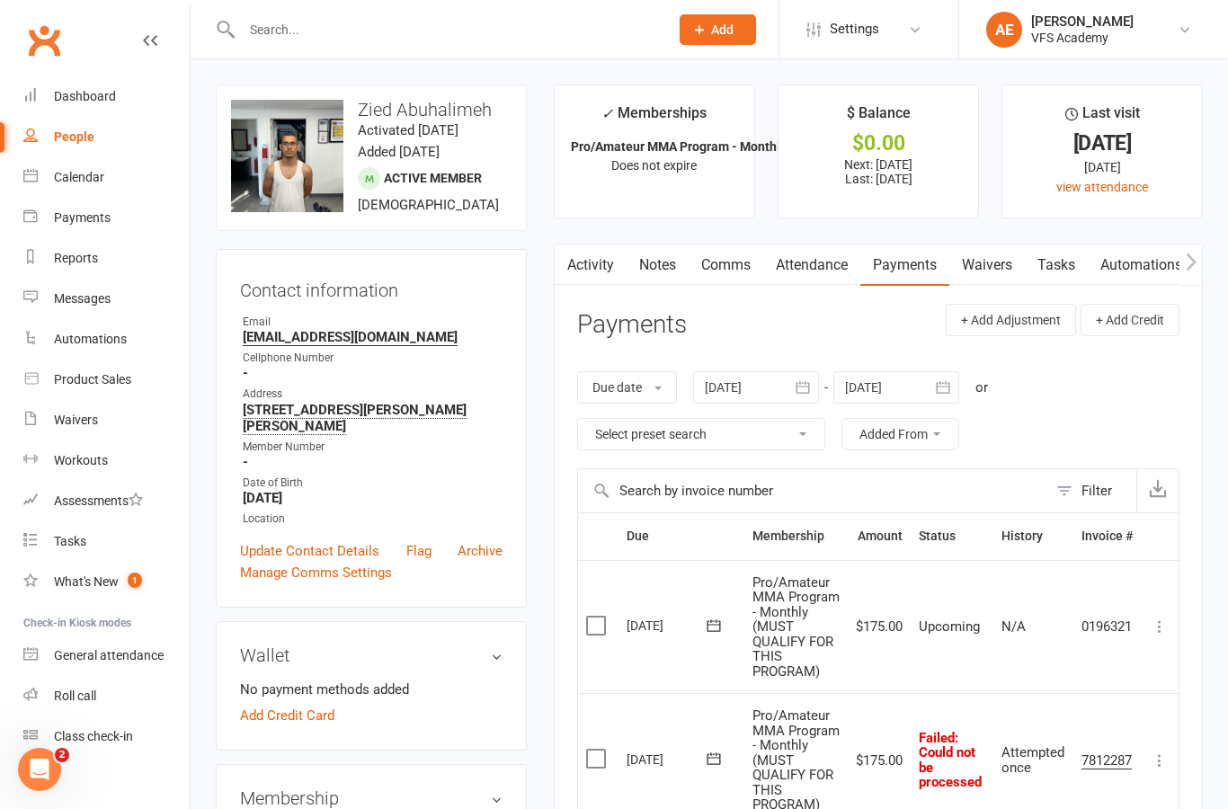
click at [1160, 632] on icon at bounding box center [1160, 627] width 18 height 18
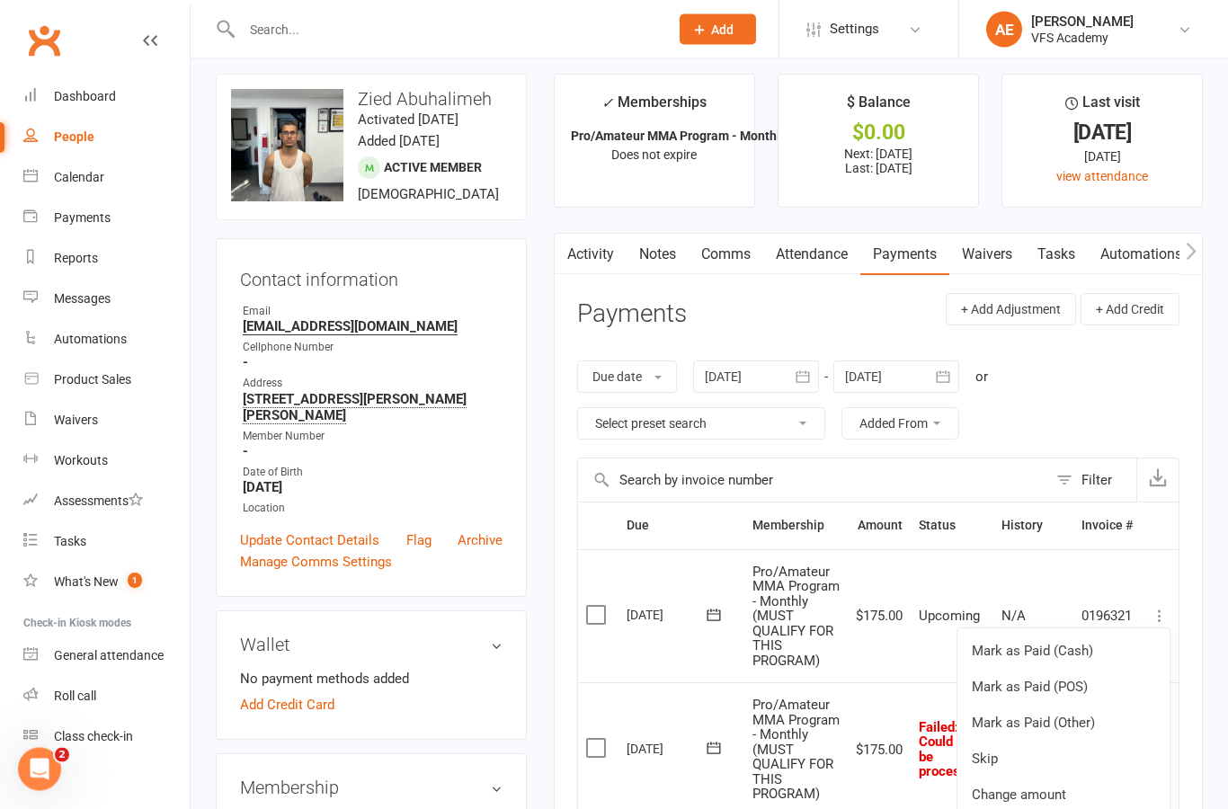
scroll to position [10, 0]
click at [1089, 722] on link "Mark as Paid (Other)" at bounding box center [1063, 724] width 212 height 36
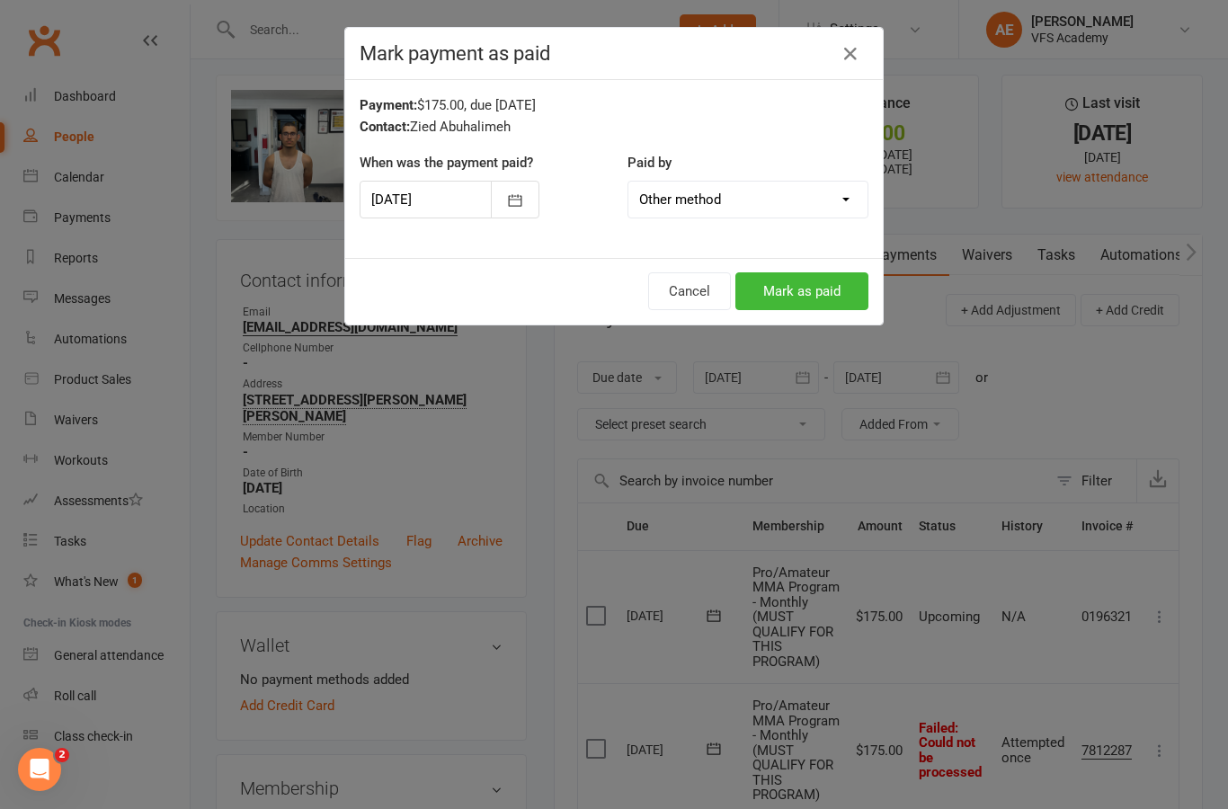
click at [832, 289] on button "Mark as paid" at bounding box center [801, 291] width 133 height 38
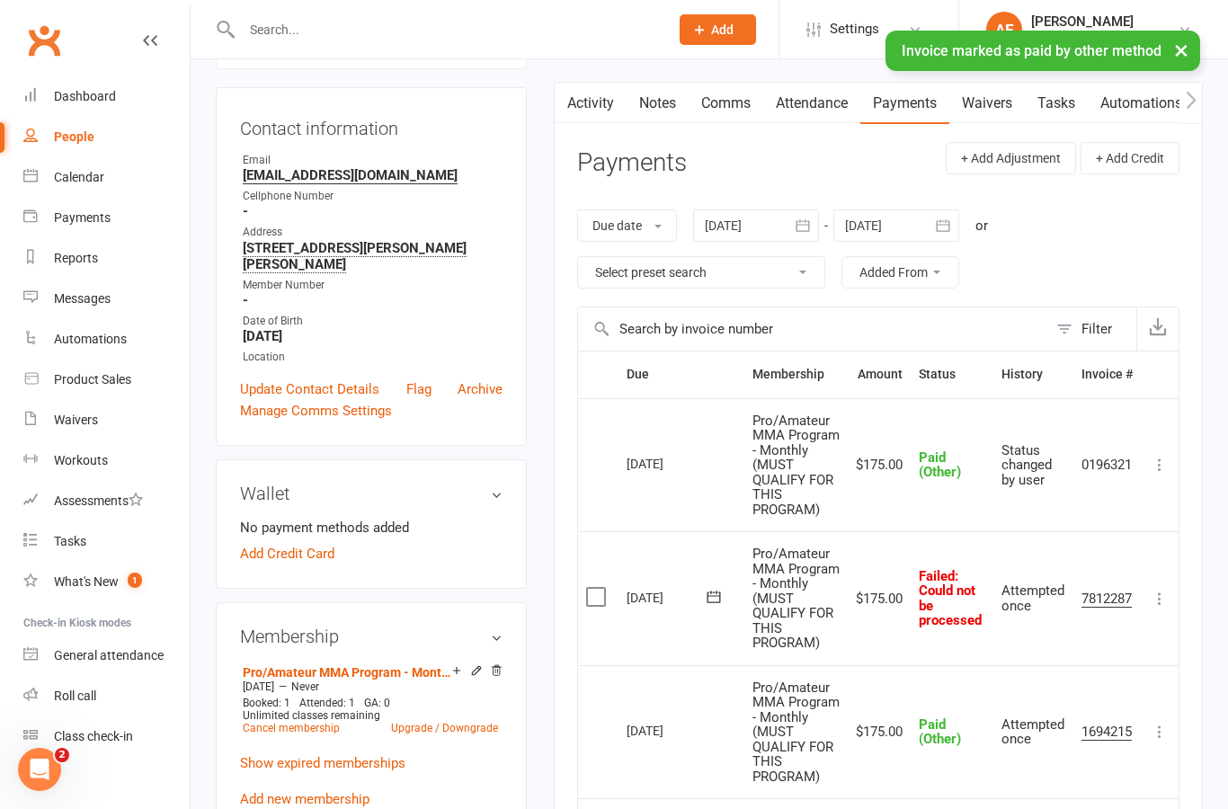
scroll to position [169, 0]
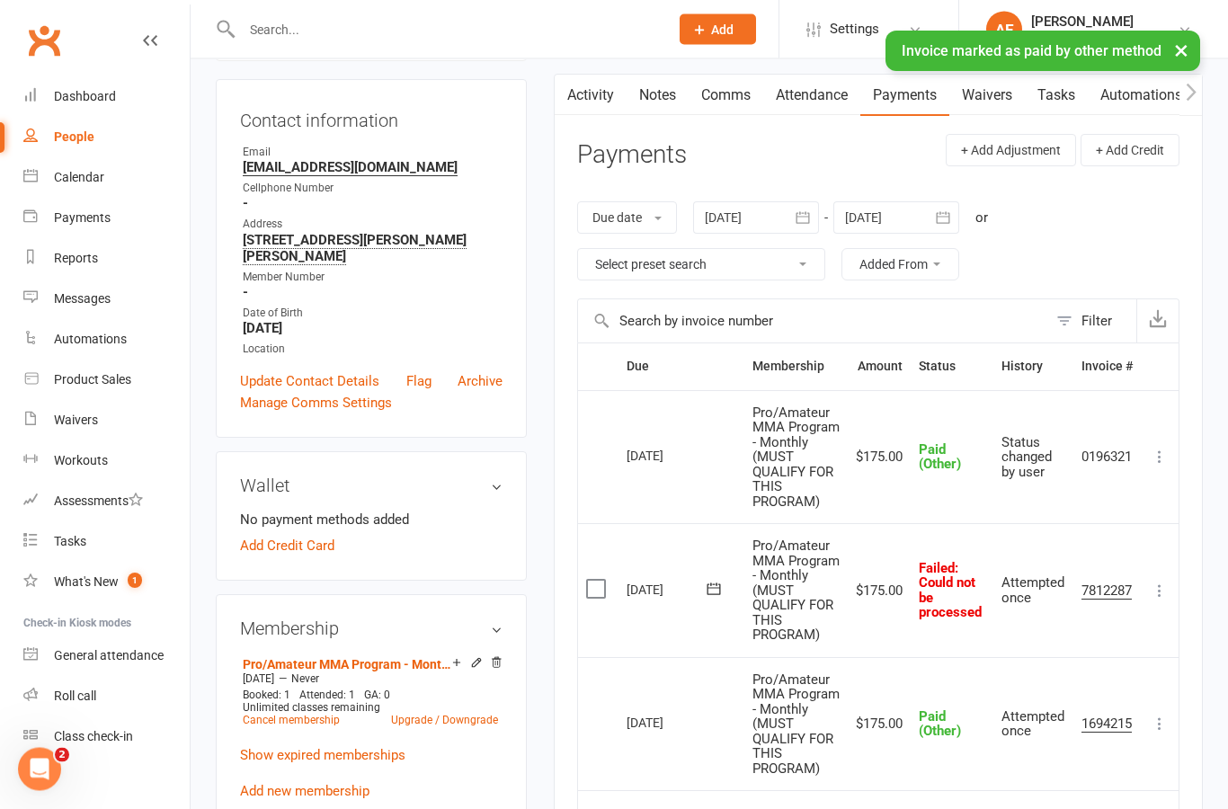
click at [1165, 460] on icon at bounding box center [1160, 458] width 18 height 18
click at [1115, 501] on link "Change to upcoming" at bounding box center [1080, 492] width 178 height 36
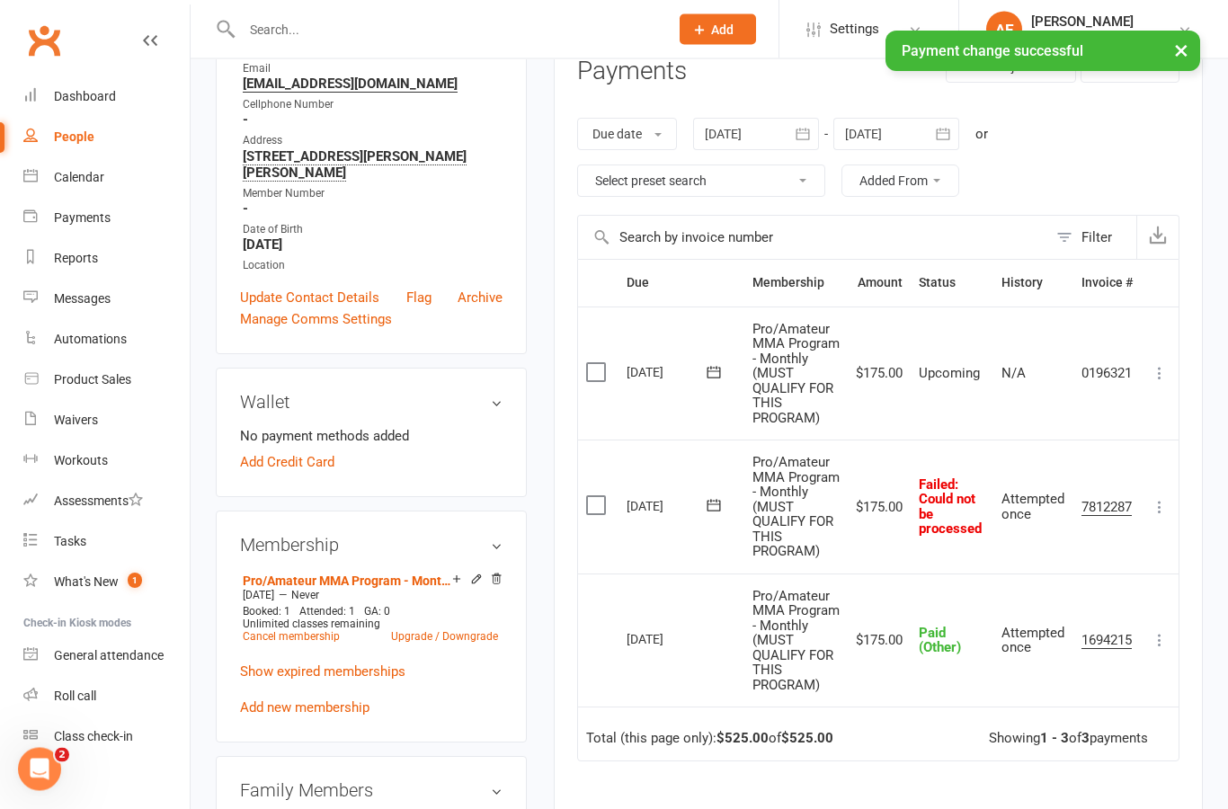
scroll to position [254, 0]
click at [1162, 515] on icon at bounding box center [1160, 506] width 18 height 18
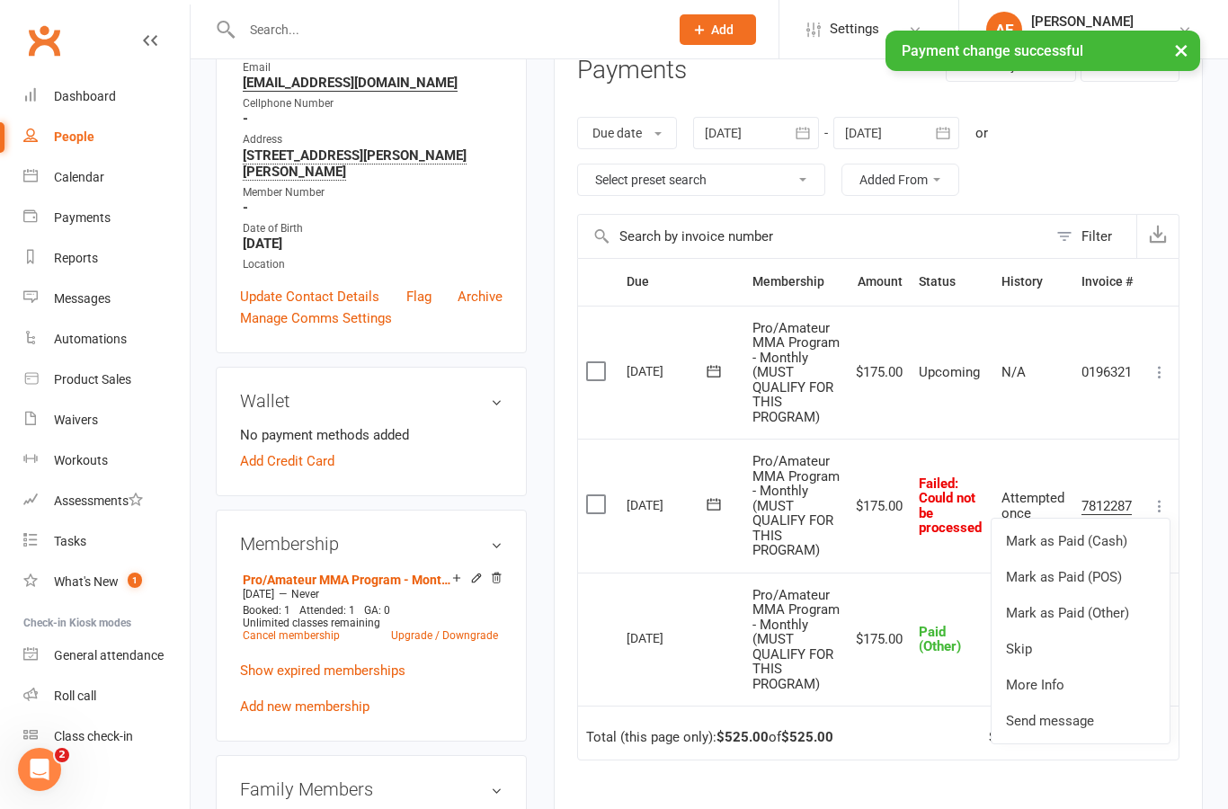
click at [1113, 630] on link "Mark as Paid (Other)" at bounding box center [1080, 613] width 178 height 36
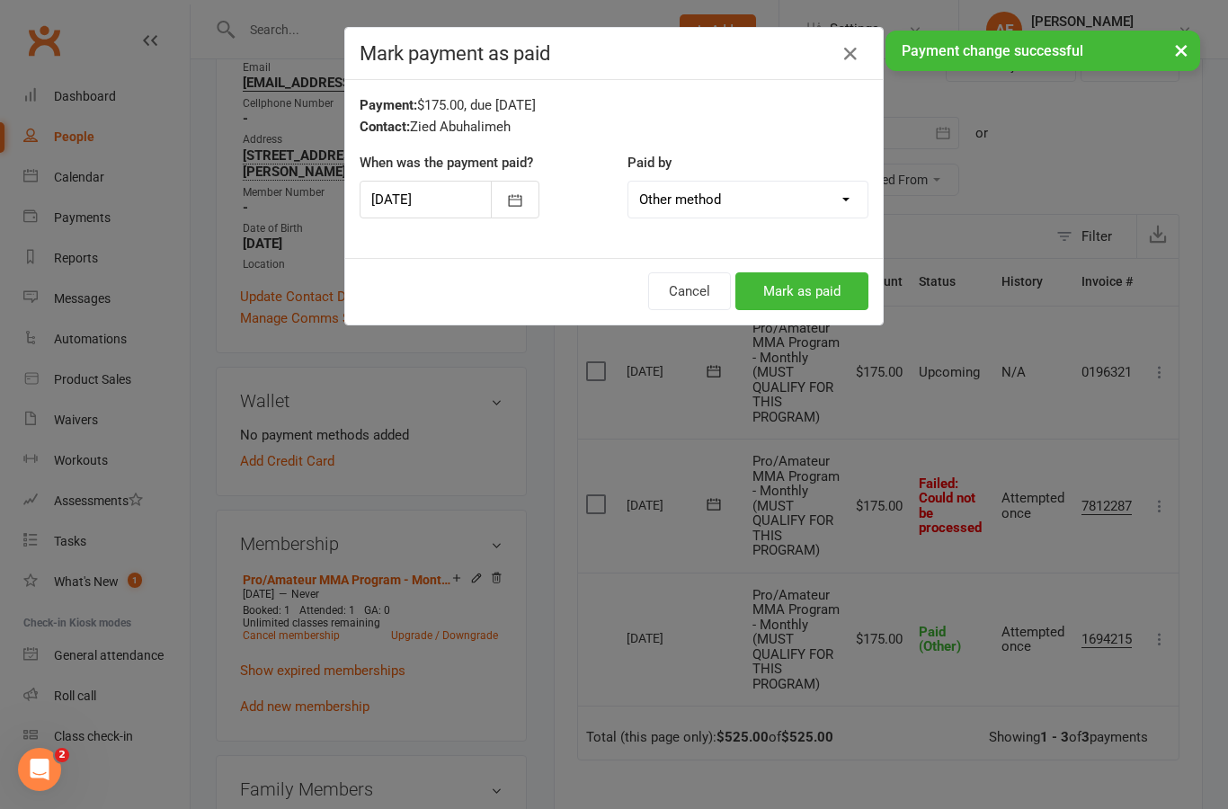
click at [815, 301] on button "Mark as paid" at bounding box center [801, 291] width 133 height 38
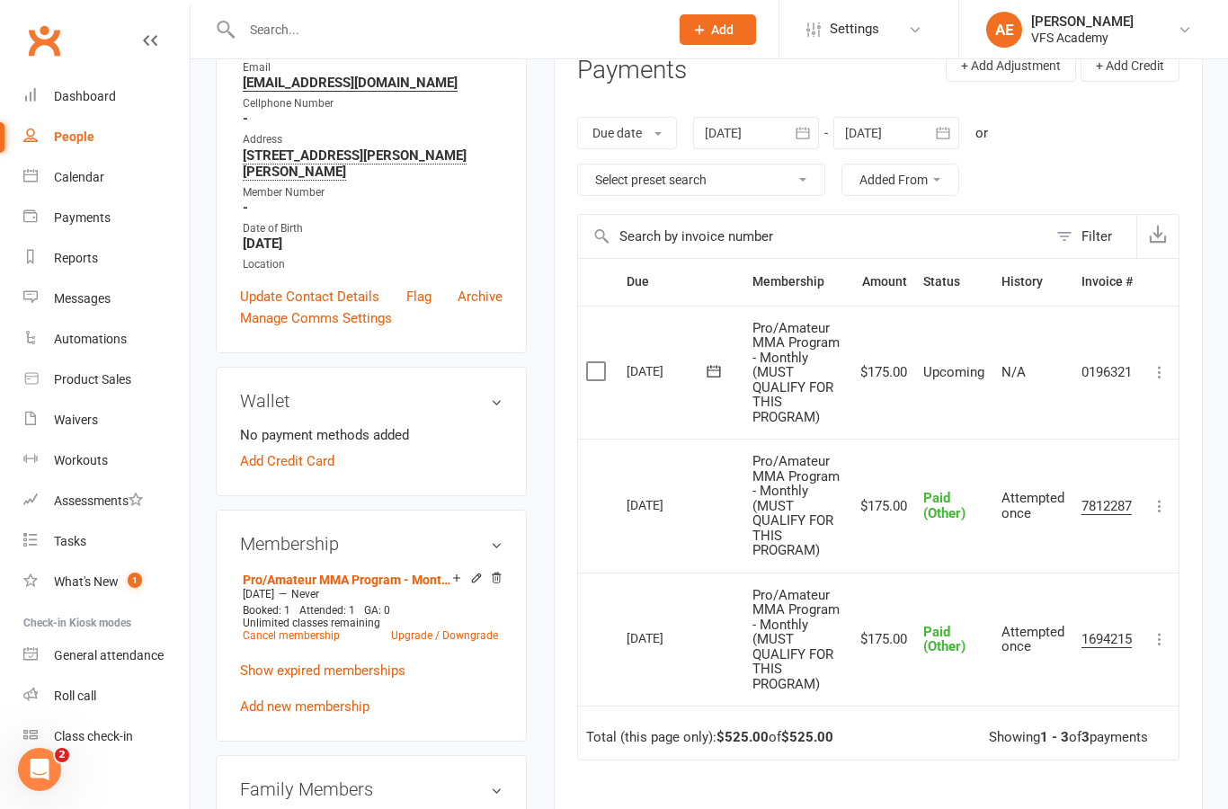
click at [107, 93] on div "Dashboard" at bounding box center [85, 96] width 62 height 14
